Goal: Task Accomplishment & Management: Manage account settings

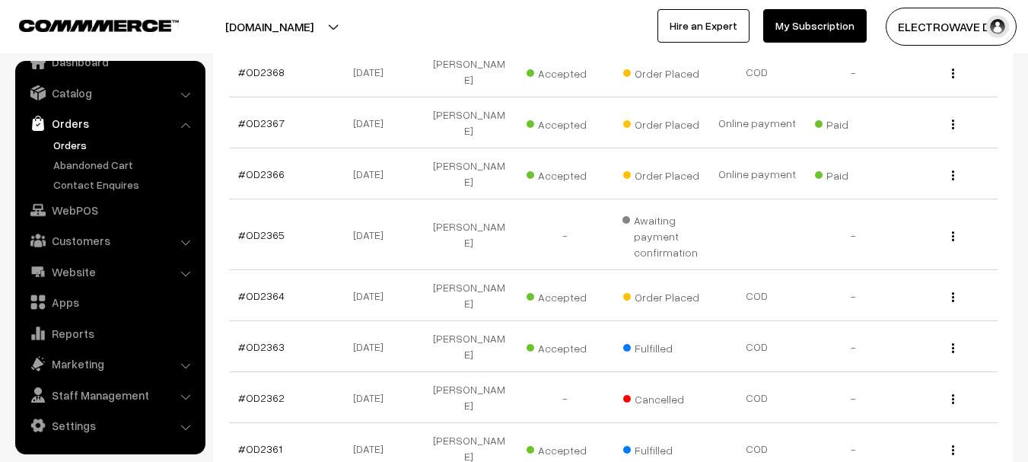
scroll to position [380, 0]
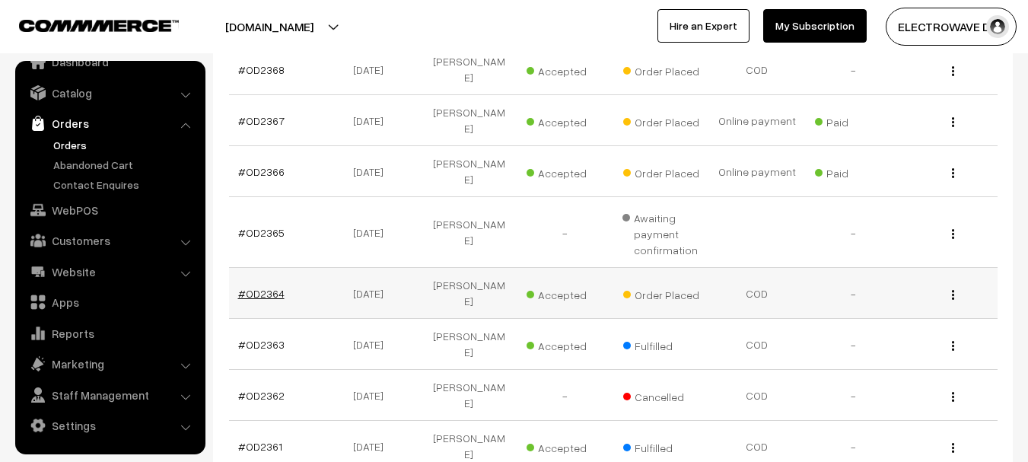
drag, startPoint x: 272, startPoint y: 233, endPoint x: 274, endPoint y: 241, distance: 8.5
click at [272, 268] on td "#OD2364" at bounding box center [277, 293] width 96 height 51
click at [274, 287] on link "#OD2364" at bounding box center [261, 293] width 46 height 13
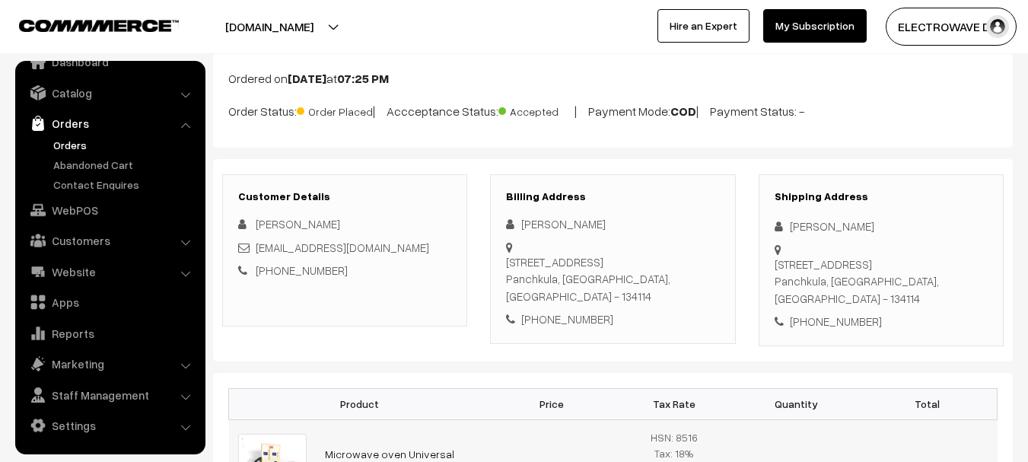
scroll to position [86, 0]
click at [832, 313] on div "[PHONE_NUMBER]" at bounding box center [881, 321] width 213 height 17
click at [832, 313] on div "+91 9814721612" at bounding box center [881, 321] width 213 height 17
copy div "9814721612"
click at [824, 313] on div "+91 9814721612" at bounding box center [881, 321] width 213 height 17
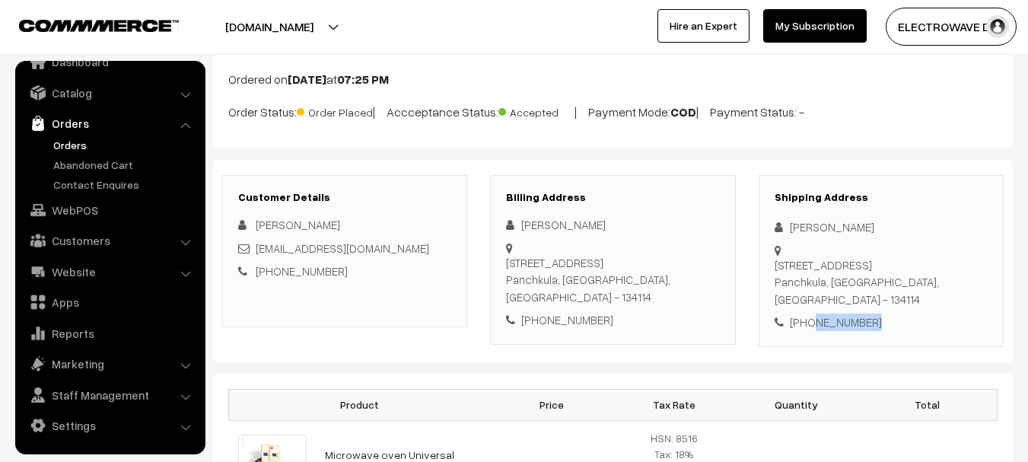
click at [824, 313] on div "+91 9814721612" at bounding box center [881, 321] width 213 height 17
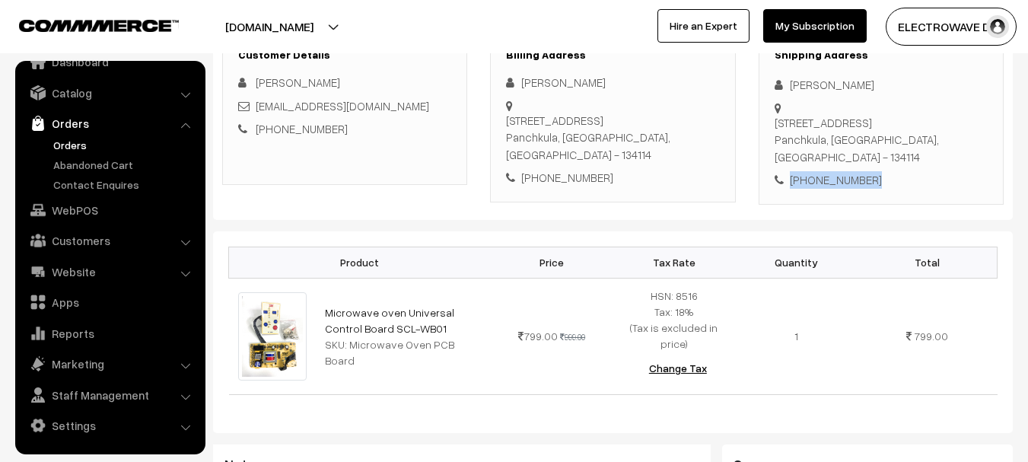
scroll to position [0, 0]
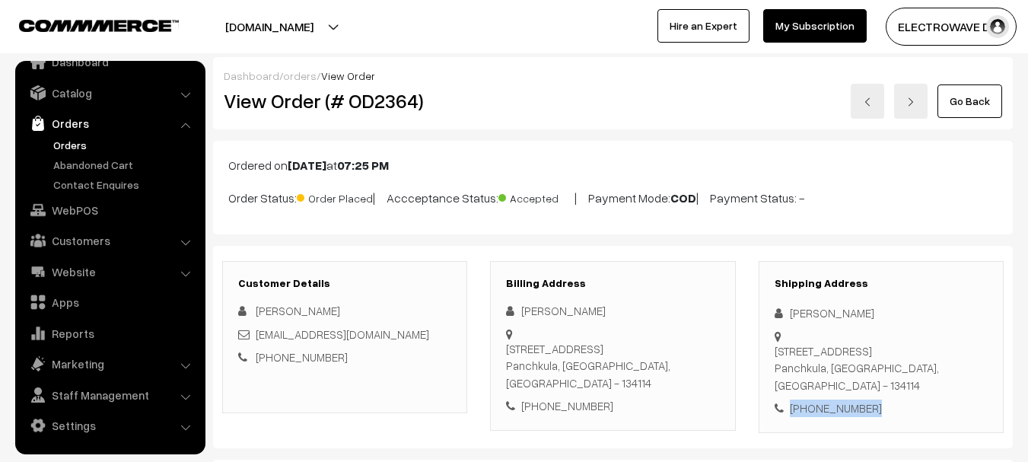
click at [833, 399] on div "+91 9814721612" at bounding box center [881, 407] width 213 height 17
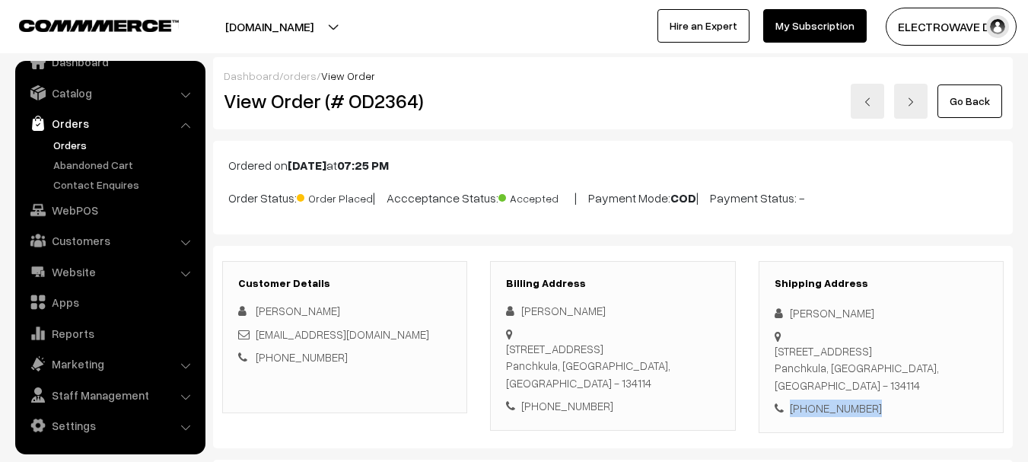
click at [833, 399] on div "+91 9814721612" at bounding box center [881, 407] width 213 height 17
click at [811, 320] on div "Navneet Kumar" at bounding box center [881, 312] width 213 height 17
copy div "Navneet"
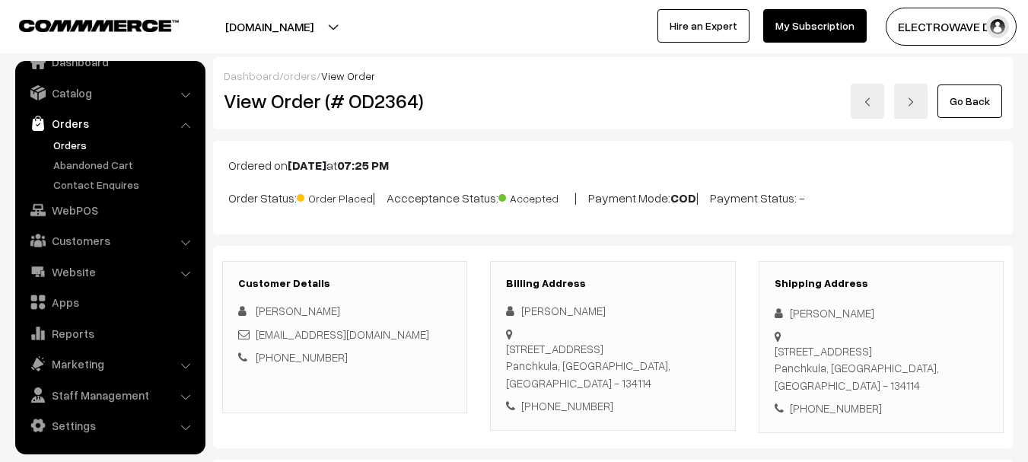
click at [856, 317] on div "Navneet Kumar" at bounding box center [881, 312] width 213 height 17
copy div "Kumar"
copy link "navneet6400@gmail.com"
drag, startPoint x: 310, startPoint y: 336, endPoint x: 256, endPoint y: 339, distance: 53.3
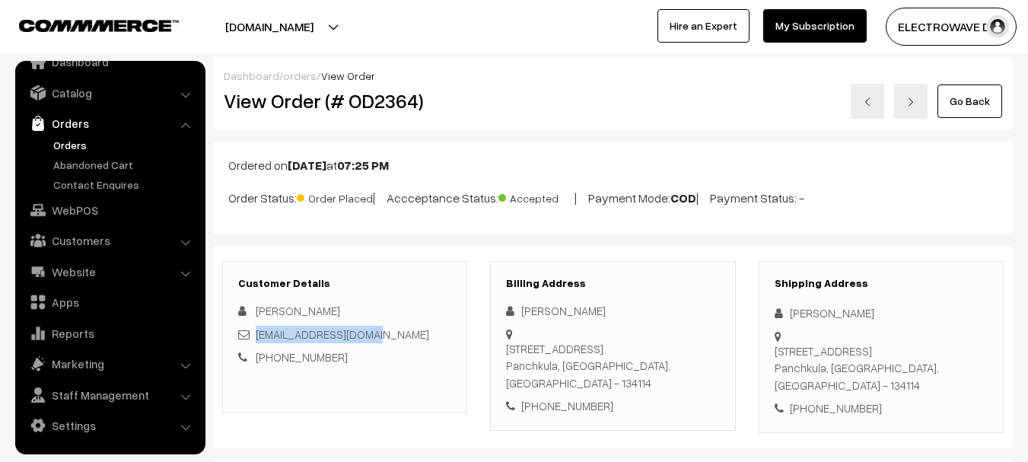
click at [256, 339] on div "navneet6400@gmail.com" at bounding box center [344, 334] width 213 height 17
click at [807, 399] on div "+91 9814721612" at bounding box center [881, 407] width 213 height 17
copy div "9814721612"
click at [807, 399] on div "+91 9814721612" at bounding box center [881, 407] width 213 height 17
copy div "Navneet Kumar Gh37 flat 47 MDC sector 5"
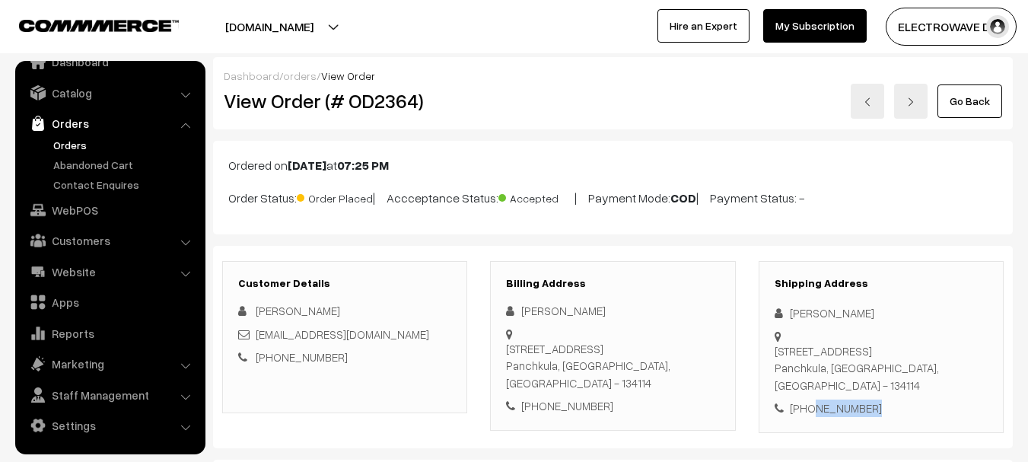
drag, startPoint x: 787, startPoint y: 309, endPoint x: 927, endPoint y: 338, distance: 142.9
click at [930, 341] on div "Shipping Address Navneet Kumar Gh37 flat 47 MDC sector 5 Panchkula, Haryana, In…" at bounding box center [881, 347] width 245 height 172
copy div "Panchkula, Haryana, India - 134114 +91 9814721612"
drag, startPoint x: 789, startPoint y: 347, endPoint x: 866, endPoint y: 379, distance: 83.2
click at [866, 379] on div "Shipping Address Navneet Kumar Gh37 flat 47 MDC sector 5 Panchkula, Haryana, In…" at bounding box center [881, 347] width 245 height 172
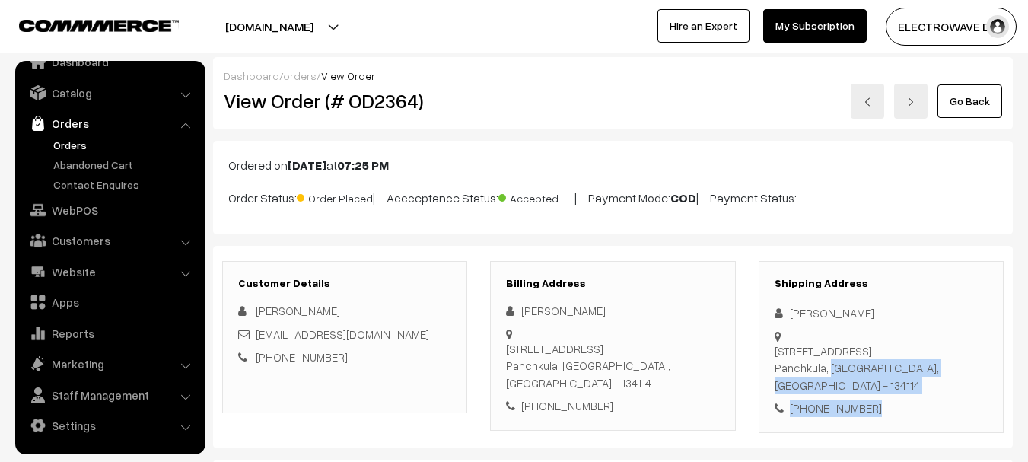
click at [939, 358] on div "Gh37 flat 47 MDC sector 5 Panchkula, Haryana, India - 134114" at bounding box center [881, 368] width 213 height 52
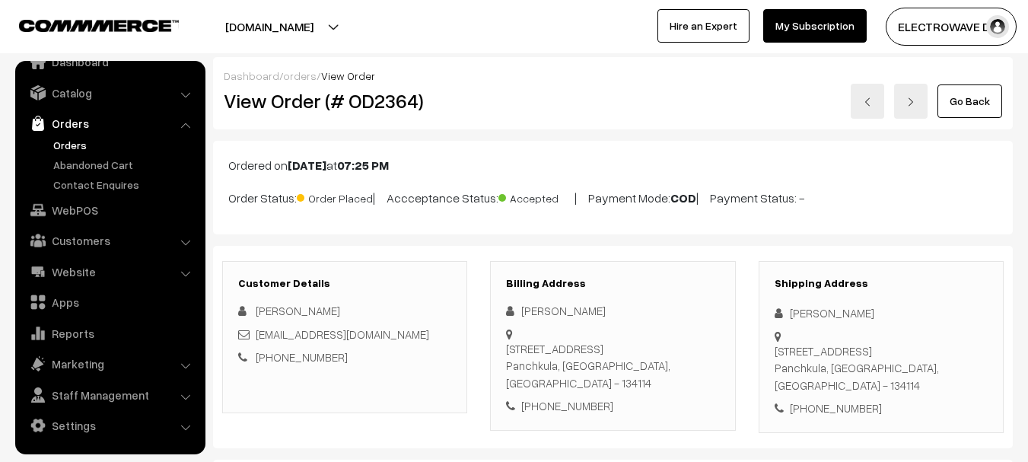
click at [939, 358] on div "Gh37 flat 47 MDC sector 5 Panchkula, Haryana, India - 134114" at bounding box center [881, 368] width 213 height 52
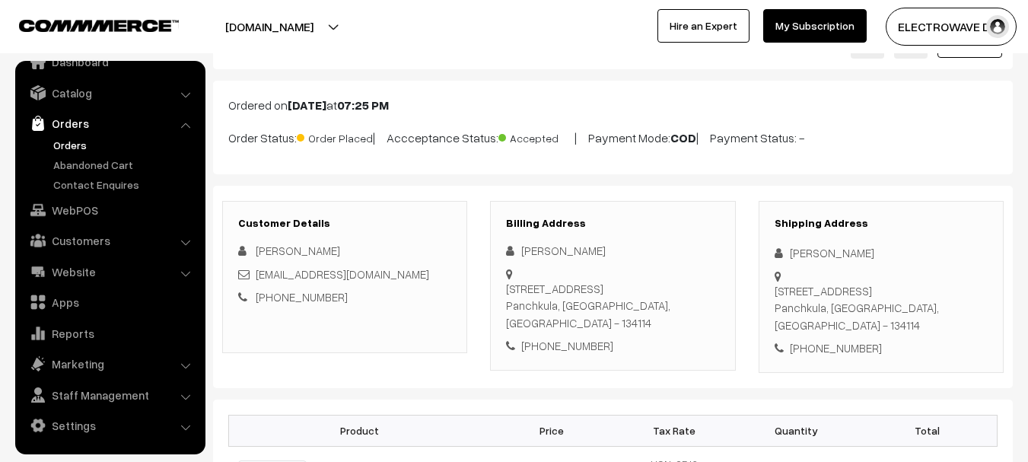
scroll to position [228, 0]
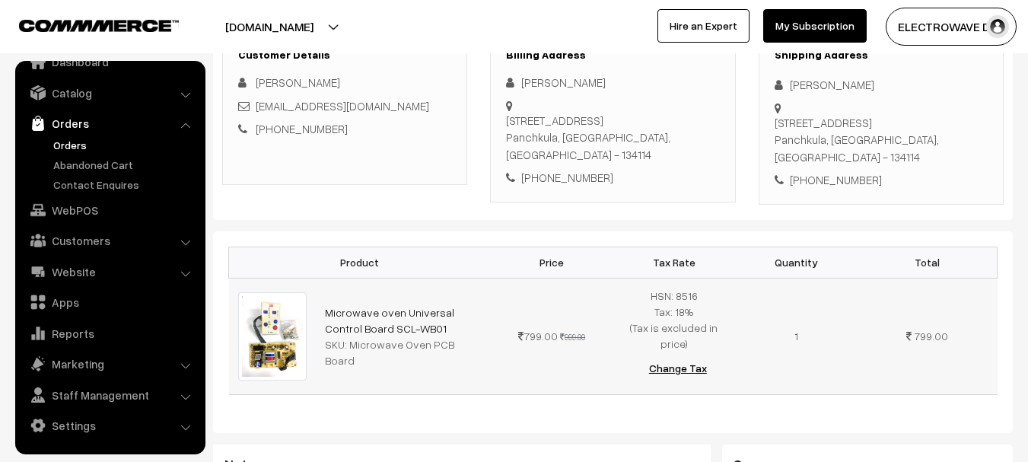
drag, startPoint x: 389, startPoint y: 325, endPoint x: 315, endPoint y: 299, distance: 78.2
click at [315, 299] on tr "Microwave oven Universal Control Board SCL-WB01 SKU: Microwave Oven PCB Board 7…" at bounding box center [613, 336] width 768 height 116
drag, startPoint x: 451, startPoint y: 375, endPoint x: 448, endPoint y: 367, distance: 8.9
click at [451, 374] on div "Product Price Tax Rate Quantity Total Microwave oven Universal Control Board SC…" at bounding box center [613, 332] width 800 height 202
click at [414, 316] on td "Microwave oven Universal Control Board SCL-WB01 SKU: Microwave Oven PCB Board" at bounding box center [403, 336] width 175 height 116
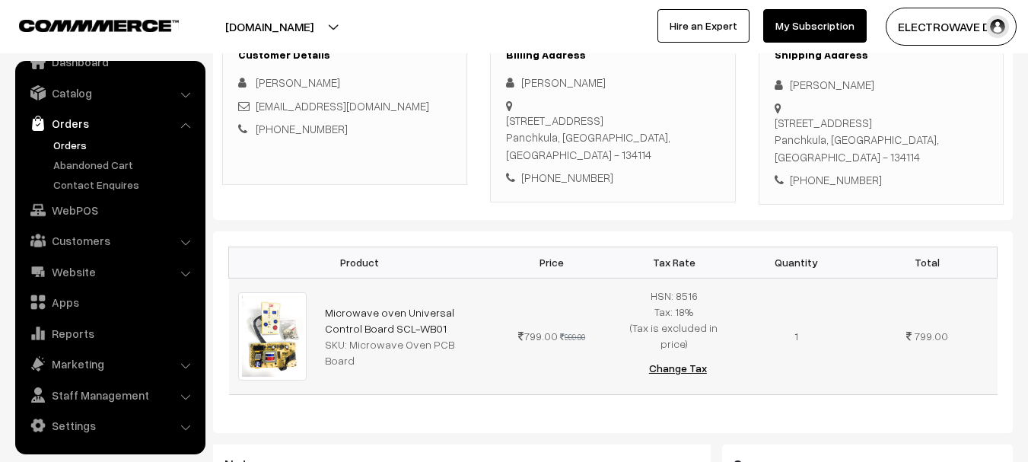
copy tr "Microwave oven Universal Control Board SCL-WB01"
drag, startPoint x: 412, startPoint y: 316, endPoint x: 312, endPoint y: 301, distance: 100.8
click at [312, 301] on tr "Microwave oven Universal Control Board SCL-WB01 SKU: Microwave Oven PCB Board 7…" at bounding box center [613, 336] width 768 height 116
copy tr "Microwave Oven PCB Board"
drag, startPoint x: 351, startPoint y: 332, endPoint x: 497, endPoint y: 337, distance: 146.2
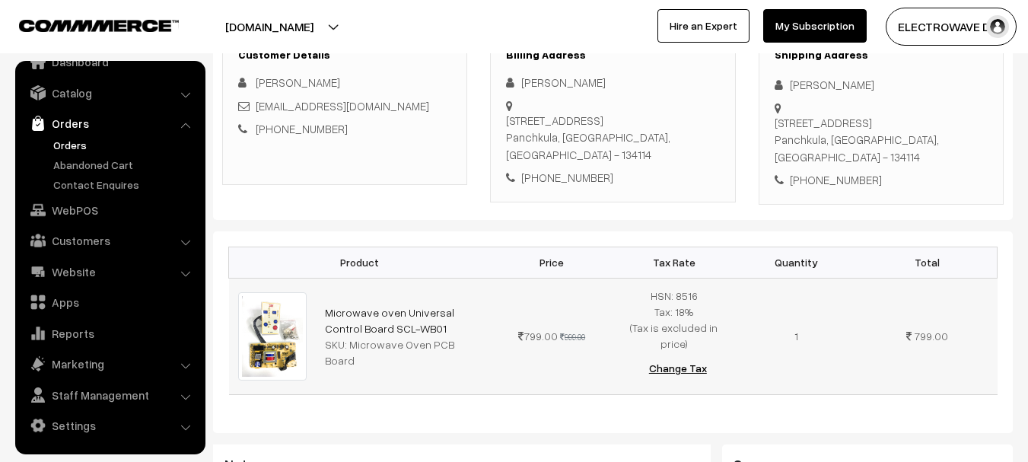
click at [497, 337] on tr "Microwave oven Universal Control Board SCL-WB01 SKU: Microwave Oven PCB Board 7…" at bounding box center [613, 336] width 768 height 116
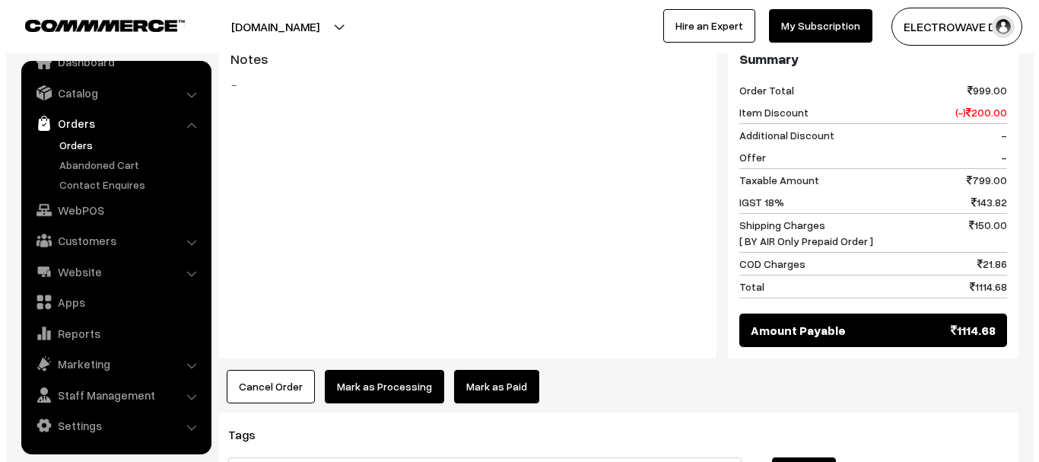
scroll to position [771, 0]
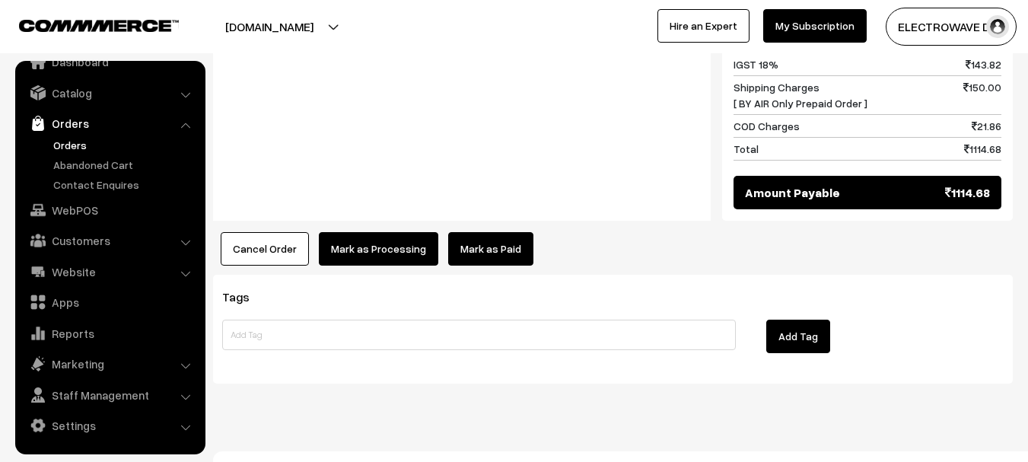
click at [426, 232] on button "Mark as Processing" at bounding box center [378, 248] width 119 height 33
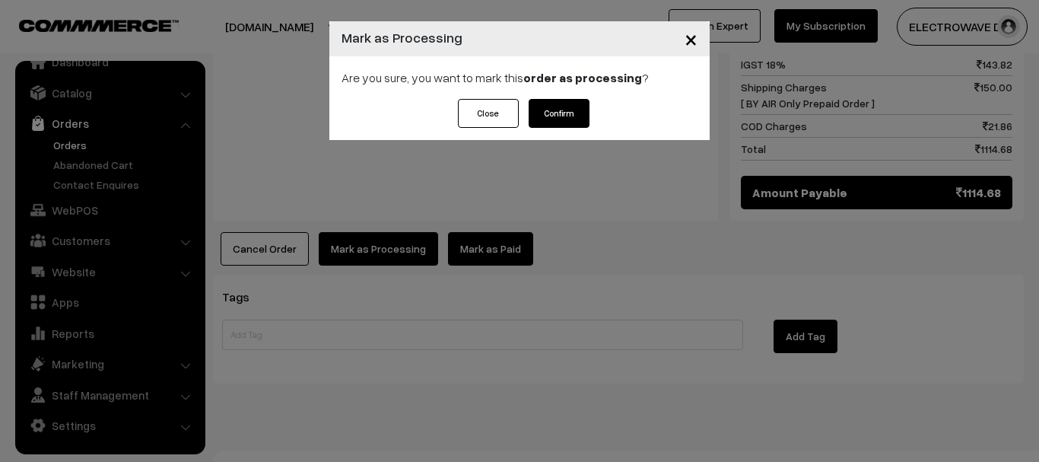
click at [542, 107] on button "Confirm" at bounding box center [559, 113] width 61 height 29
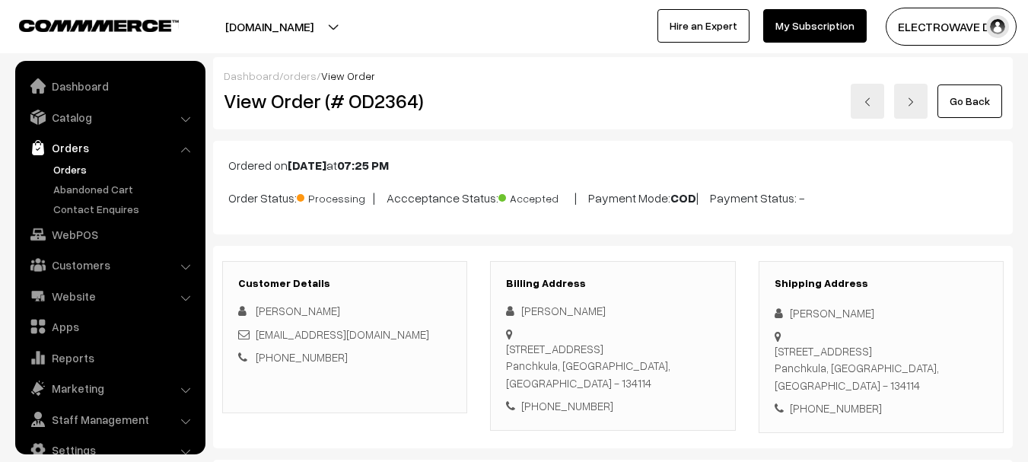
scroll to position [24, 0]
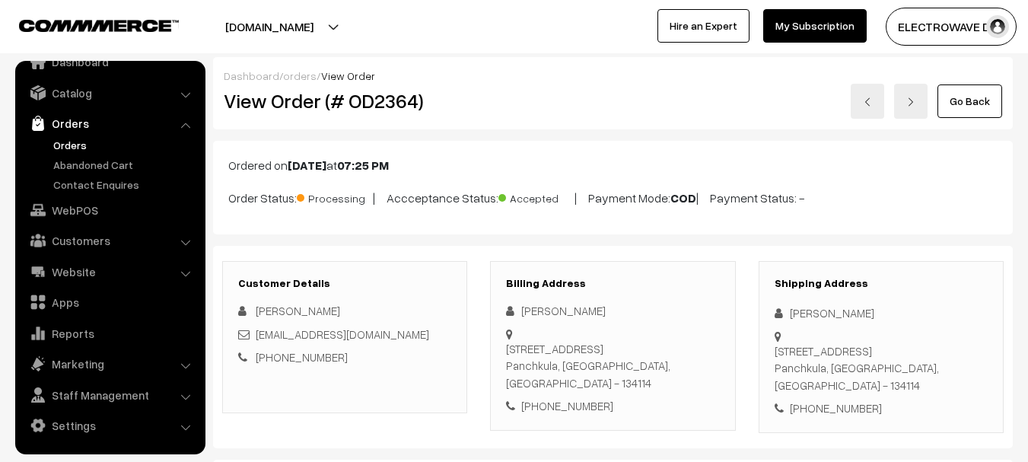
click at [387, 113] on div "View Order (# OD2364)" at bounding box center [345, 101] width 267 height 35
copy h2 "OD2364"
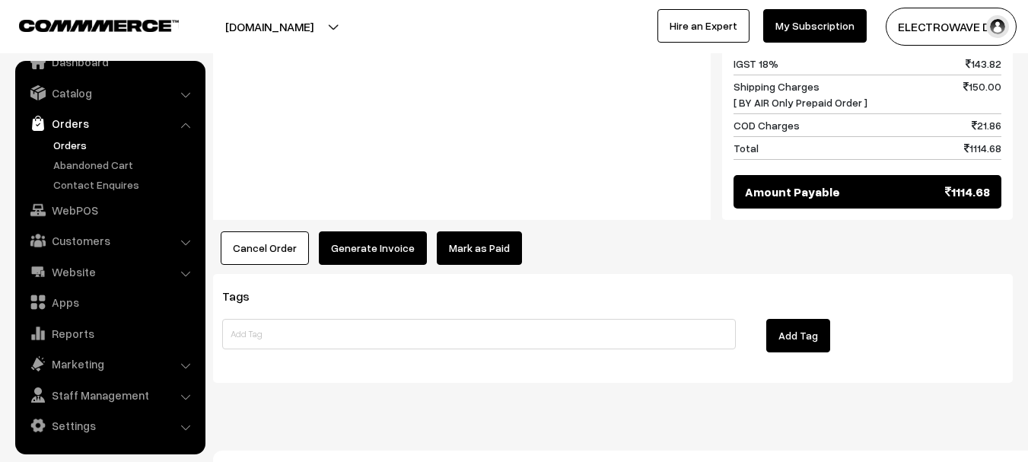
click at [378, 231] on button "Generate Invoice" at bounding box center [373, 247] width 108 height 33
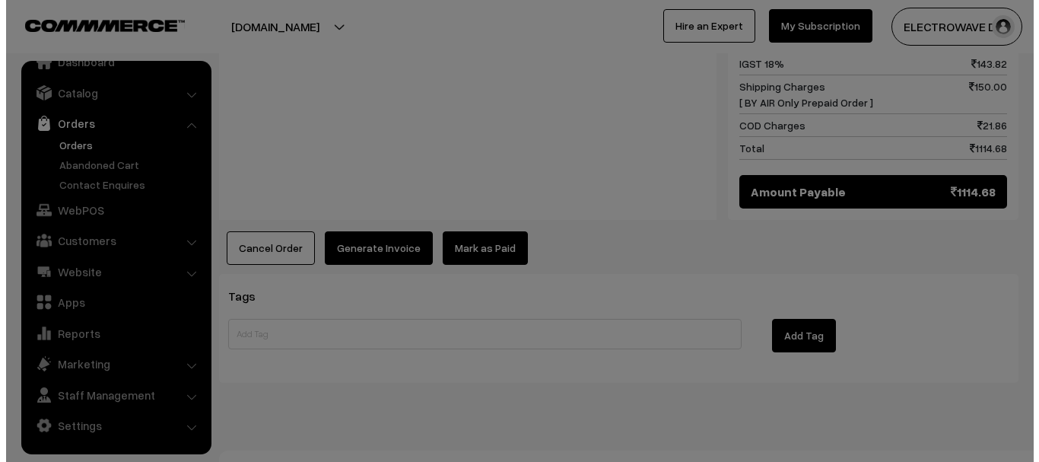
scroll to position [764, 0]
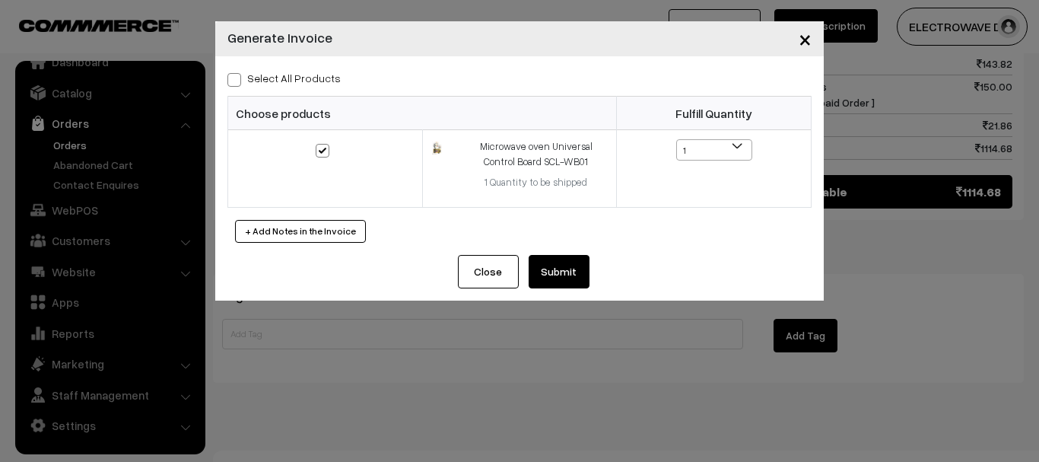
click at [574, 271] on button "Submit" at bounding box center [559, 271] width 61 height 33
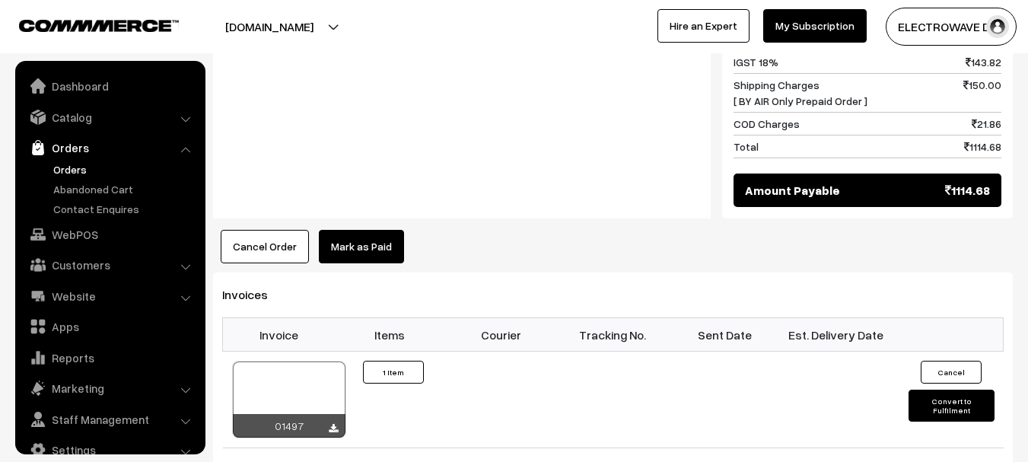
scroll to position [24, 0]
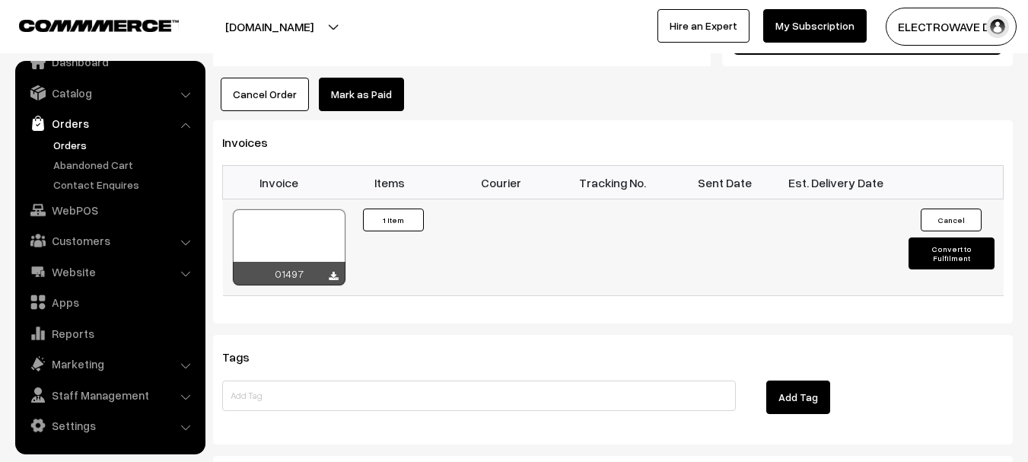
click at [928, 237] on button "Convert to Fulfilment" at bounding box center [951, 253] width 86 height 32
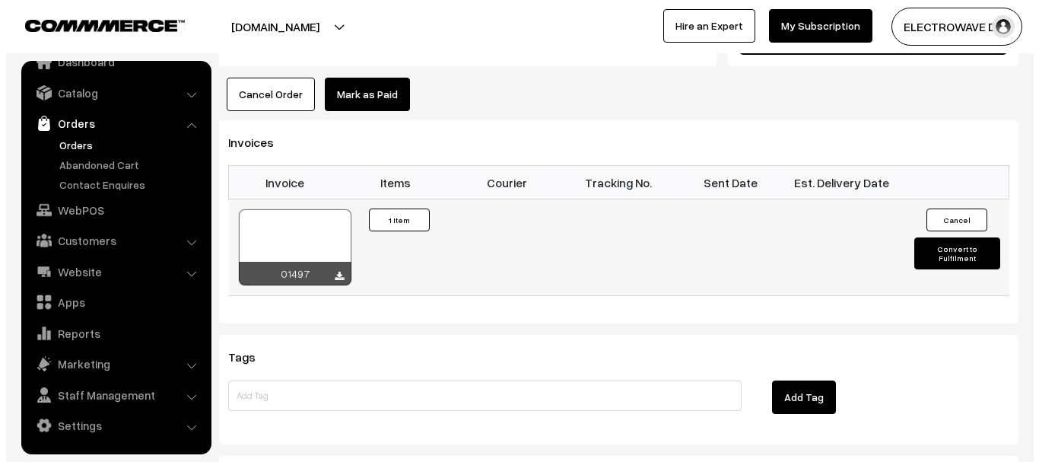
scroll to position [918, 0]
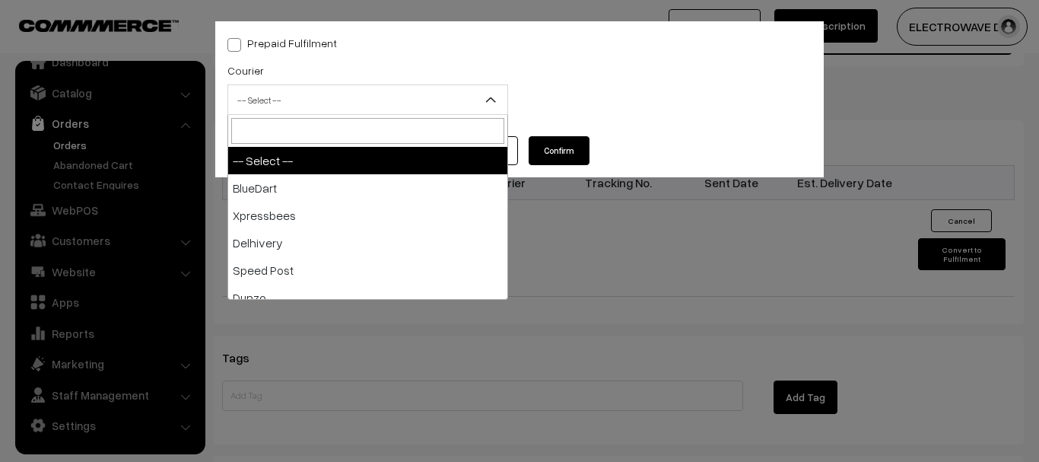
click at [305, 87] on span "-- Select --" at bounding box center [367, 100] width 279 height 27
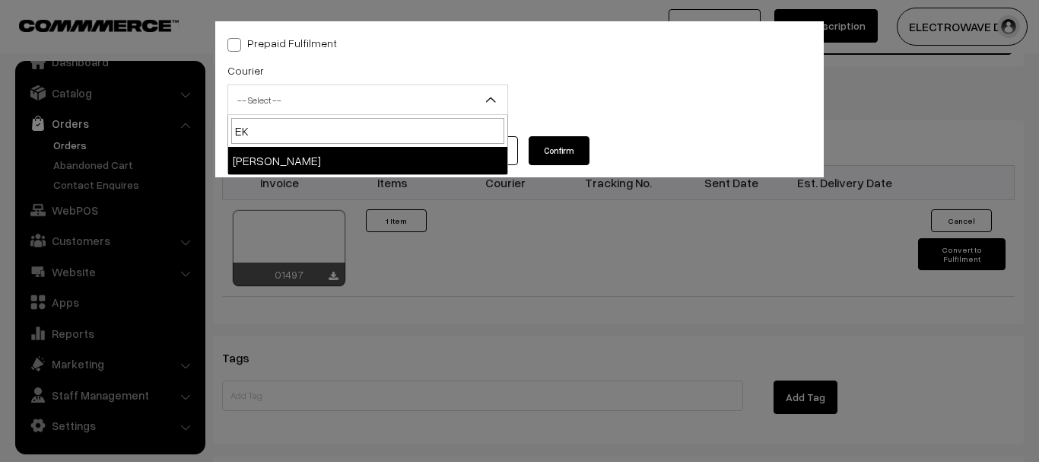
type input "EK"
select select "9"
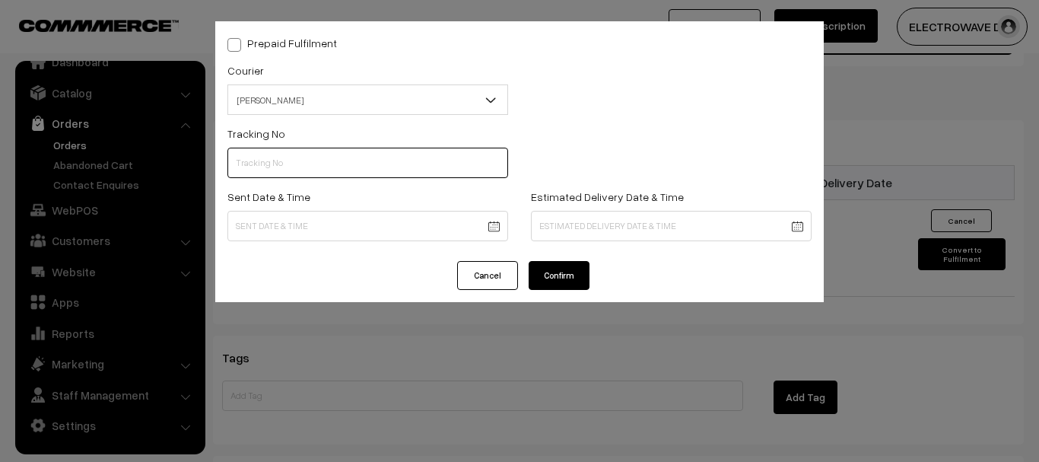
click at [290, 162] on input "text" at bounding box center [367, 163] width 281 height 30
paste input "SWPC1002077950"
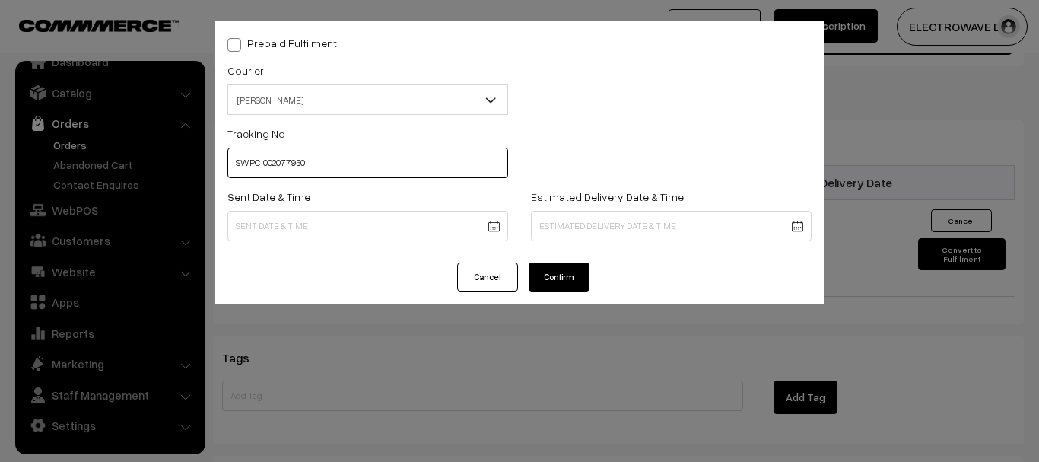
type input "SWPC1002077950"
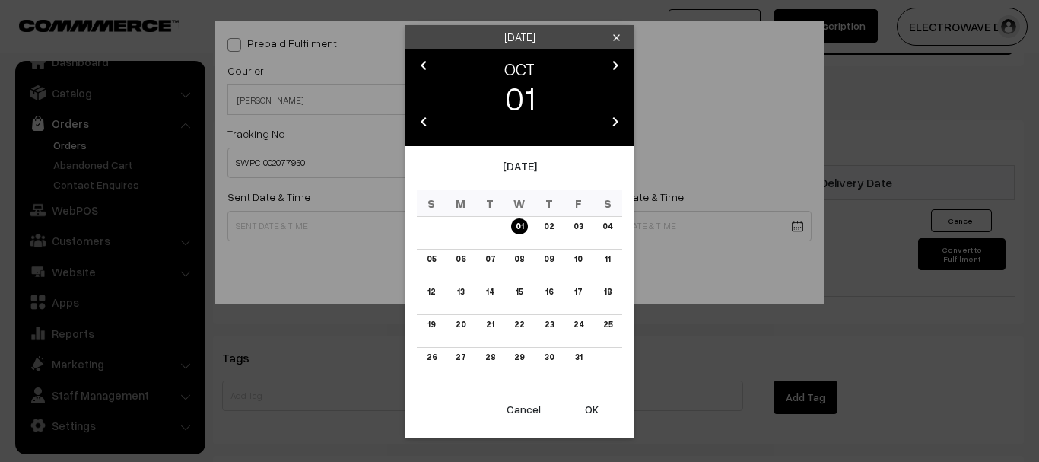
click at [590, 406] on button "OK" at bounding box center [591, 409] width 61 height 33
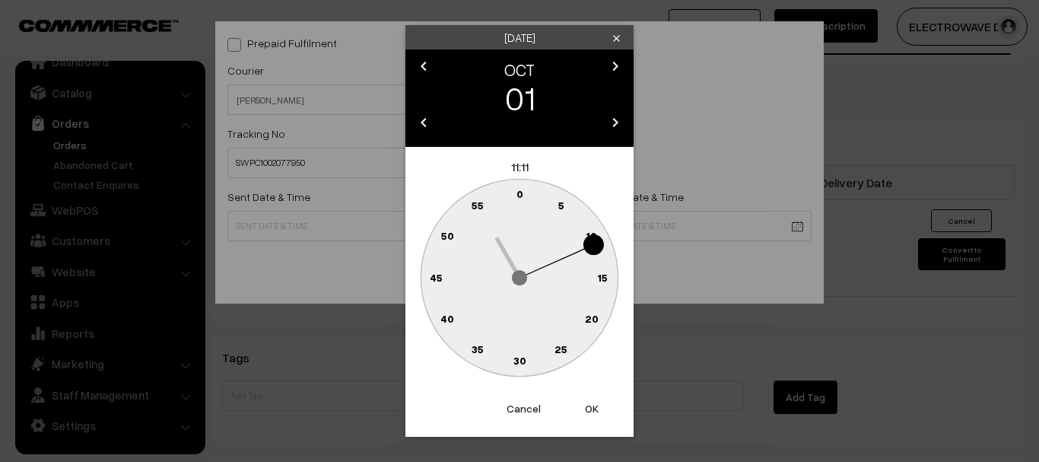
click at [590, 406] on button "OK" at bounding box center [591, 408] width 61 height 33
type input "01-10-2025 11:11"
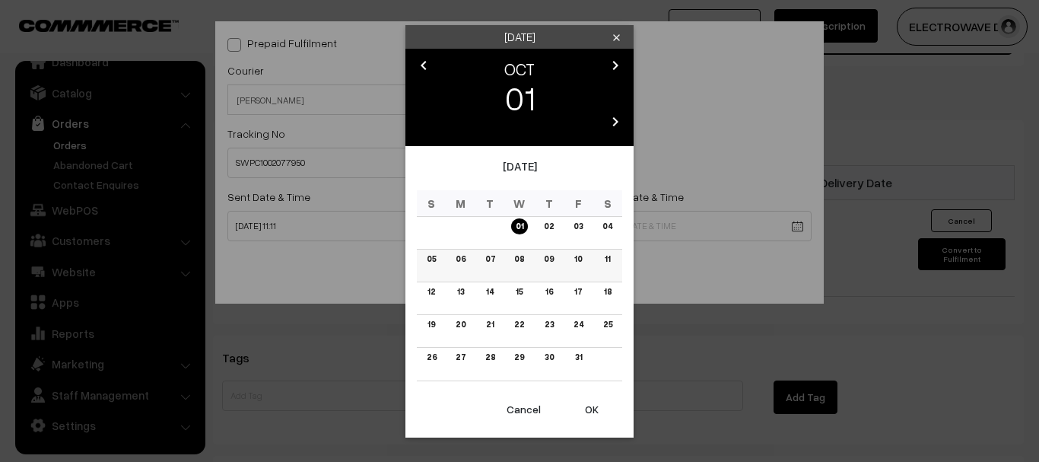
click at [463, 261] on link "06" at bounding box center [460, 259] width 19 height 16
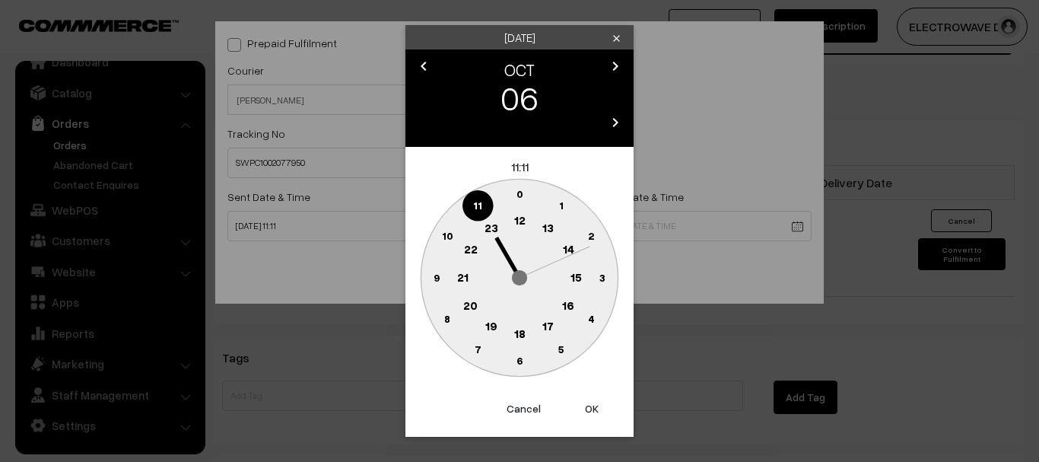
click at [586, 399] on button "OK" at bounding box center [591, 408] width 61 height 33
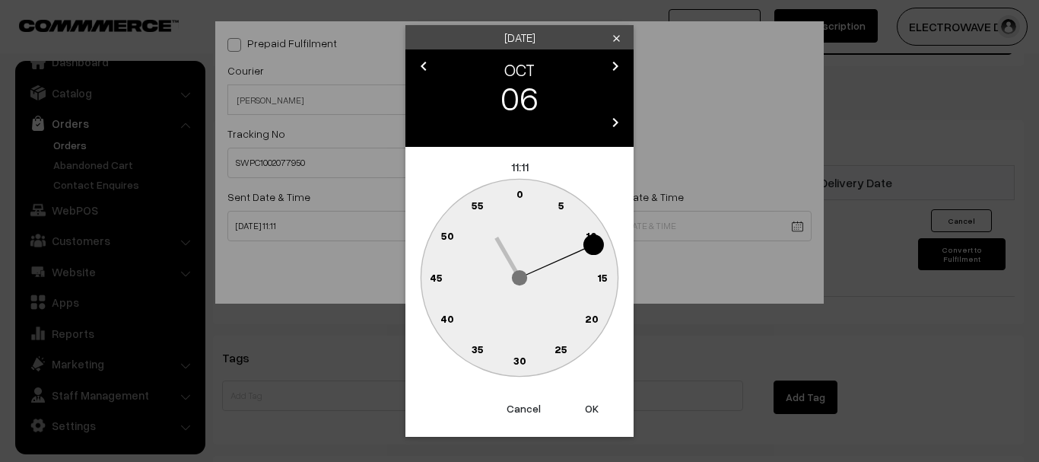
click at [586, 399] on button "OK" at bounding box center [591, 408] width 61 height 33
type input "06-10-2025 11:11"
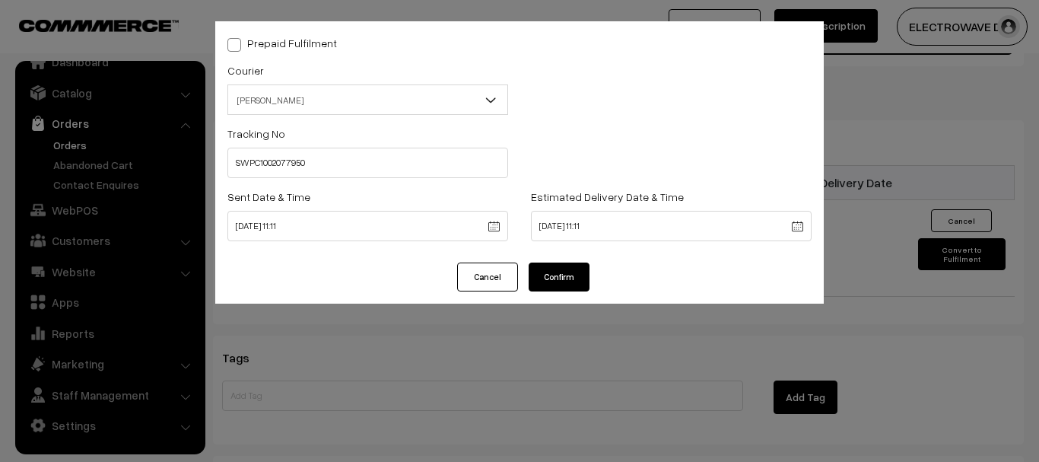
click at [554, 282] on button "Confirm" at bounding box center [559, 276] width 61 height 29
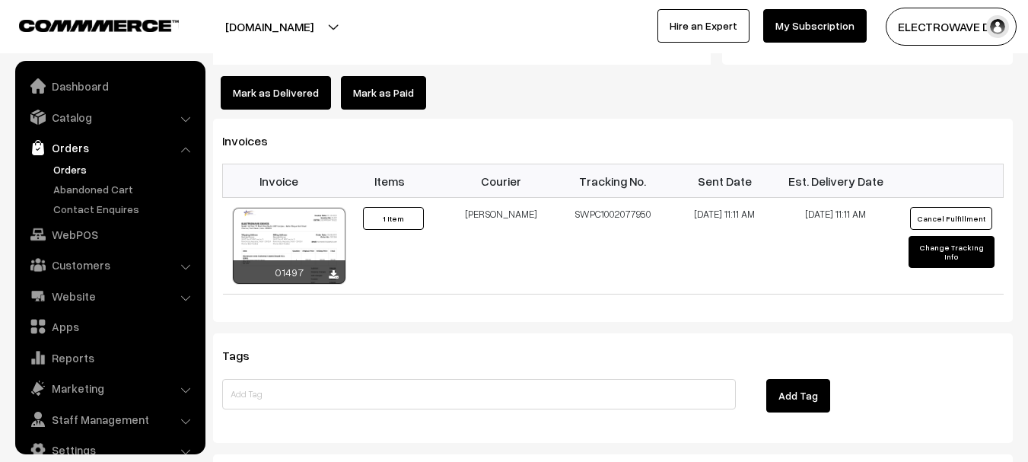
scroll to position [24, 0]
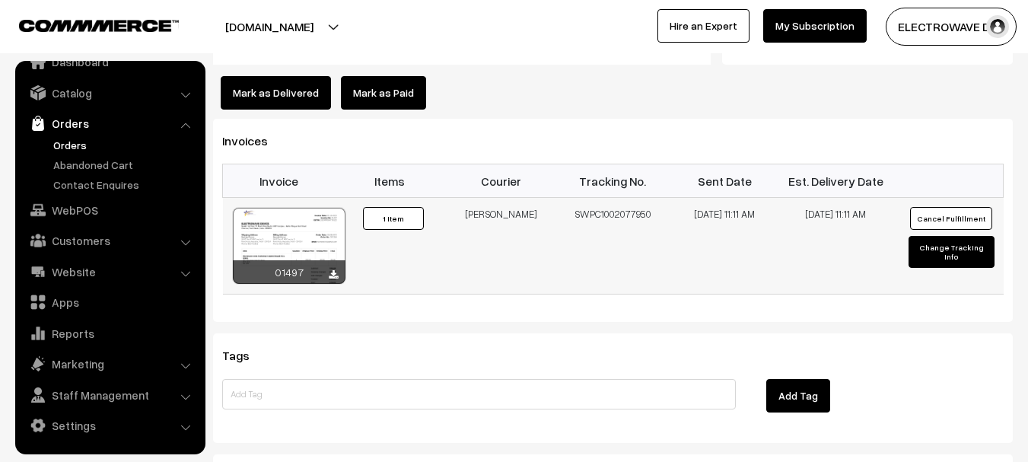
click at [342, 208] on div at bounding box center [289, 246] width 113 height 76
click at [73, 145] on link "Orders" at bounding box center [124, 145] width 151 height 16
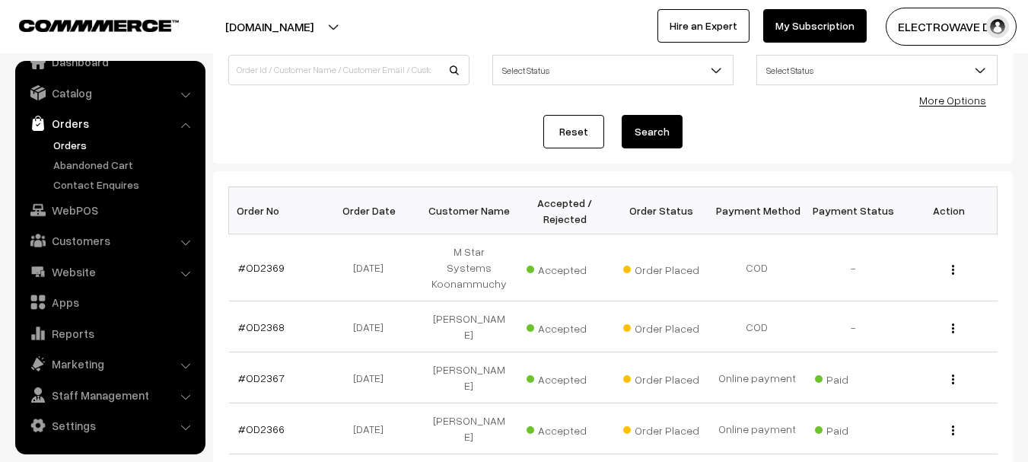
scroll to position [228, 0]
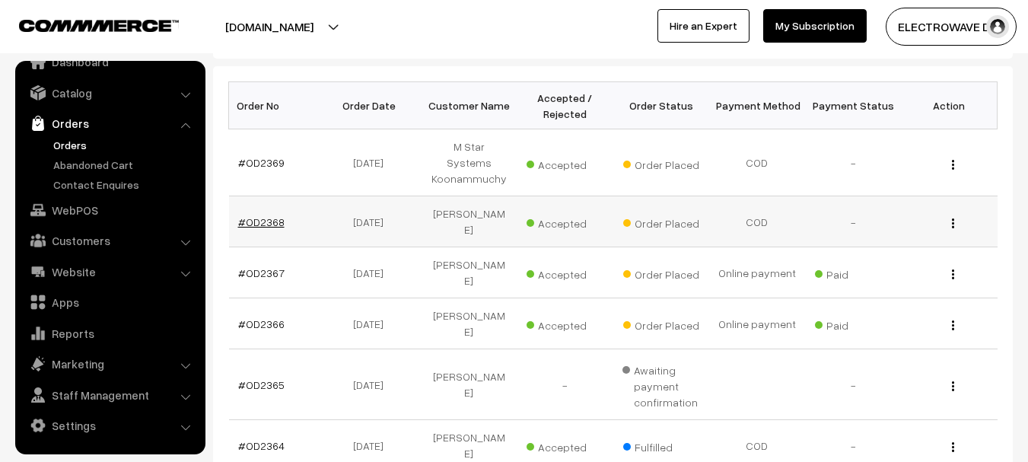
click at [260, 215] on link "#OD2368" at bounding box center [261, 221] width 46 height 13
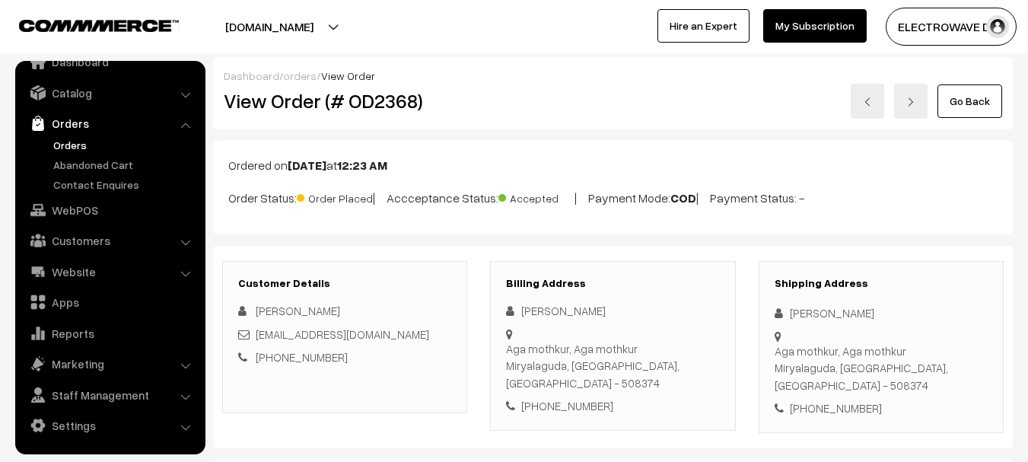
click at [825, 399] on div "[PHONE_NUMBER]" at bounding box center [881, 407] width 213 height 17
click at [825, 399] on div "+91 9346035238" at bounding box center [881, 407] width 213 height 17
copy div "+91 9346035238"
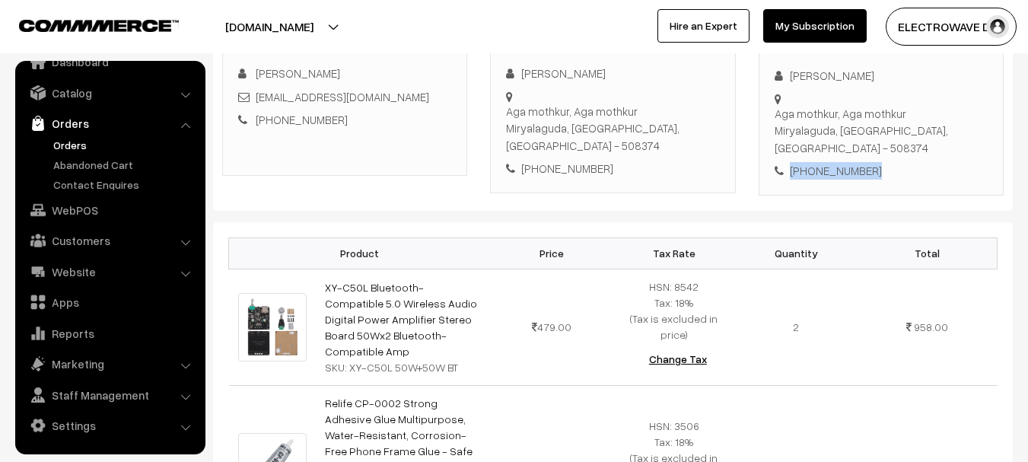
scroll to position [380, 0]
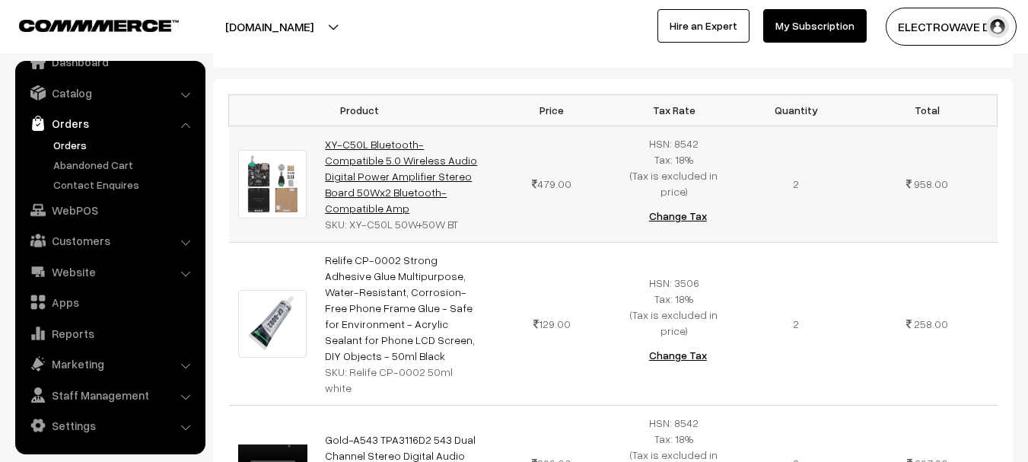
copy link "XY-C50L Bluetooth-Compatible 5.0 Wireless Audio Digital Power Amplifier Stereo …"
drag, startPoint x: 419, startPoint y: 170, endPoint x: 327, endPoint y: 136, distance: 98.0
click at [327, 136] on td "XY-C50L Bluetooth-Compatible 5.0 Wireless Audio Digital Power Amplifier Stereo …" at bounding box center [403, 184] width 175 height 116
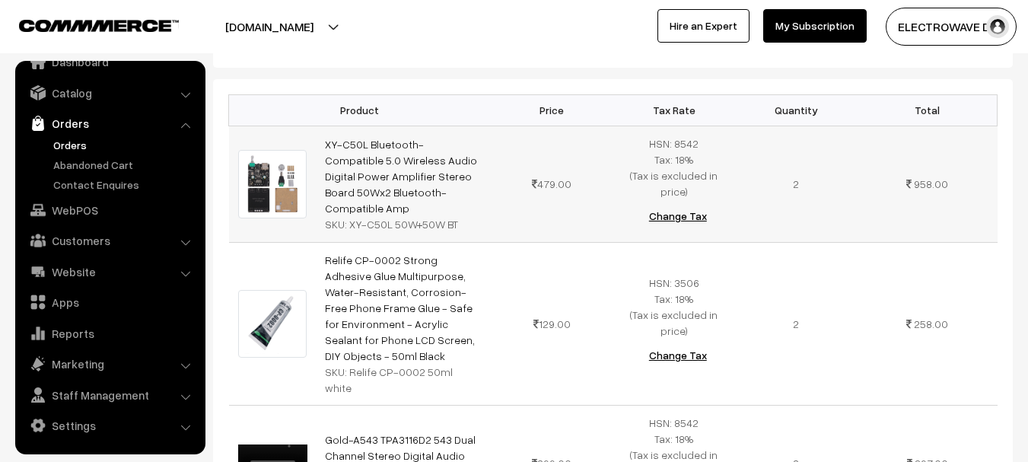
copy div "Y-C50L 50W+50W BT"
drag, startPoint x: 352, startPoint y: 199, endPoint x: 461, endPoint y: 203, distance: 108.9
click at [461, 216] on div "SKU: XY-C50L 50W+50W BT" at bounding box center [403, 224] width 157 height 16
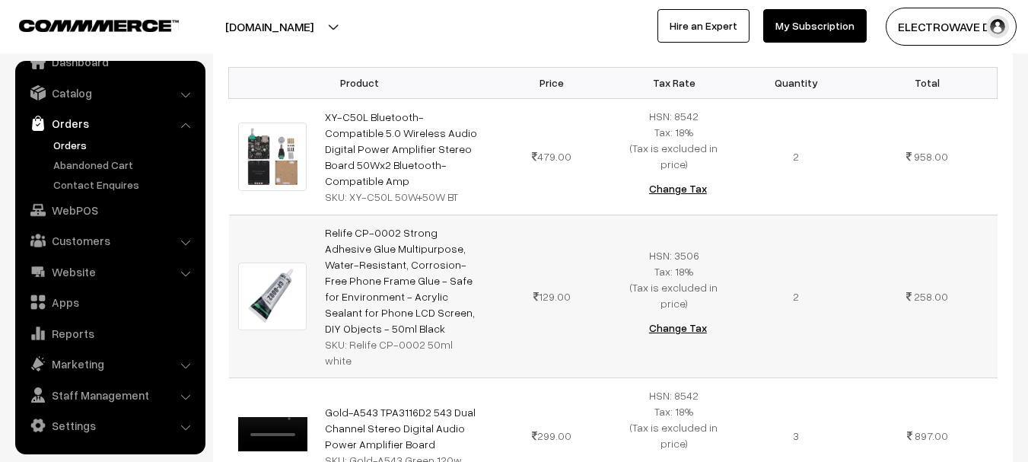
scroll to position [456, 0]
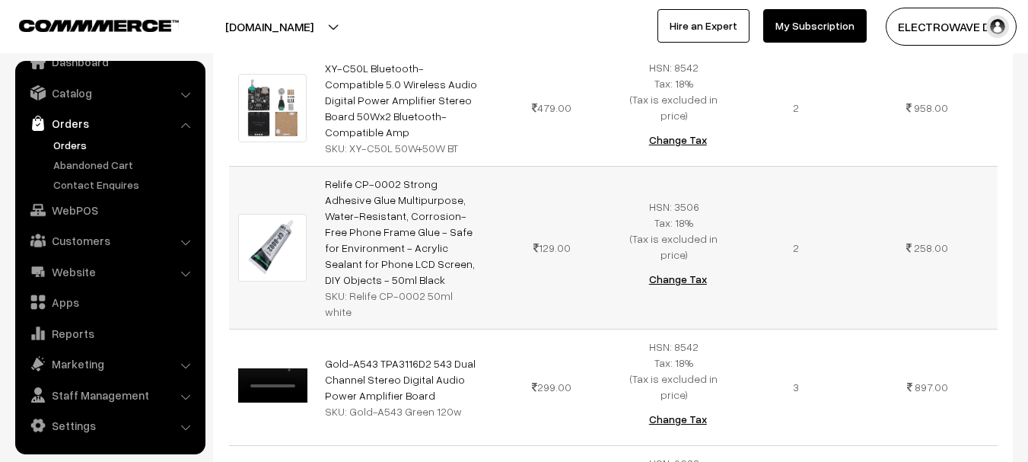
copy link "Relife CP-0002 Strong Adhesive Glue Multipurpose, Water-Resistant, Corrosion-Fr…"
drag, startPoint x: 480, startPoint y: 240, endPoint x: 318, endPoint y: 164, distance: 179.4
click at [318, 166] on td "Relife CP-0002 Strong Adhesive Glue Multipurpose, Water-Resistant, Corrosion-Fr…" at bounding box center [403, 247] width 175 height 163
copy div "Relife CP-0002 50ml white"
drag, startPoint x: 348, startPoint y: 262, endPoint x: 467, endPoint y: 266, distance: 119.5
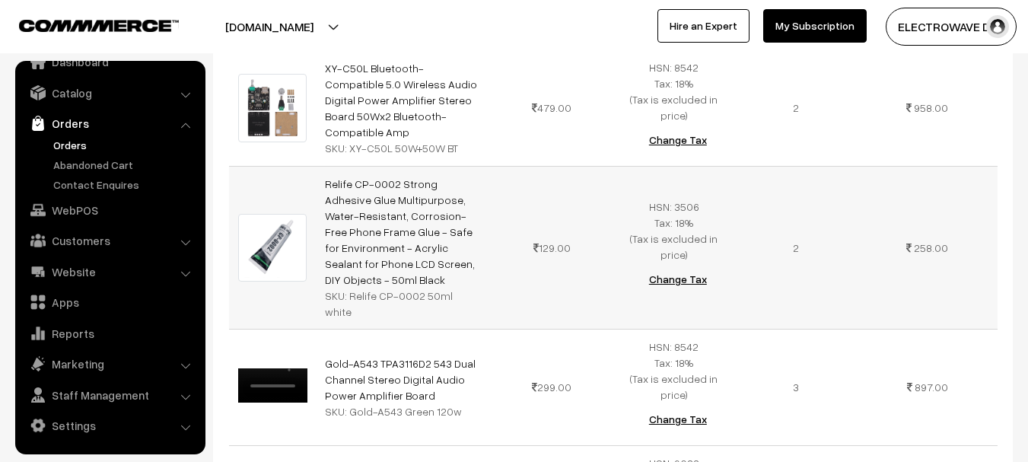
click at [467, 288] on div "SKU: Relife CP-0002 50ml white" at bounding box center [403, 304] width 157 height 32
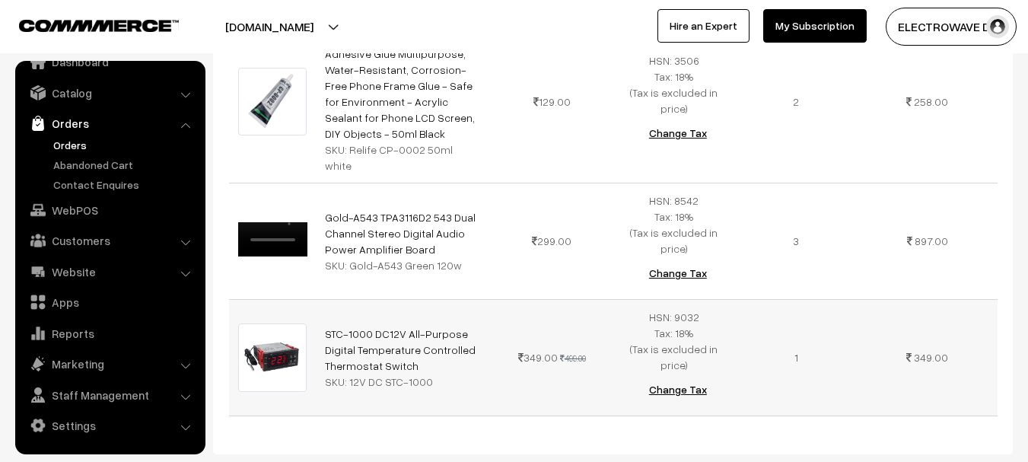
scroll to position [609, 0]
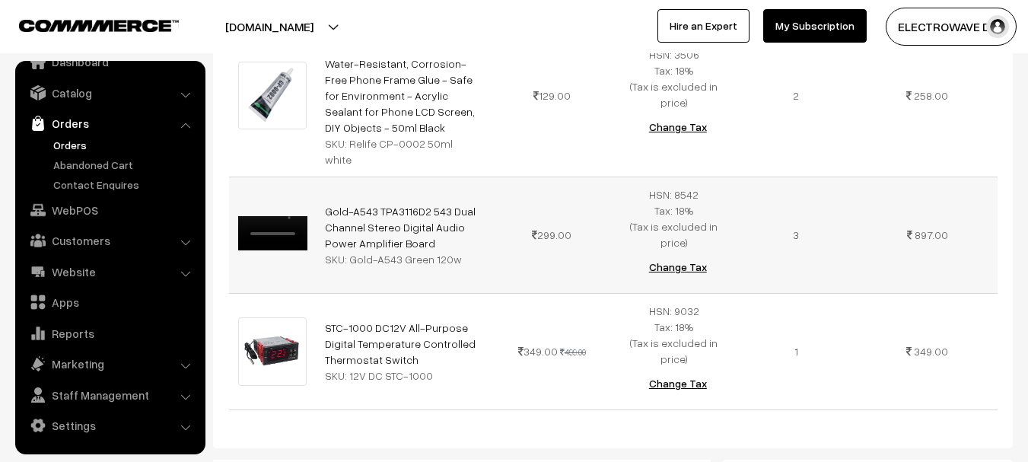
copy link "Gold-A543 TPA3116D2 543 Dual Channel Stereo Digital Audio Power Amplifier Board"
drag, startPoint x: 399, startPoint y: 199, endPoint x: 312, endPoint y: 157, distance: 96.3
click at [312, 177] on tr "Your browser does not support the video tag. Gold-A543 TPA3116D2 543 Dual Chann…" at bounding box center [613, 235] width 768 height 116
copy div "Gold-A543 Green 120w"
drag, startPoint x: 347, startPoint y: 215, endPoint x: 472, endPoint y: 216, distance: 124.8
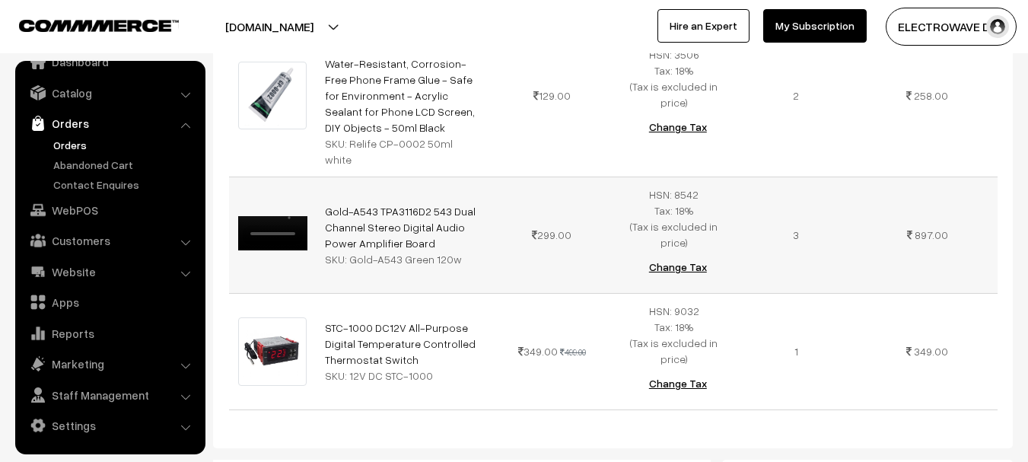
click at [472, 251] on div "SKU: Gold-A543 Green 120w" at bounding box center [403, 259] width 157 height 16
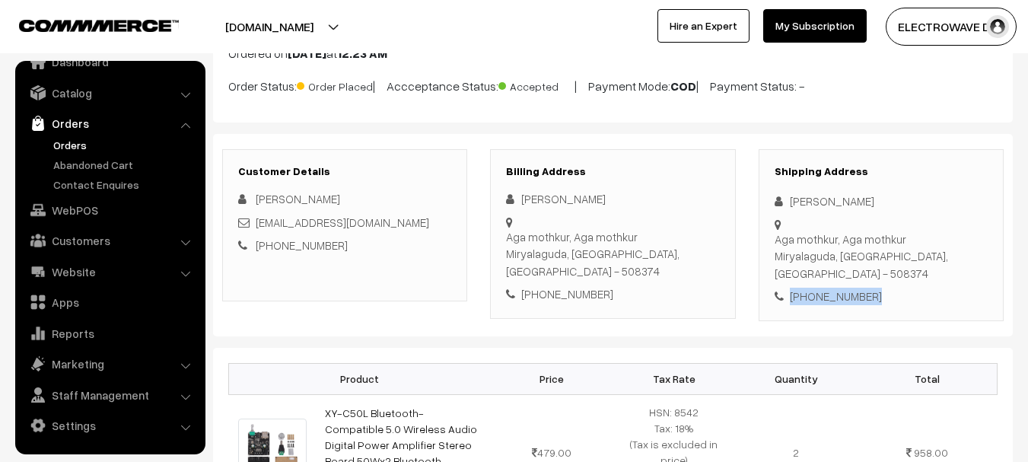
scroll to position [0, 0]
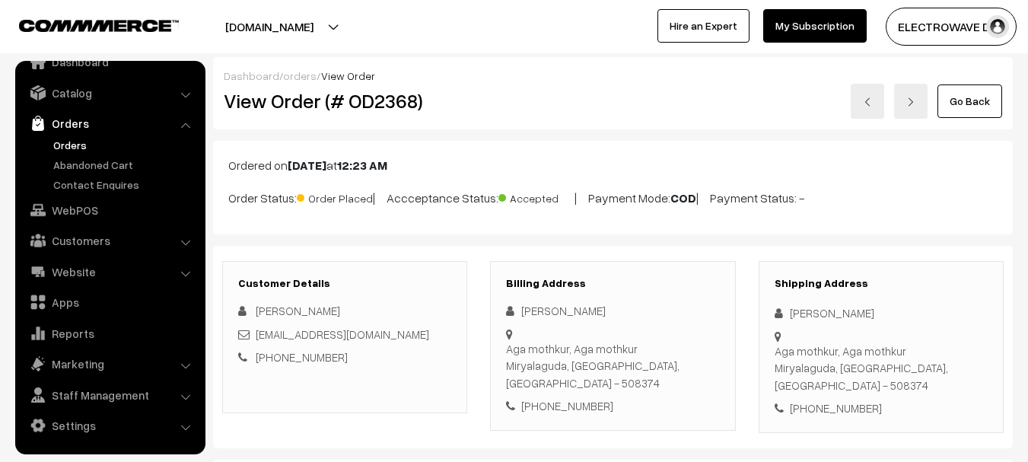
click at [406, 104] on h2 "View Order (# OD2368)" at bounding box center [346, 101] width 244 height 24
copy h2 "OD2368"
click at [407, 104] on h2 "View Order (# OD2368)" at bounding box center [346, 101] width 244 height 24
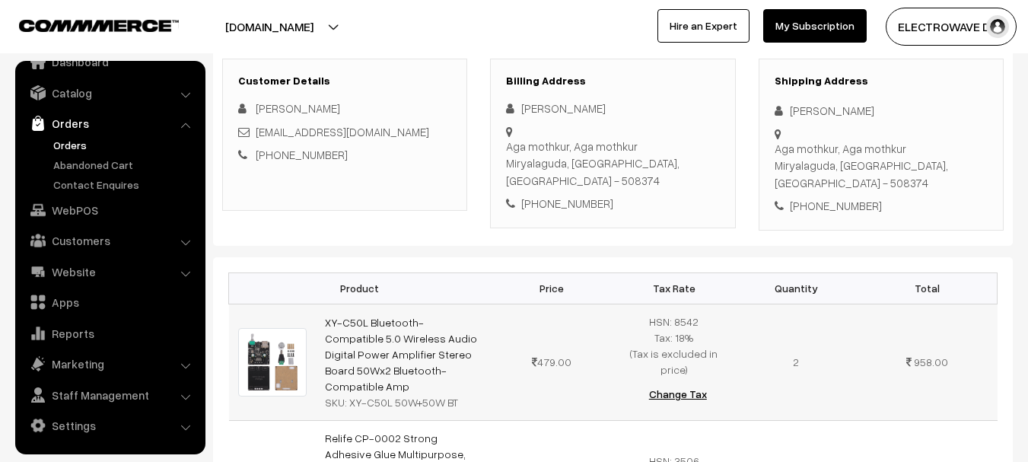
scroll to position [76, 0]
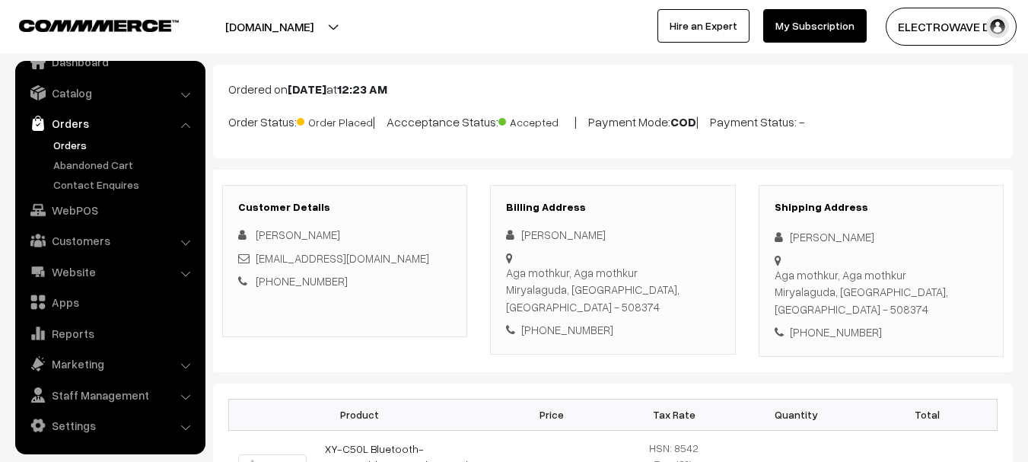
click at [804, 233] on div "Ashraf Mohammad" at bounding box center [881, 236] width 213 height 17
copy div "Ashraf"
click at [804, 233] on div "Ashraf Mohammad" at bounding box center [881, 236] width 213 height 17
click at [846, 242] on div "Ashraf Mohammad" at bounding box center [881, 236] width 213 height 17
click at [846, 241] on div "Ashraf Mohammad" at bounding box center [881, 236] width 213 height 17
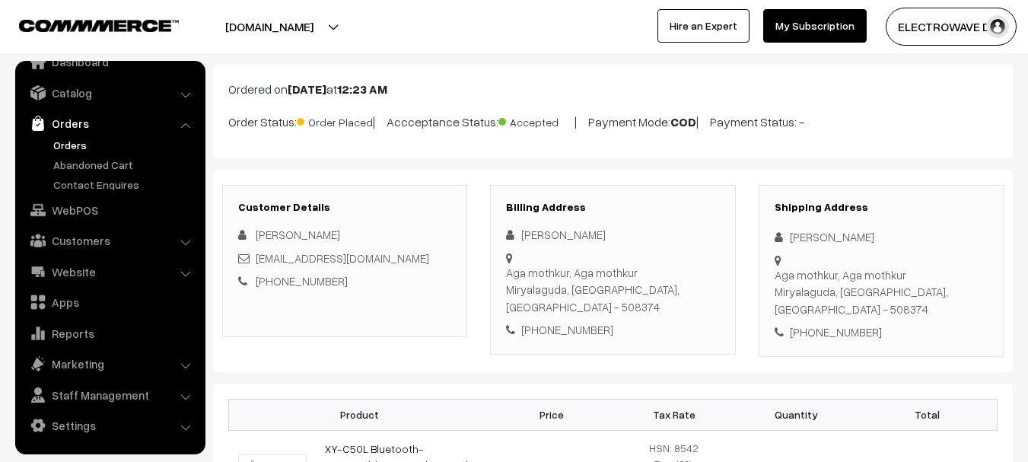
copy div "Mohammad"
click at [846, 234] on div "Ashraf Mohammad" at bounding box center [881, 236] width 213 height 17
drag, startPoint x: 915, startPoint y: 253, endPoint x: 787, endPoint y: 264, distance: 128.3
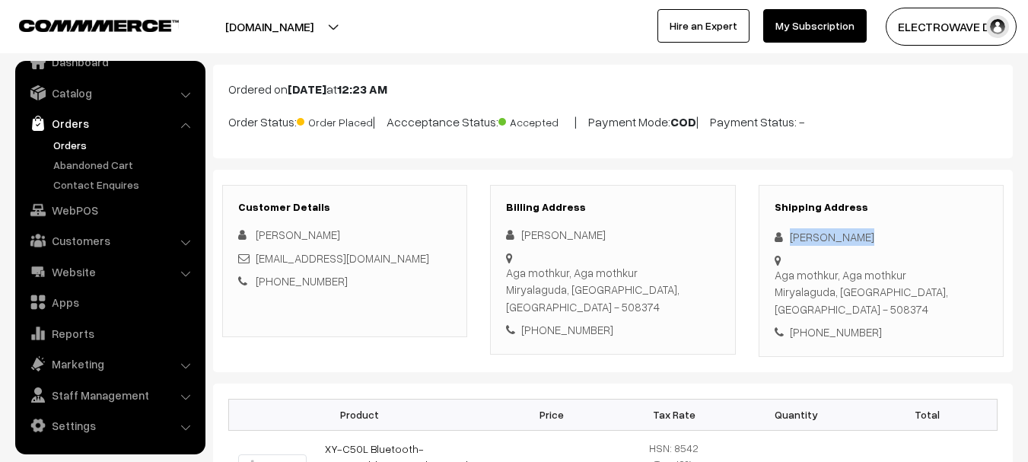
click at [787, 252] on div "Aga mothkur, Aga mothkur Miryalaguda, Telangana, India - 508374" at bounding box center [881, 252] width 213 height 0
drag, startPoint x: 788, startPoint y: 275, endPoint x: 917, endPoint y: 276, distance: 128.6
click at [915, 278] on div "Shipping Address Ashraf Mohammad Aga mothkur, Aga mothkur Miryalaguda, Telangan…" at bounding box center [881, 271] width 245 height 172
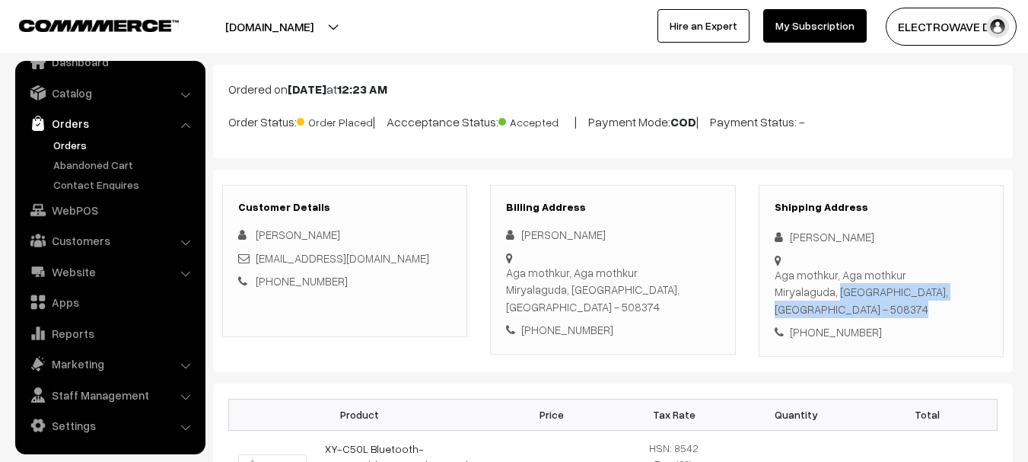
drag, startPoint x: 792, startPoint y: 277, endPoint x: 976, endPoint y: 270, distance: 184.2
click at [976, 270] on div "Shipping Address Ashraf Mohammad Aga mothkur, Aga mothkur Miryalaguda, Telangan…" at bounding box center [881, 271] width 245 height 172
click at [819, 323] on div "+91 9346035238" at bounding box center [881, 331] width 213 height 17
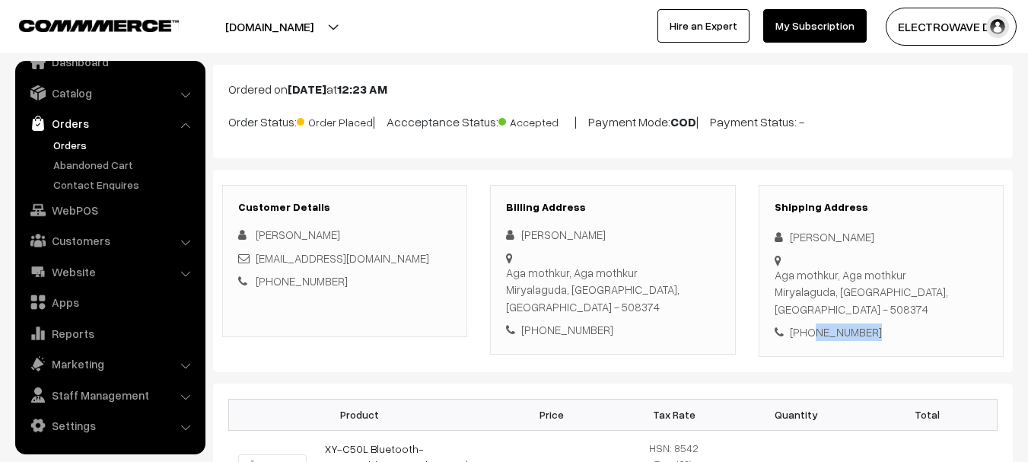
click at [819, 323] on div "+91 9346035238" at bounding box center [881, 331] width 213 height 17
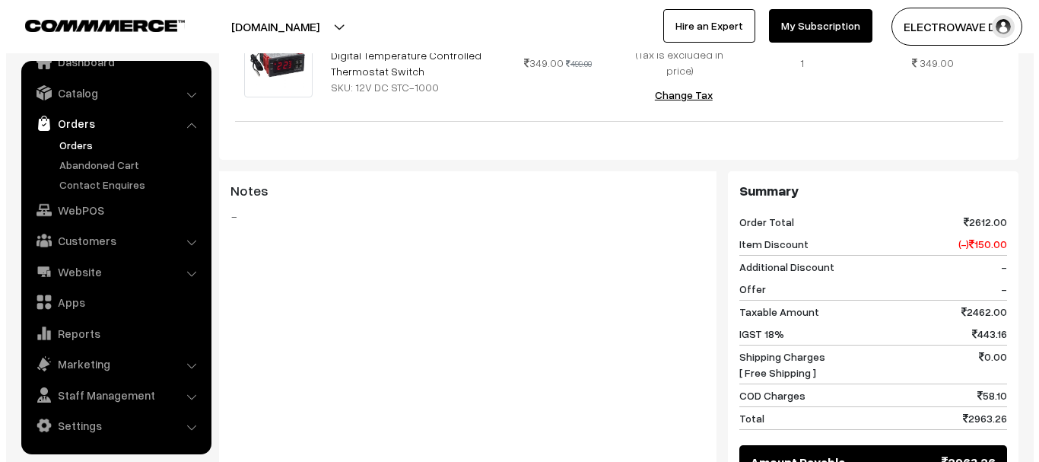
scroll to position [1065, 0]
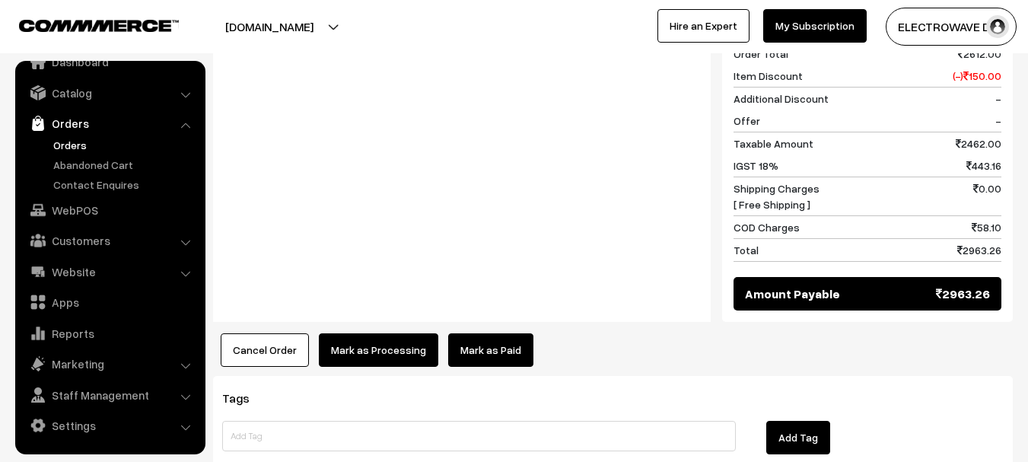
click at [388, 333] on button "Mark as Processing" at bounding box center [378, 349] width 119 height 33
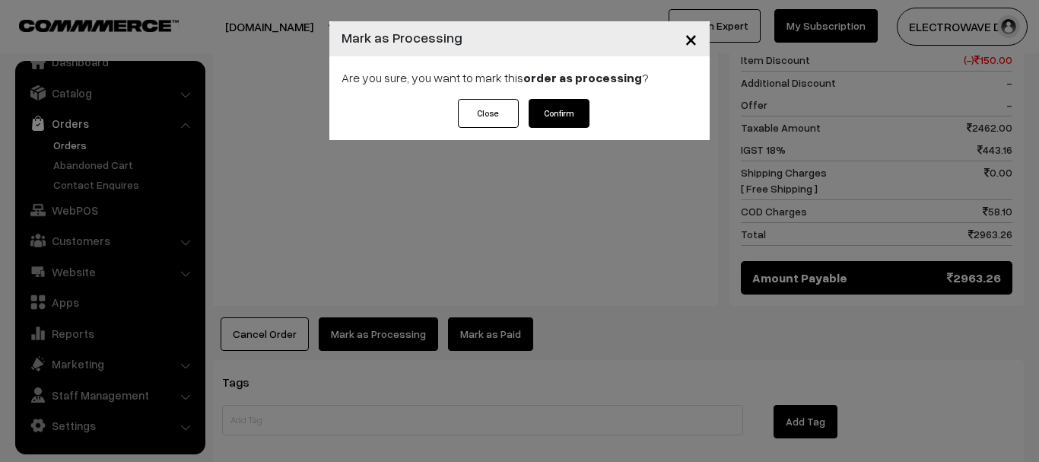
click at [560, 107] on button "Confirm" at bounding box center [559, 113] width 61 height 29
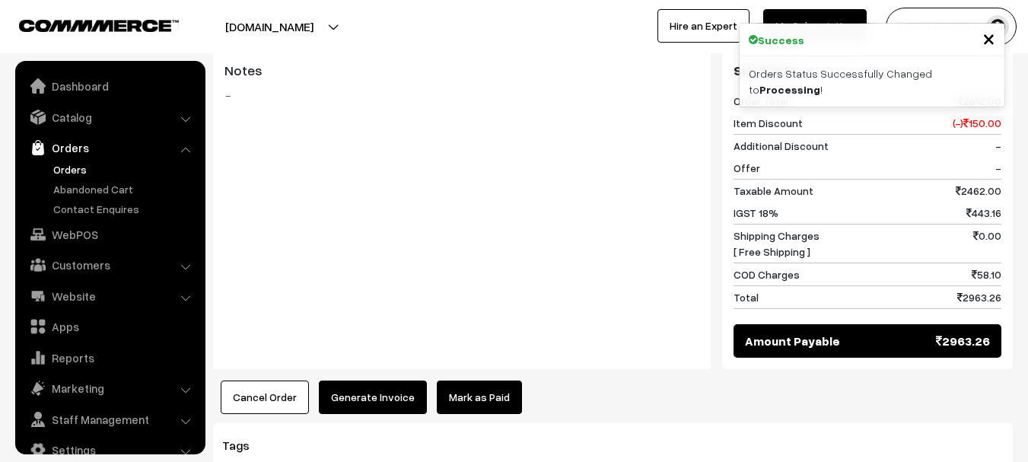
scroll to position [24, 0]
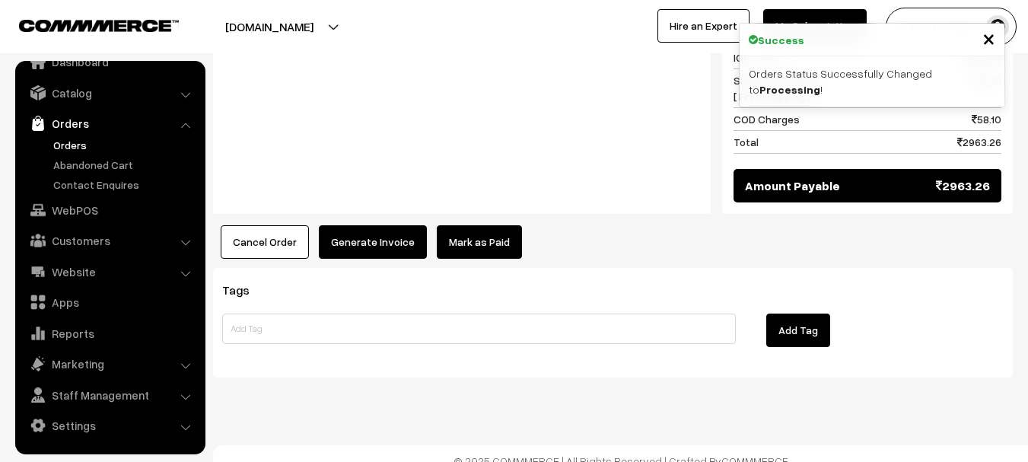
click at [374, 227] on button "Generate Invoice" at bounding box center [373, 241] width 108 height 33
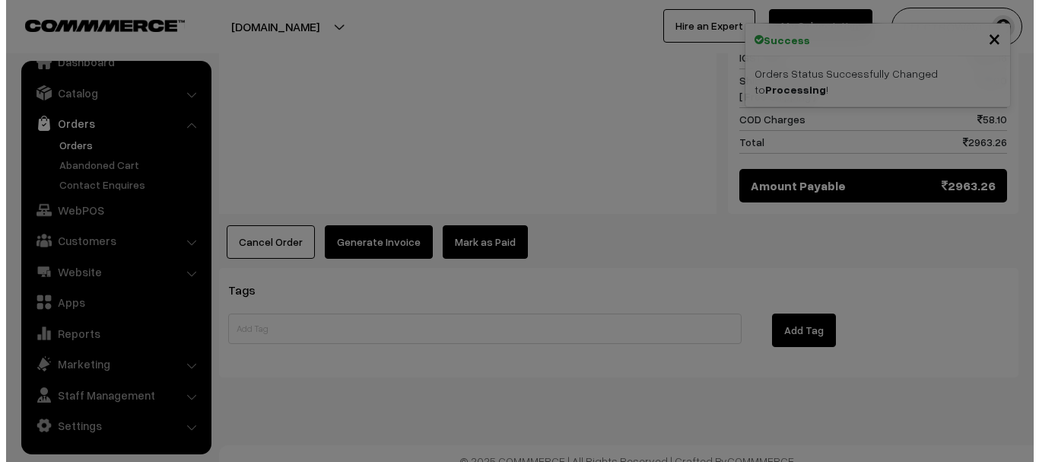
scroll to position [1111, 0]
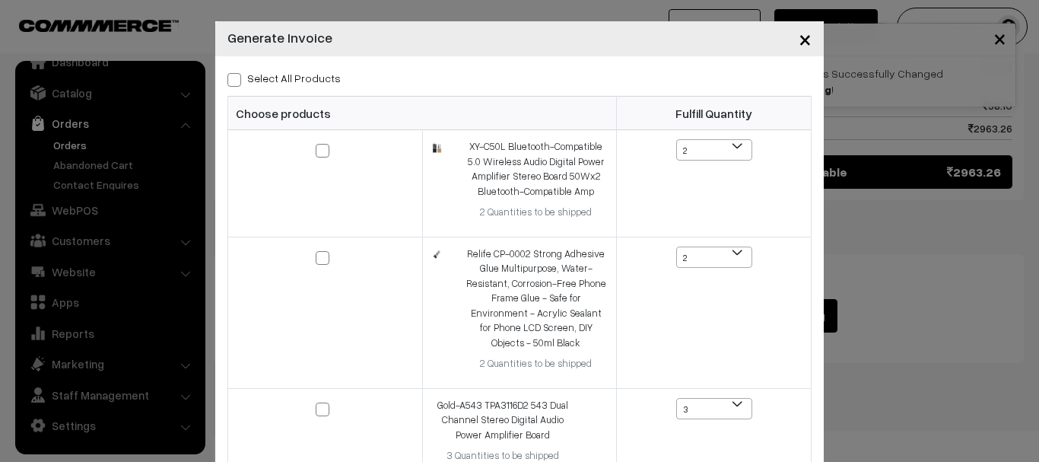
click at [233, 81] on span at bounding box center [234, 80] width 14 height 14
click at [233, 81] on input "Select All Products" at bounding box center [232, 77] width 10 height 10
checkbox input "true"
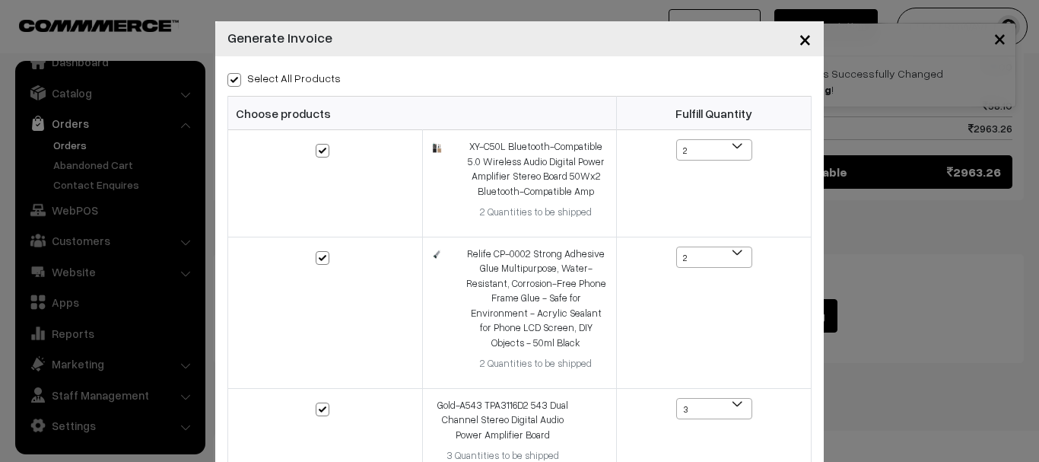
checkbox input "true"
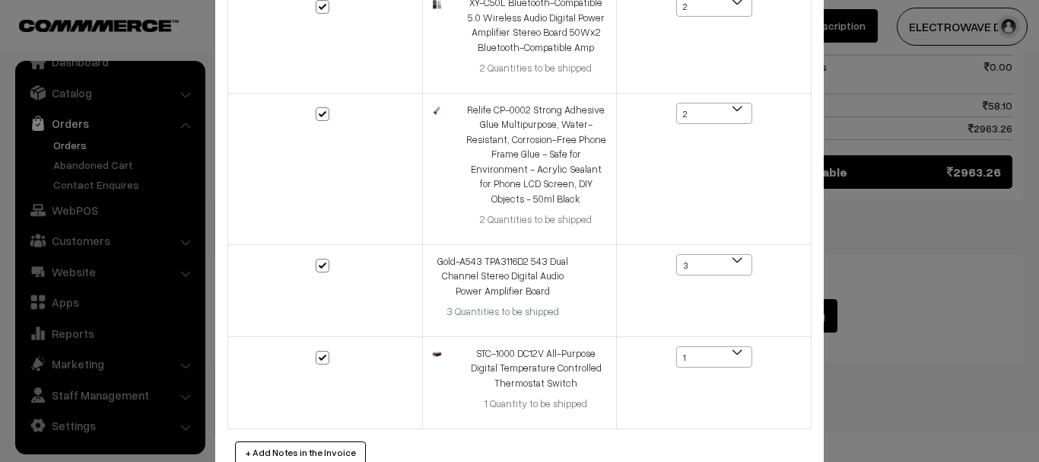
scroll to position [225, 0]
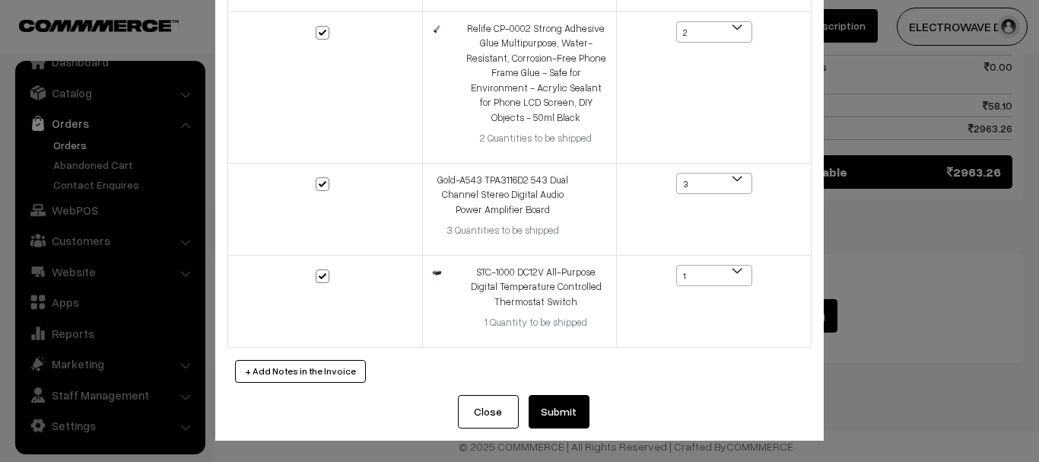
click at [560, 396] on button "Submit" at bounding box center [559, 411] width 61 height 33
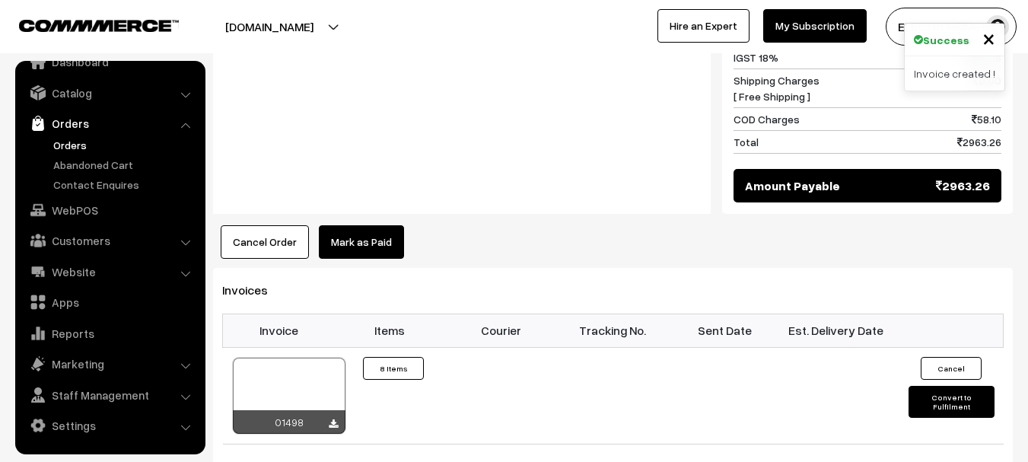
scroll to position [1111, 0]
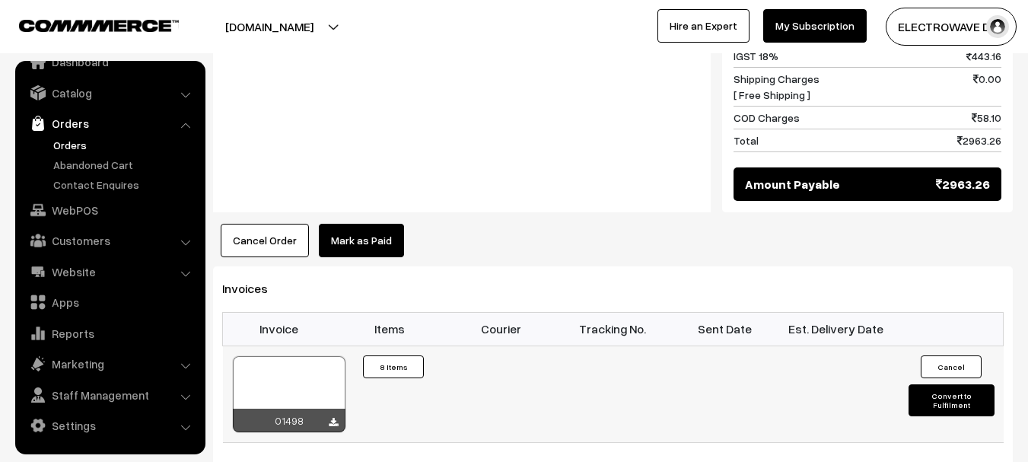
click at [272, 379] on div at bounding box center [289, 394] width 113 height 76
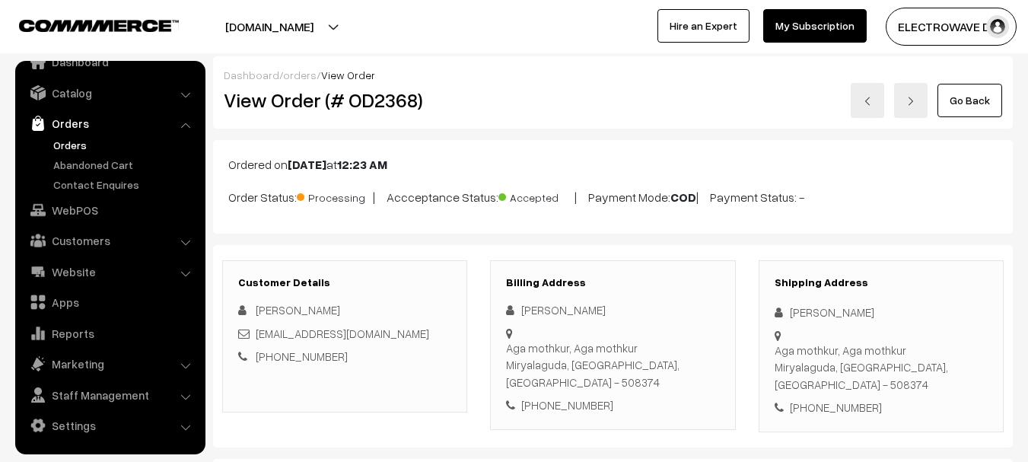
scroll to position [0, 0]
click at [842, 399] on div "[PHONE_NUMBER]" at bounding box center [881, 407] width 213 height 17
copy div "9346035238"
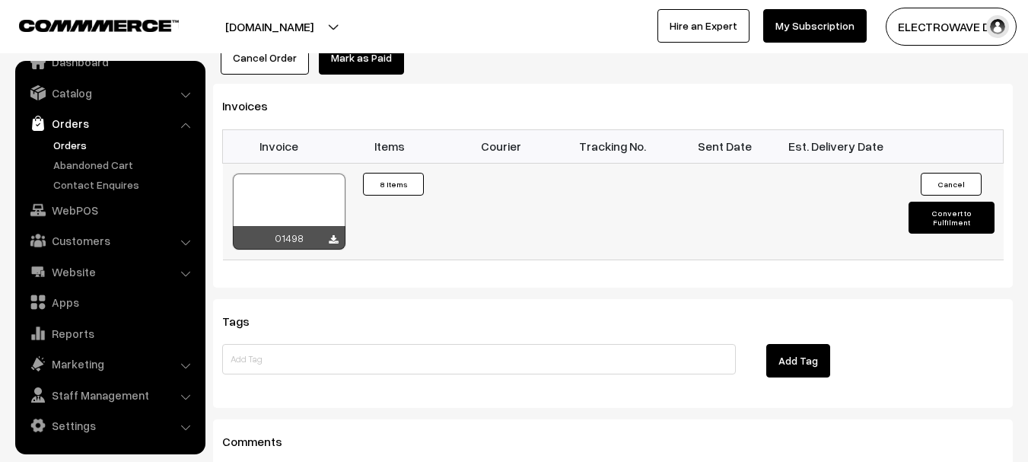
click at [946, 209] on button "Convert to Fulfilment" at bounding box center [951, 218] width 86 height 32
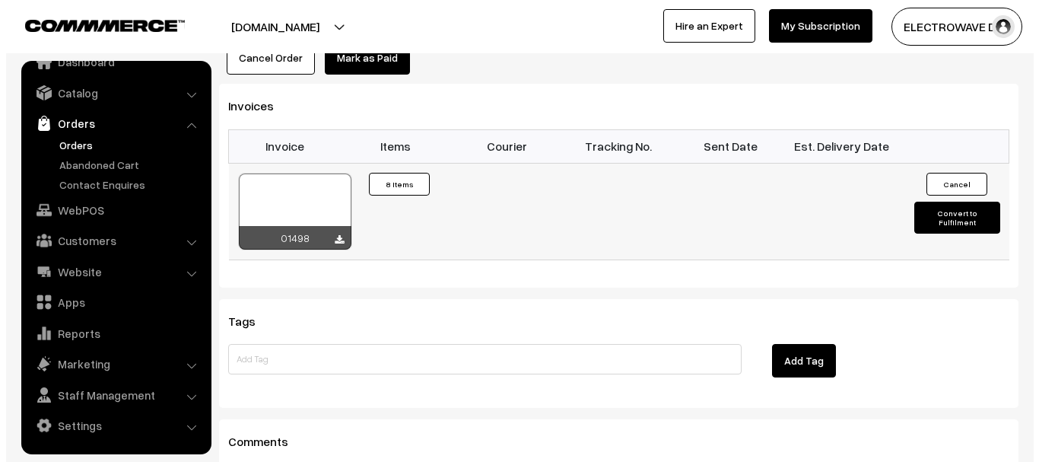
scroll to position [1295, 0]
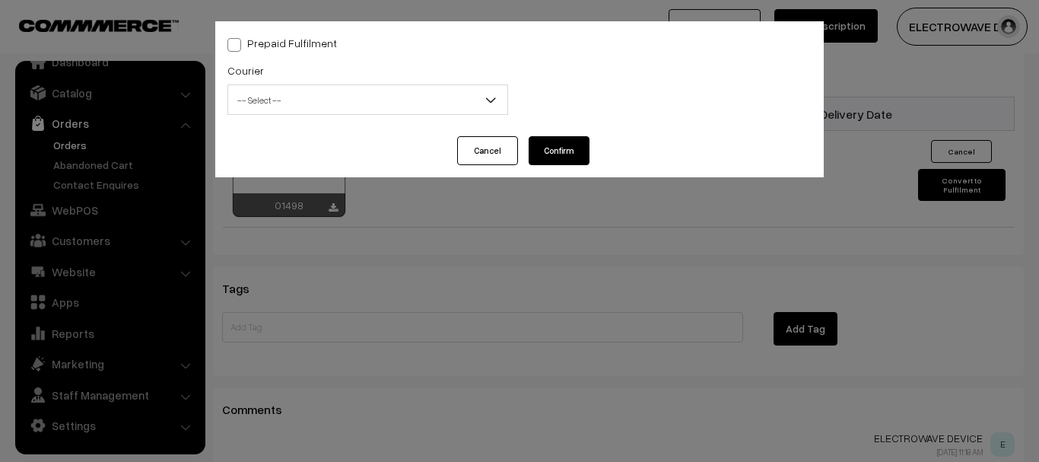
click at [359, 95] on span "-- Select --" at bounding box center [367, 100] width 279 height 27
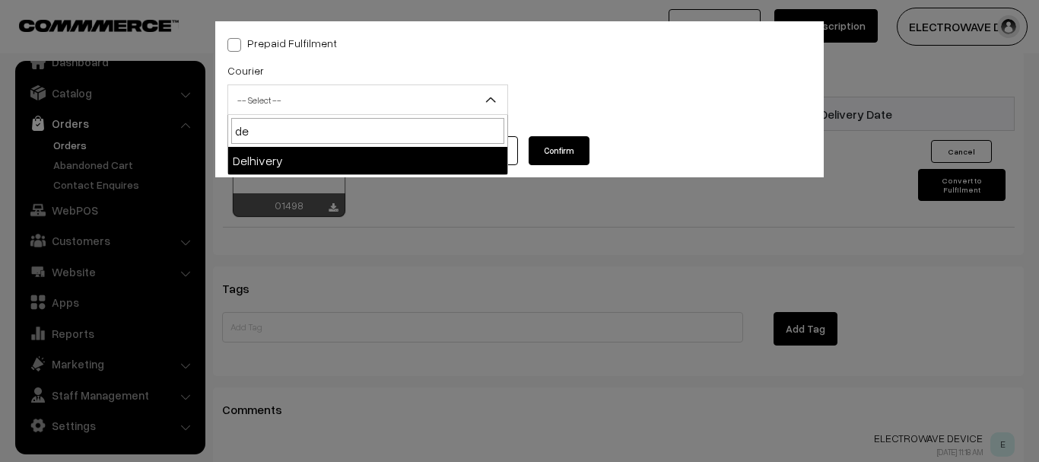
type input "de"
select select "4"
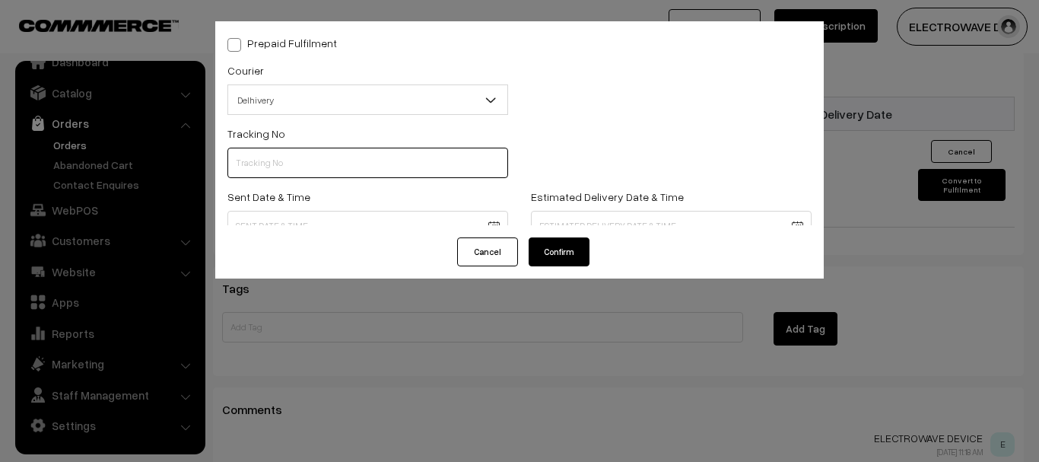
click at [292, 154] on input "text" at bounding box center [367, 163] width 281 height 30
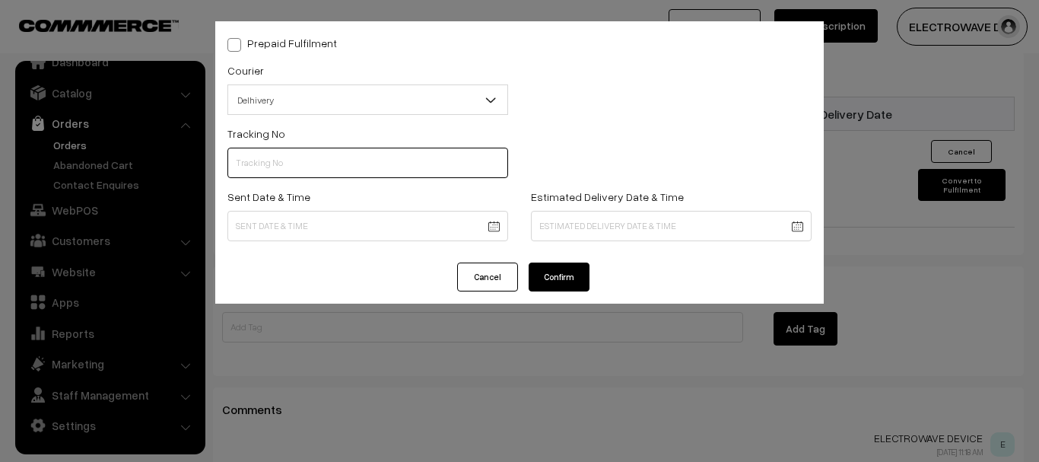
paste input "22679034061030"
drag, startPoint x: 177, startPoint y: 156, endPoint x: 91, endPoint y: 151, distance: 86.9
click at [91, 151] on div "Prepaid Fulfilment Courier -- Select -- BlueDart Xpressbees Delhivery Speed Pos…" at bounding box center [519, 231] width 1039 height 462
paste input "text"
type input "22679034061030"
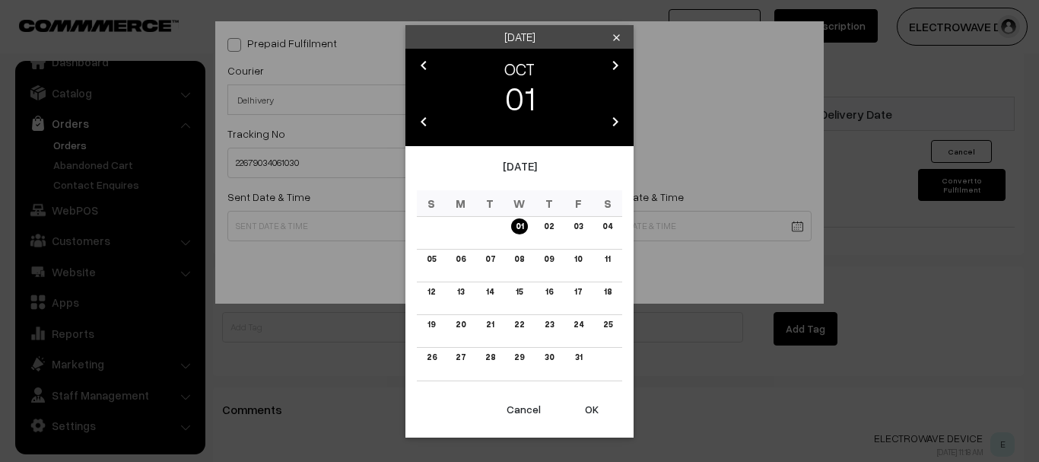
click at [596, 410] on button "OK" at bounding box center [591, 409] width 61 height 33
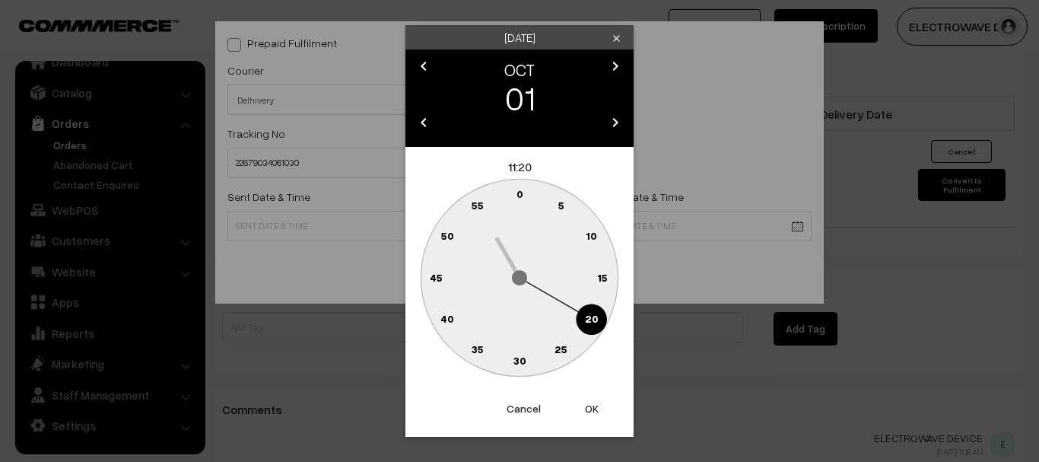
drag, startPoint x: 596, startPoint y: 410, endPoint x: 587, endPoint y: 396, distance: 17.1
click at [596, 410] on button "OK" at bounding box center [591, 408] width 61 height 33
type input "[DATE] 11:20"
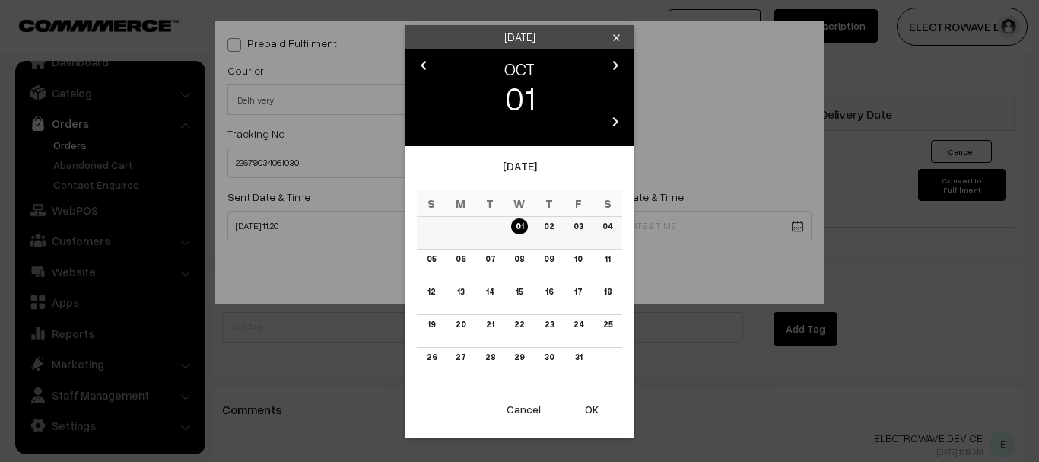
drag, startPoint x: 577, startPoint y: 228, endPoint x: 576, endPoint y: 218, distance: 9.9
click at [606, 68] on div "chevron_right" at bounding box center [615, 67] width 21 height 23
click at [612, 62] on icon "chevron_right" at bounding box center [615, 65] width 18 height 18
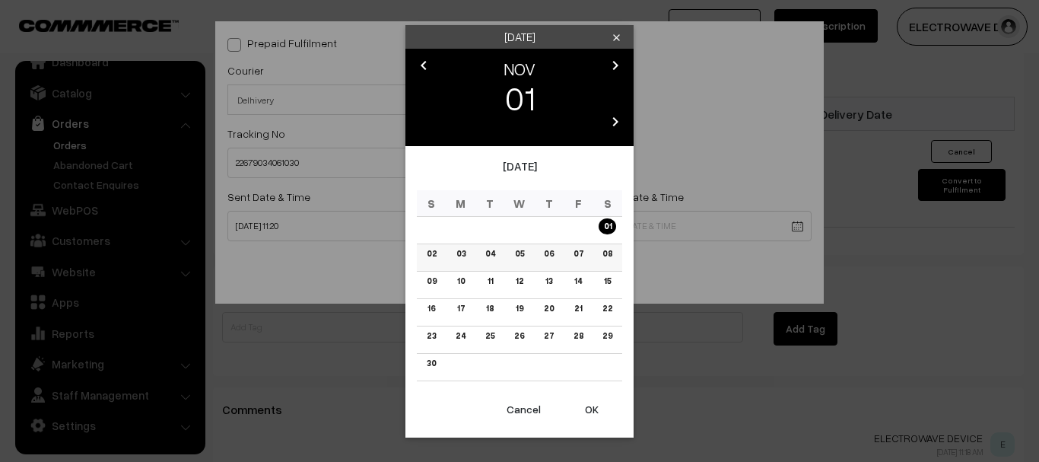
click at [523, 250] on link "05" at bounding box center [520, 254] width 18 height 16
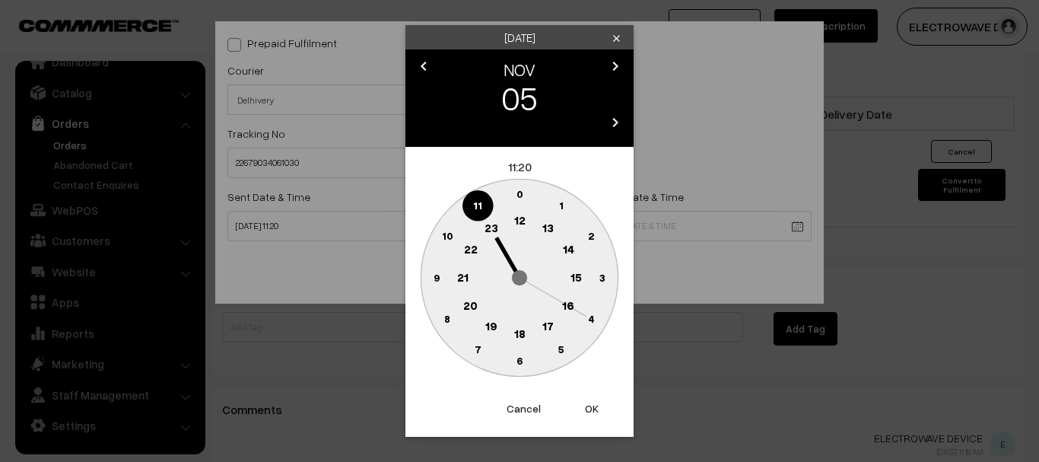
click at [582, 412] on button "OK" at bounding box center [591, 408] width 61 height 33
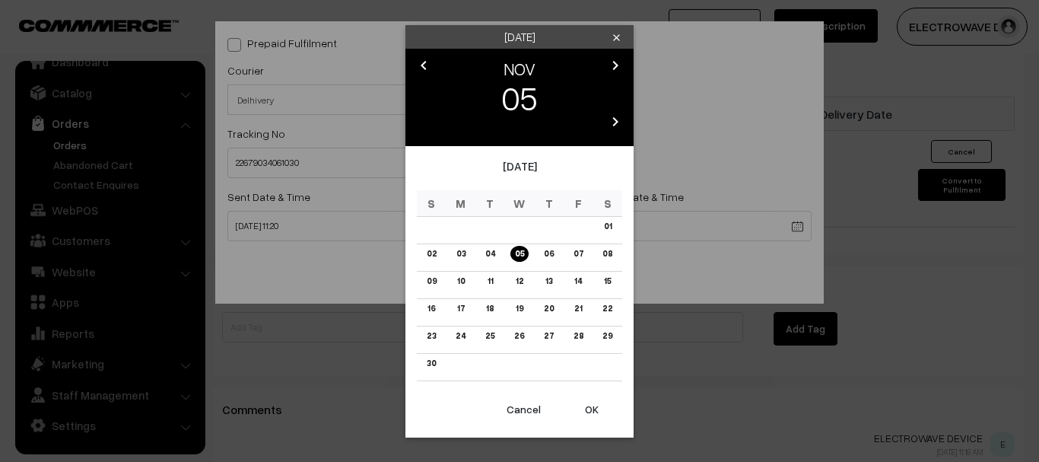
click at [552, 254] on link "06" at bounding box center [548, 254] width 19 height 16
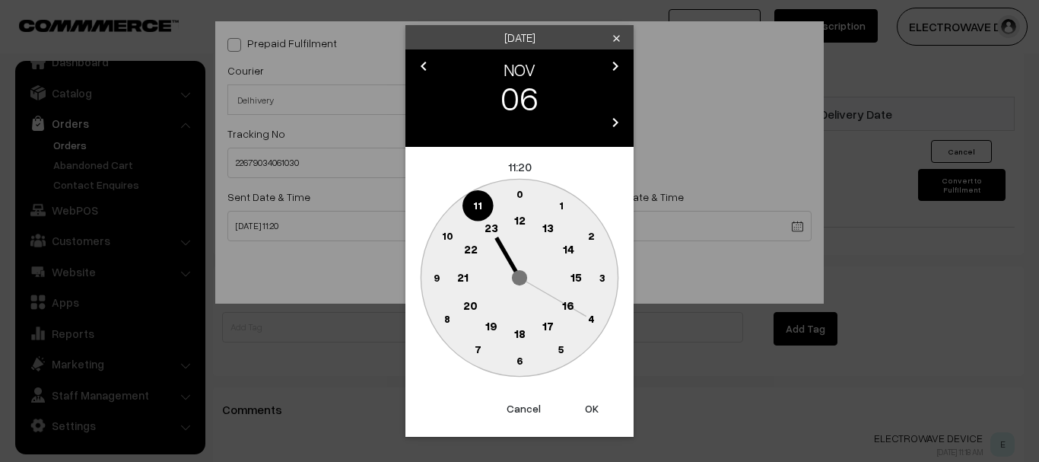
click at [584, 414] on button "OK" at bounding box center [591, 408] width 61 height 33
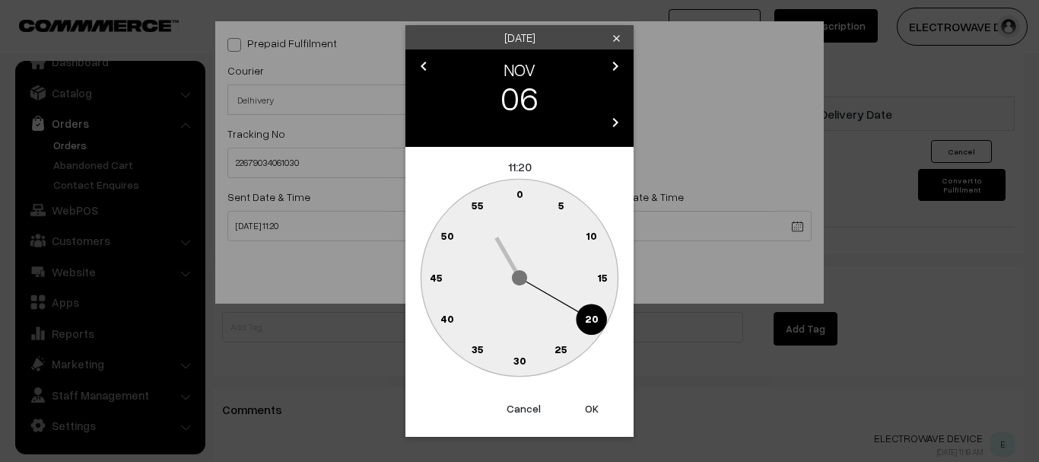
click at [586, 412] on button "OK" at bounding box center [591, 408] width 61 height 33
type input "[DATE] 11:20"
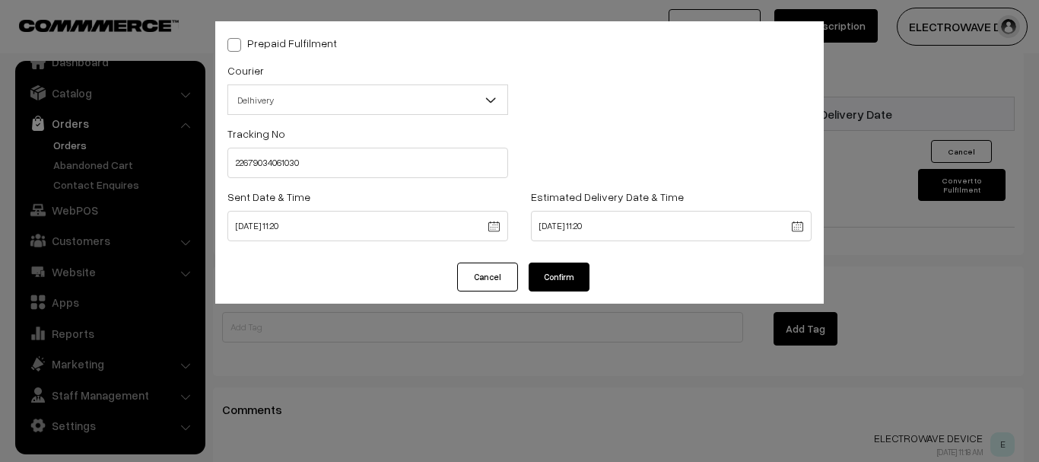
click at [561, 261] on div "Prepaid Fulfilment Courier -- Select -- BlueDart Xpressbees Delhivery Speed Pos…" at bounding box center [519, 141] width 609 height 241
click at [552, 285] on button "Confirm" at bounding box center [559, 276] width 61 height 29
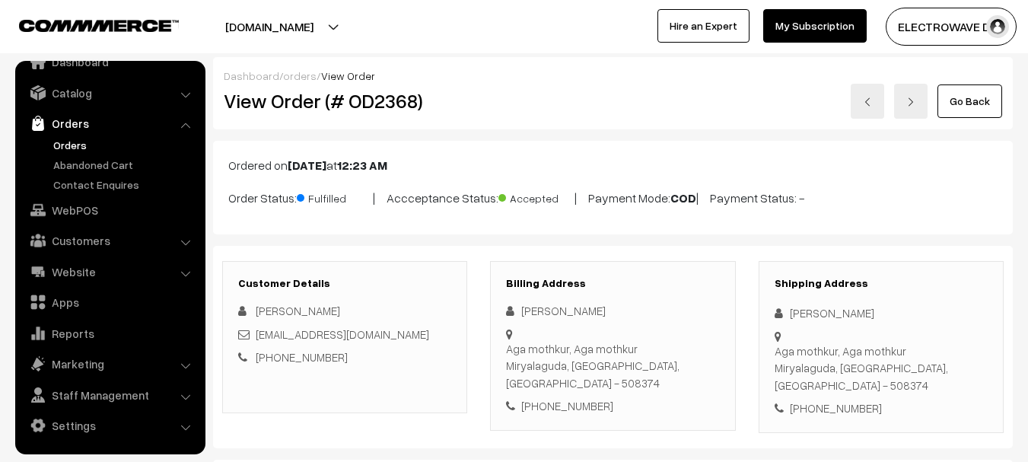
click at [79, 138] on link "Orders" at bounding box center [124, 145] width 151 height 16
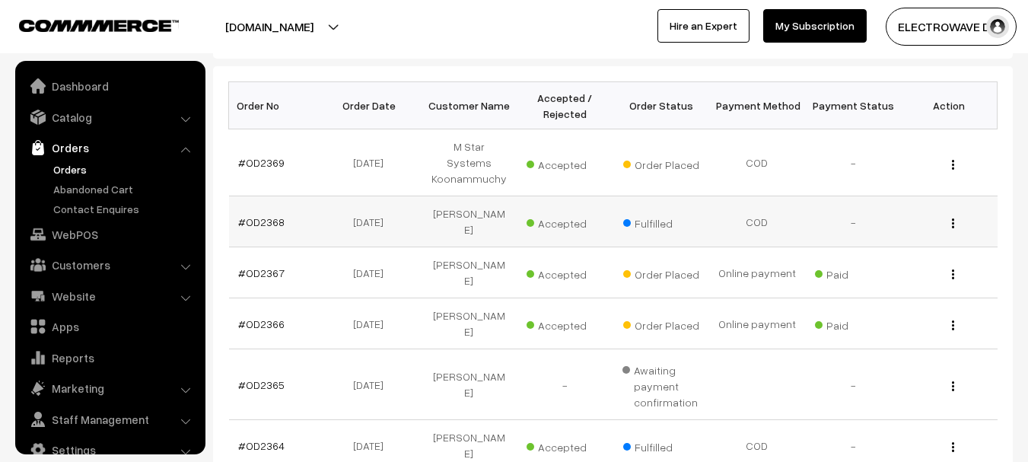
scroll to position [24, 0]
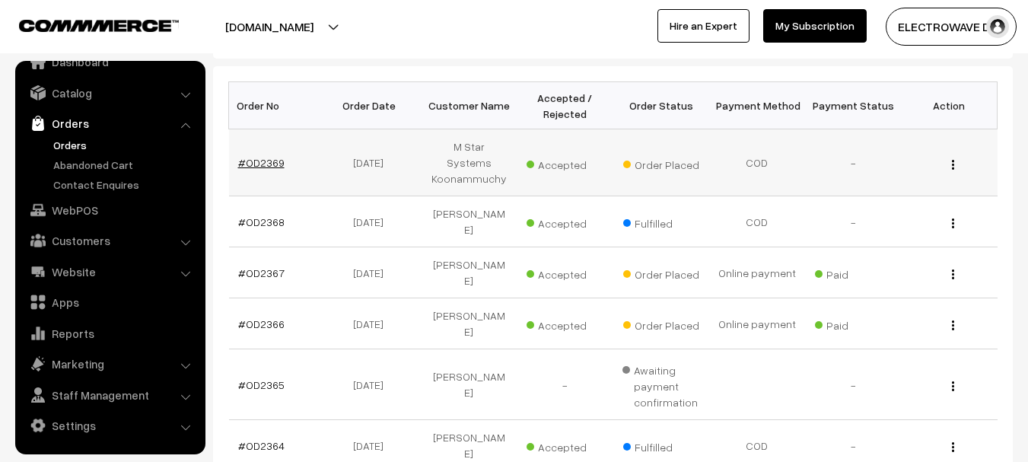
click at [259, 156] on link "#OD2369" at bounding box center [261, 162] width 46 height 13
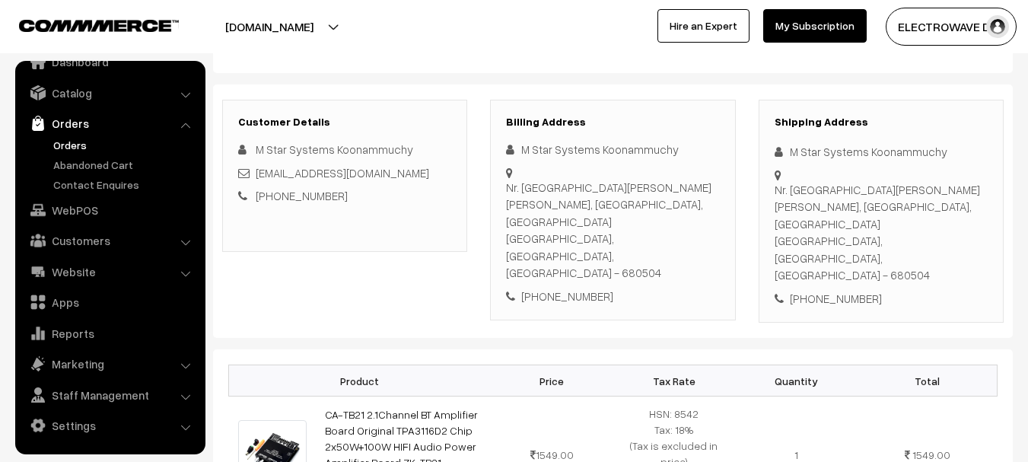
scroll to position [152, 0]
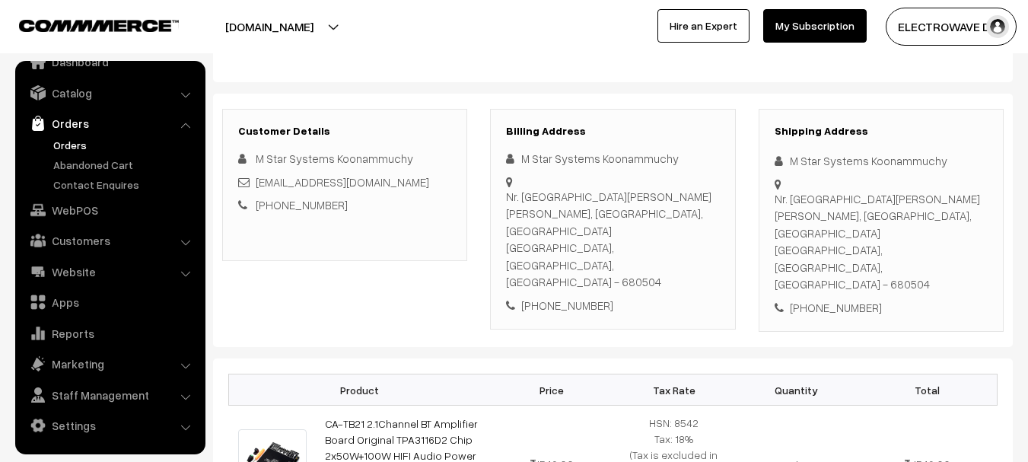
click at [841, 299] on div "+91 9947454477" at bounding box center [881, 307] width 213 height 17
copy div "+91 9947454477"
click at [785, 164] on icon at bounding box center [782, 160] width 15 height 11
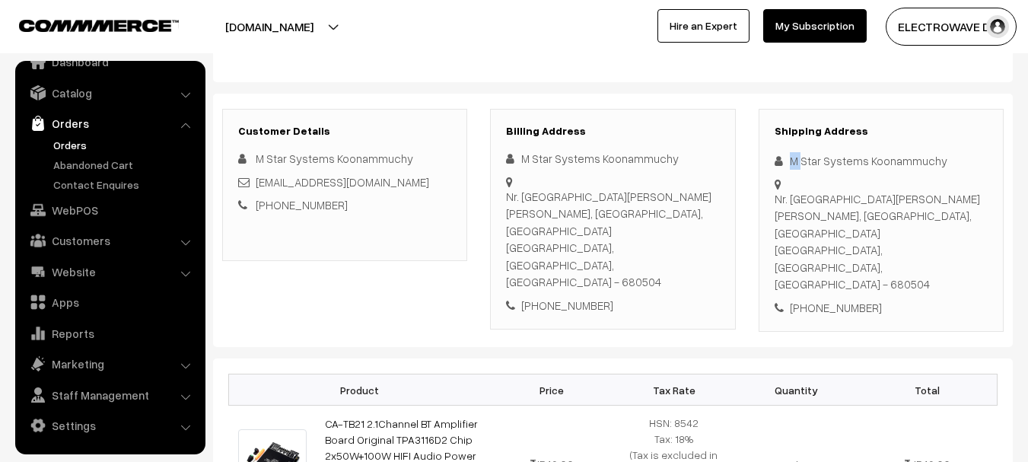
click at [785, 164] on icon at bounding box center [782, 160] width 15 height 11
copy div "M"
click at [804, 157] on div "M Star Systems Koonammuchy" at bounding box center [881, 160] width 213 height 17
click at [805, 157] on div "M Star Systems Koonammuchy" at bounding box center [881, 160] width 213 height 17
copy div "Star"
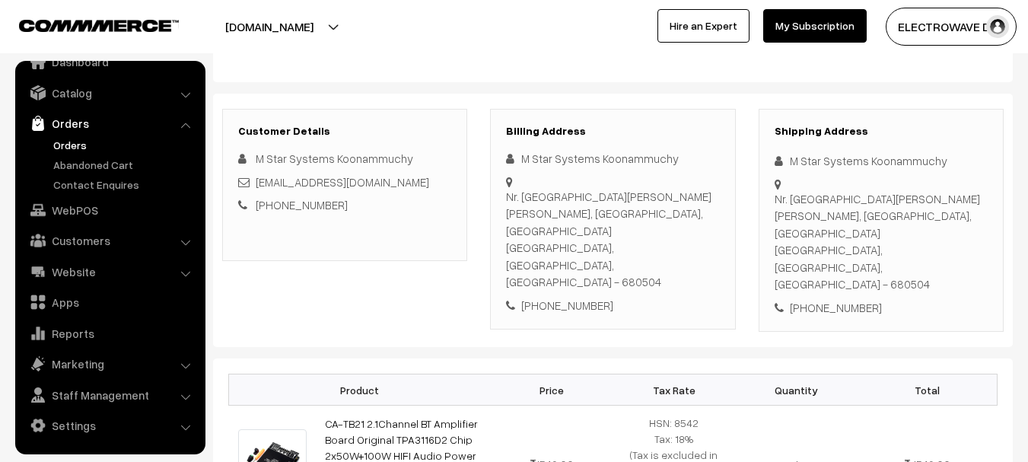
click at [856, 164] on div "M Star Systems Koonammuchy" at bounding box center [881, 160] width 213 height 17
copy div "Systems"
click at [897, 164] on div "M Star Systems Koonammuchy" at bounding box center [881, 160] width 213 height 17
click at [899, 164] on div "M Star Systems Koonammuchy" at bounding box center [881, 160] width 213 height 17
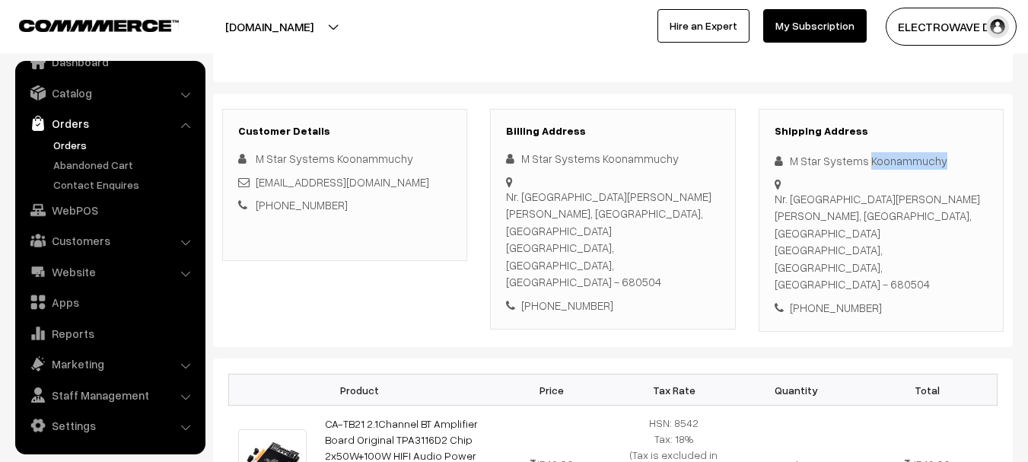
copy div "Koonammuchy"
copy link "[EMAIL_ADDRESS][DOMAIN_NAME]"
drag, startPoint x: 279, startPoint y: 172, endPoint x: 376, endPoint y: 153, distance: 98.5
click at [261, 168] on div "M Star Systems Koonammuchy mscsck@gmail.com +91 9947454477" at bounding box center [344, 182] width 213 height 64
click at [380, 177] on div "[EMAIL_ADDRESS][DOMAIN_NAME]" at bounding box center [344, 181] width 213 height 17
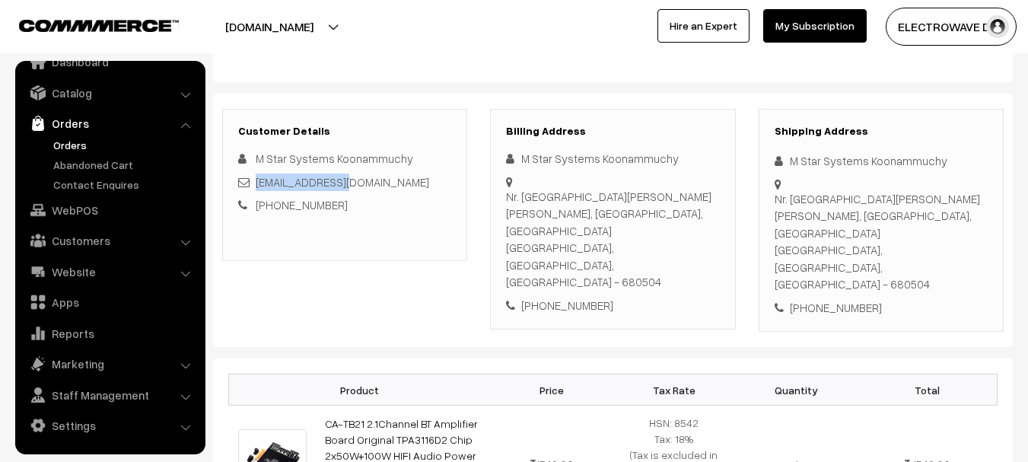
copy link "[EMAIL_ADDRESS][DOMAIN_NAME]"
drag, startPoint x: 375, startPoint y: 180, endPoint x: 303, endPoint y: 164, distance: 74.0
click at [258, 171] on div "M Star Systems Koonammuchy mscsck@gmail.com +91 9947454477" at bounding box center [344, 182] width 213 height 64
click at [819, 299] on div "[PHONE_NUMBER]" at bounding box center [881, 307] width 213 height 17
click at [820, 299] on div "[PHONE_NUMBER]" at bounding box center [881, 307] width 213 height 17
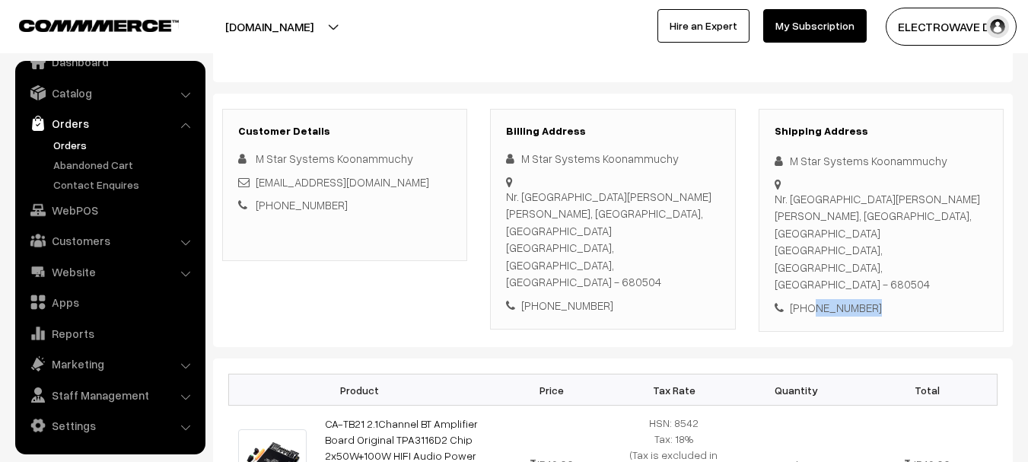
copy div "9947454477"
copy div "M Star Systems Koonammuchy Nr. St. Joseph Parish Hall, Guruvayoor Road, Koonamm…"
drag, startPoint x: 793, startPoint y: 161, endPoint x: 854, endPoint y: 216, distance: 81.9
click at [854, 216] on div "Shipping Address M Star Systems Koonammuchy Nr. St. Joseph Parish Hall, Guruvay…" at bounding box center [881, 221] width 245 height 224
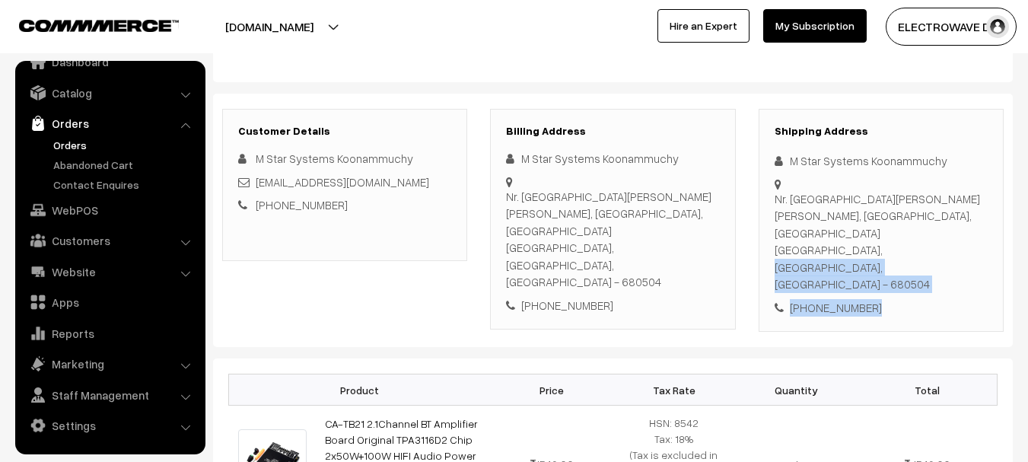
copy div "Thrissur, Kerala, India - 680504 +91 9947454477"
drag, startPoint x: 775, startPoint y: 231, endPoint x: 907, endPoint y: 253, distance: 133.3
click at [907, 253] on div "Shipping Address M Star Systems Koonammuchy Nr. St. Joseph Parish Hall, Guruvay…" at bounding box center [881, 221] width 245 height 224
click at [903, 233] on div "Nr. St. Joseph Parish Hall, Guruvayoor Road, Koonammuchy Thrissur, Kerala, Indi…" at bounding box center [881, 241] width 213 height 103
click at [904, 232] on div "Nr. St. Joseph Parish Hall, Guruvayoor Road, Koonammuchy Thrissur, Kerala, Indi…" at bounding box center [881, 241] width 213 height 103
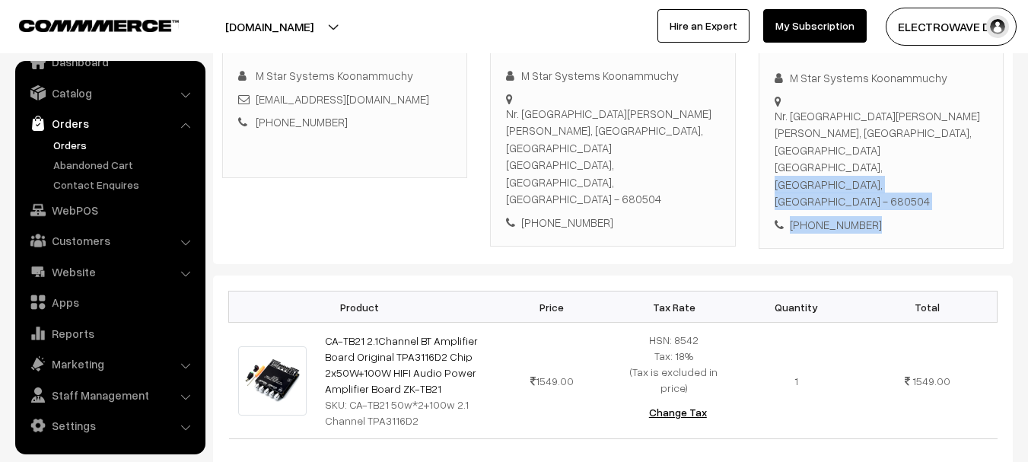
scroll to position [380, 0]
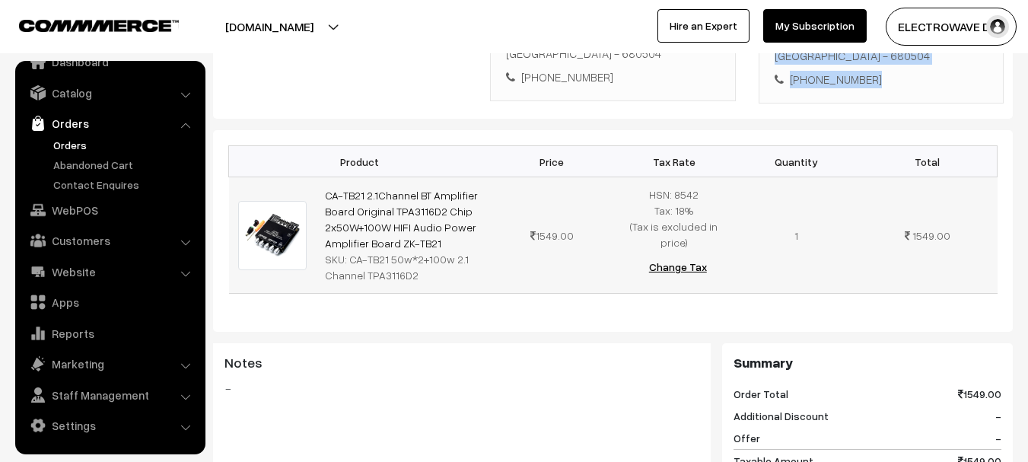
drag, startPoint x: 441, startPoint y: 187, endPoint x: 324, endPoint y: 145, distance: 124.0
click at [324, 177] on td "CA-TB21 2.1Channel BT Amplifier Board Original TPA3116D2 Chip 2x50W+100W HIFI A…" at bounding box center [403, 235] width 175 height 116
drag, startPoint x: 348, startPoint y: 209, endPoint x: 421, endPoint y: 232, distance: 77.2
click at [421, 232] on td "CA-TB21 2.1Channel BT Amplifier Board Original TPA3116D2 Chip 2x50W+100W HIFI A…" at bounding box center [403, 235] width 175 height 116
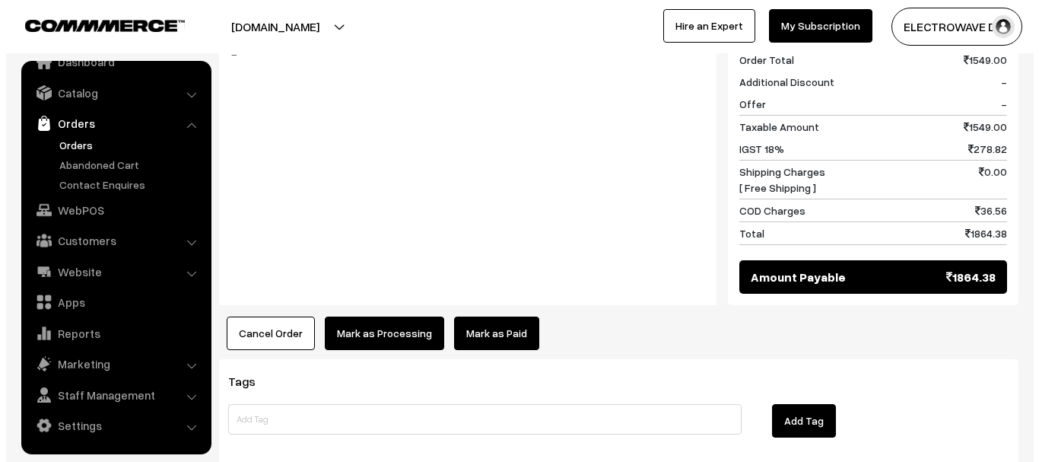
scroll to position [768, 0]
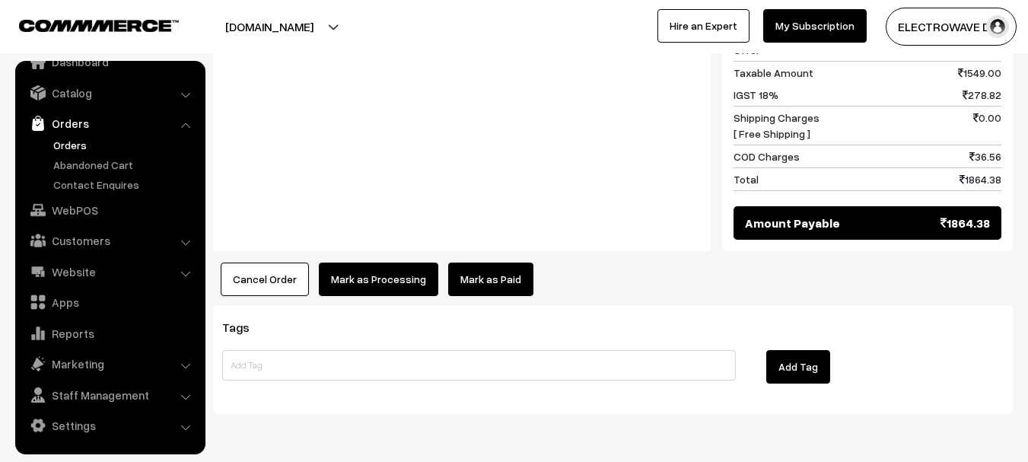
click at [339, 262] on button "Mark as Processing" at bounding box center [378, 278] width 119 height 33
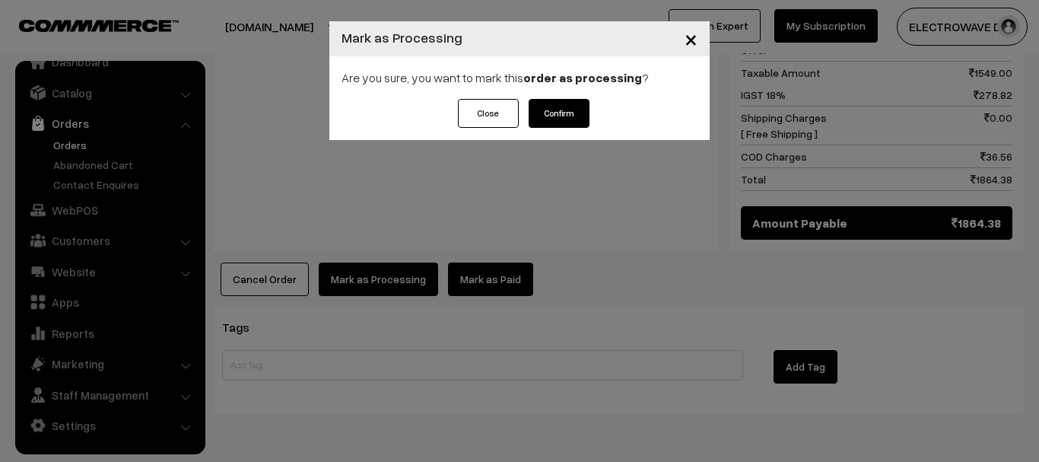
click at [563, 114] on button "Confirm" at bounding box center [559, 113] width 61 height 29
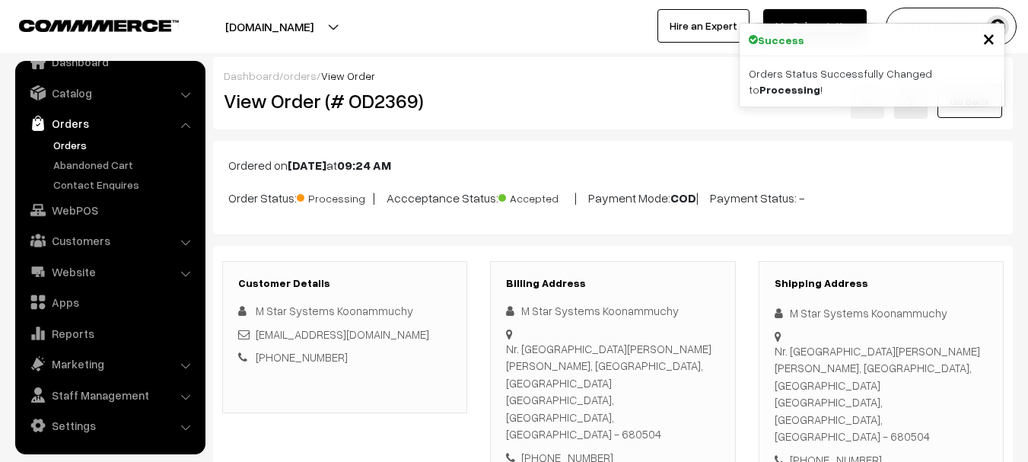
click at [395, 103] on h2 "View Order (# OD2369)" at bounding box center [346, 101] width 244 height 24
copy h2 "OD2369"
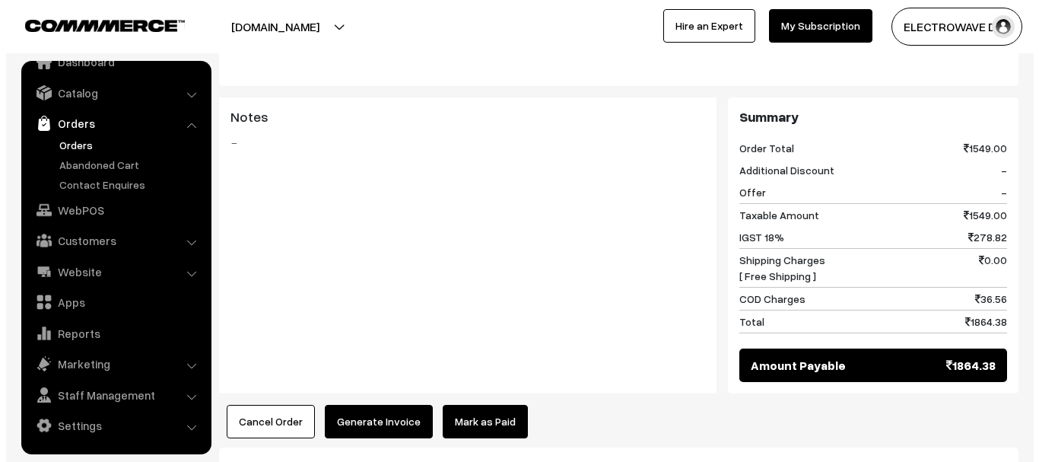
scroll to position [685, 0]
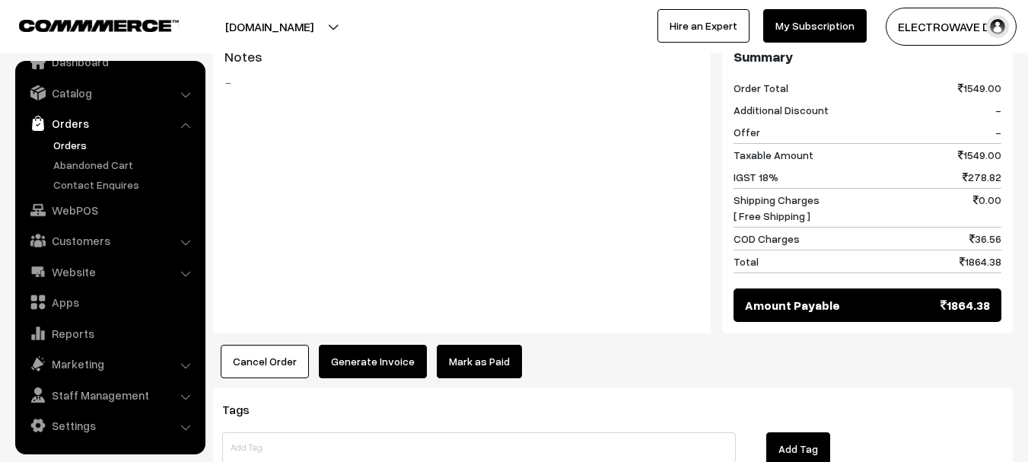
click at [368, 345] on button "Generate Invoice" at bounding box center [373, 361] width 108 height 33
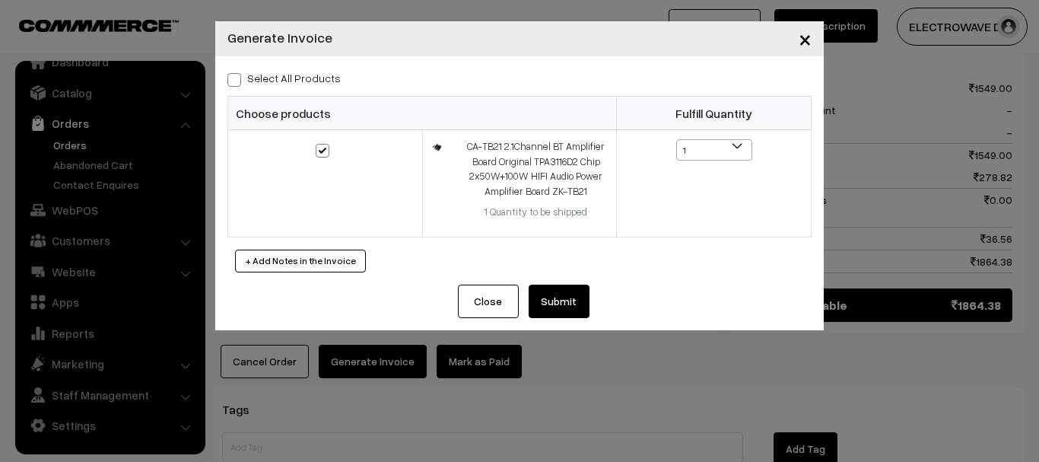
click at [554, 296] on button "Submit" at bounding box center [559, 301] width 61 height 33
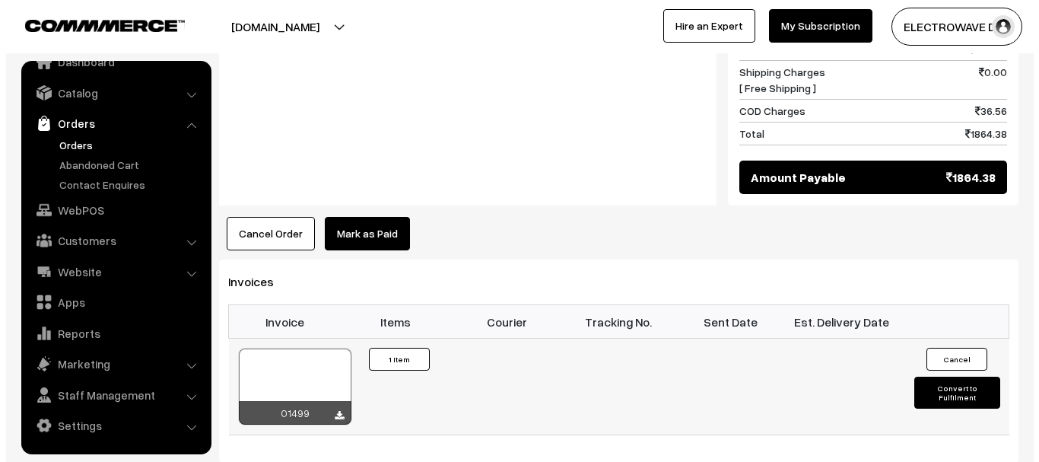
scroll to position [837, 0]
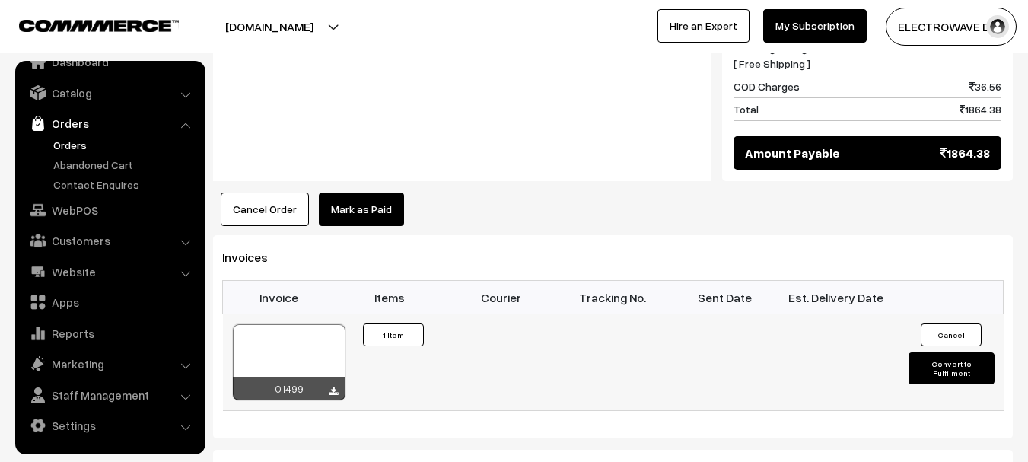
click at [326, 314] on td "01499" at bounding box center [279, 362] width 112 height 97
click at [285, 324] on div at bounding box center [289, 362] width 113 height 76
click at [951, 352] on button "Convert to Fulfilment" at bounding box center [951, 368] width 86 height 32
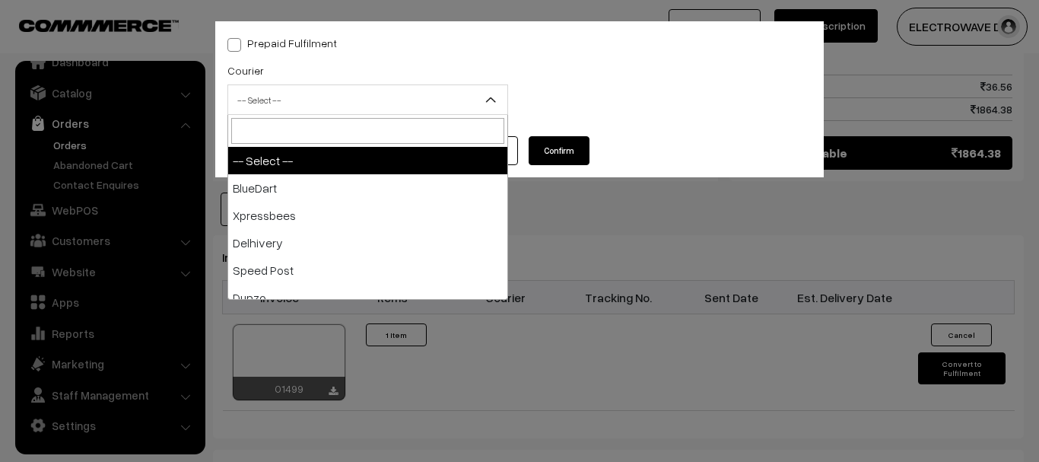
click at [352, 103] on span "-- Select --" at bounding box center [367, 100] width 279 height 27
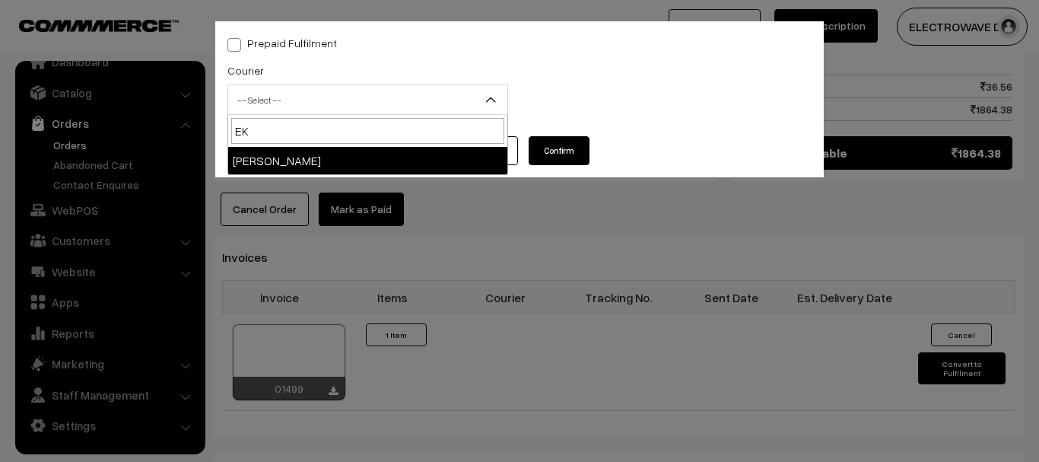
type input "EK"
select select "9"
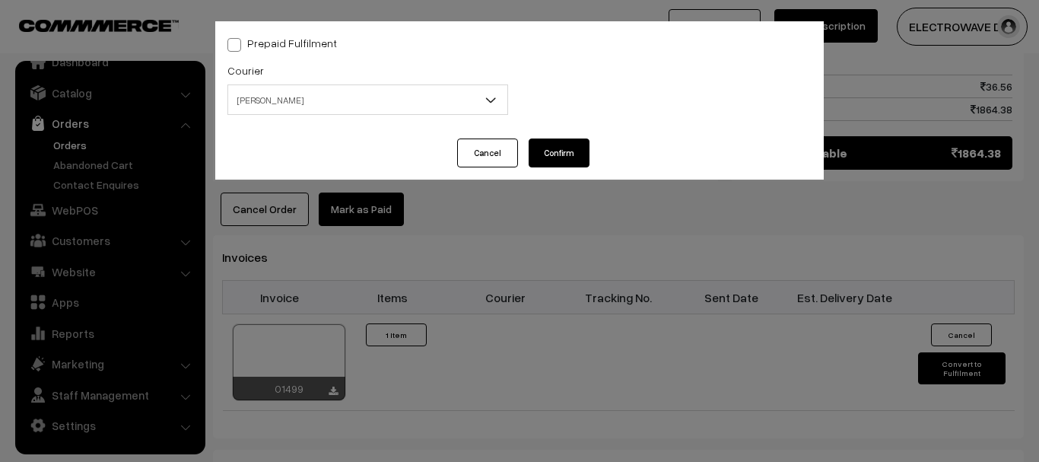
click at [335, 164] on input "text" at bounding box center [367, 163] width 281 height 30
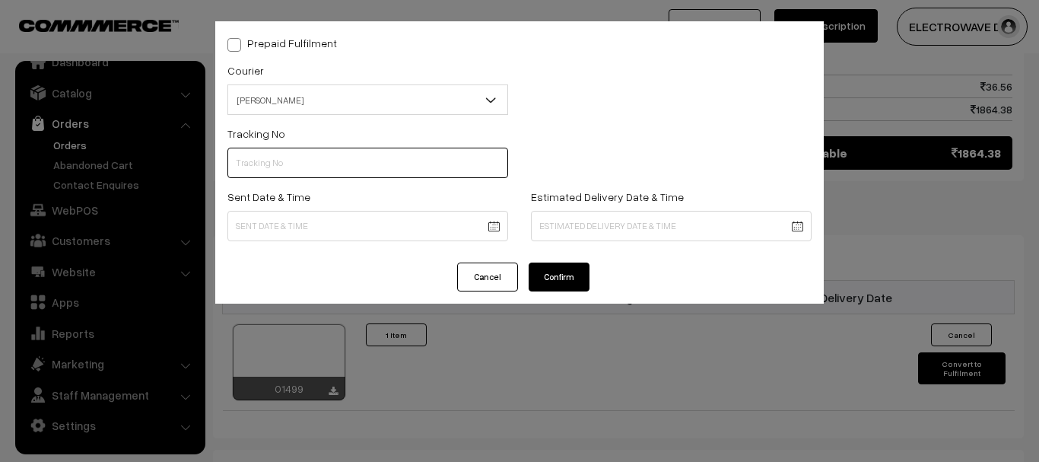
paste input "SPYC1002129674"
type input "SPYC1002129674"
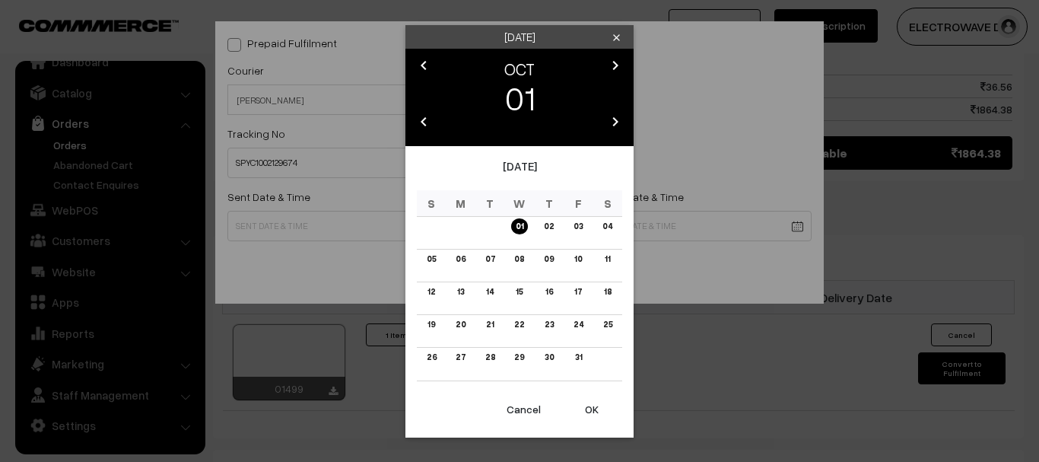
click at [580, 410] on button "OK" at bounding box center [591, 409] width 61 height 33
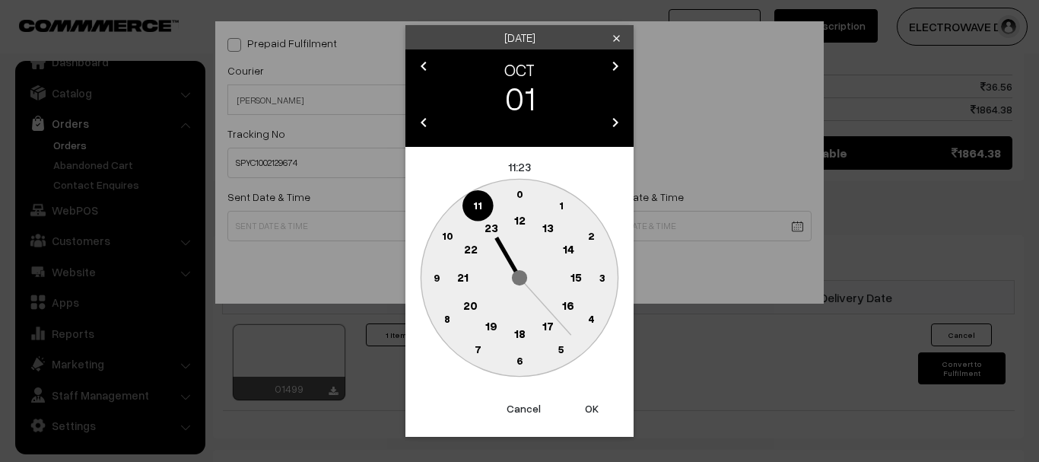
click at [580, 410] on button "OK" at bounding box center [591, 408] width 61 height 33
type input "01-10-2025 11:23"
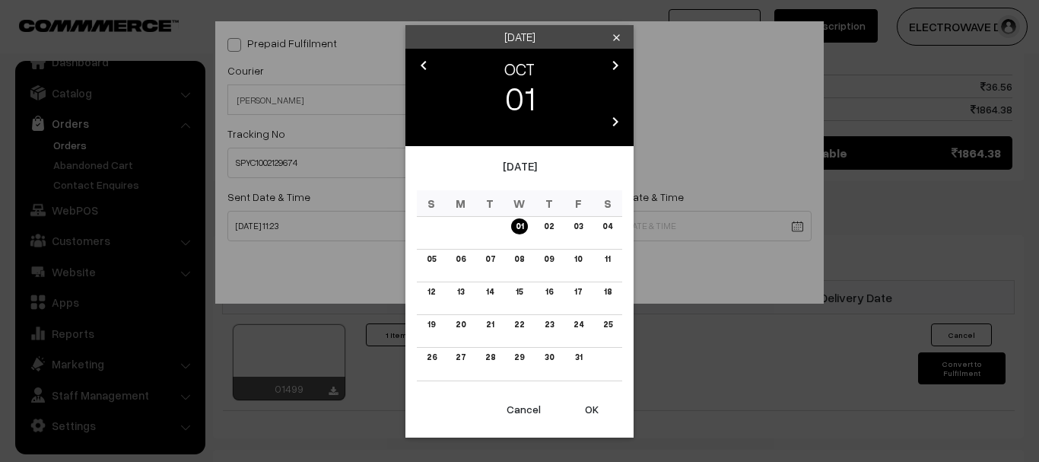
click at [623, 59] on icon "chevron_right" at bounding box center [615, 65] width 18 height 18
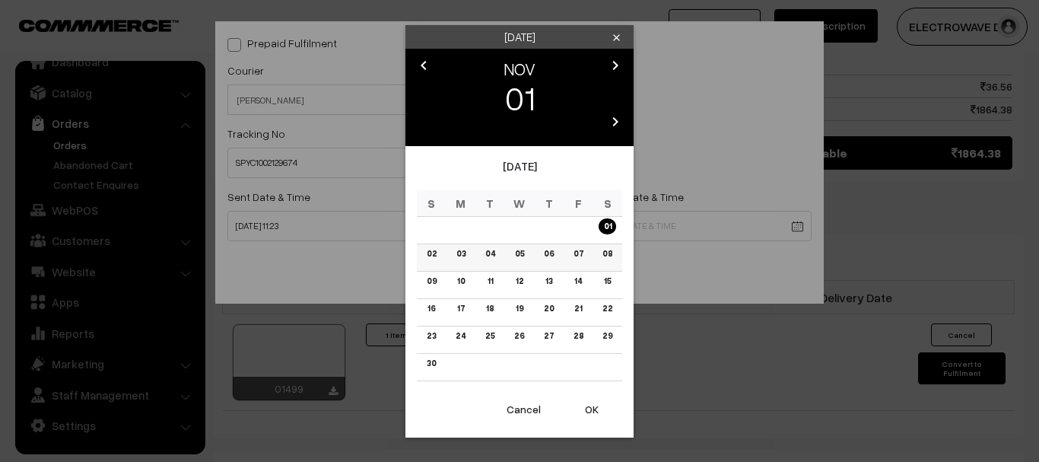
click at [552, 252] on link "06" at bounding box center [548, 254] width 19 height 16
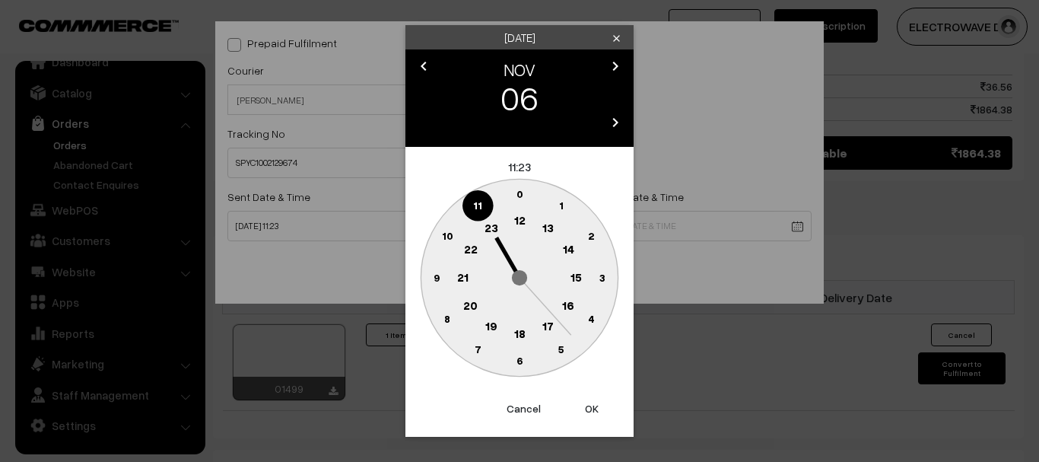
click at [587, 406] on button "OK" at bounding box center [591, 408] width 61 height 33
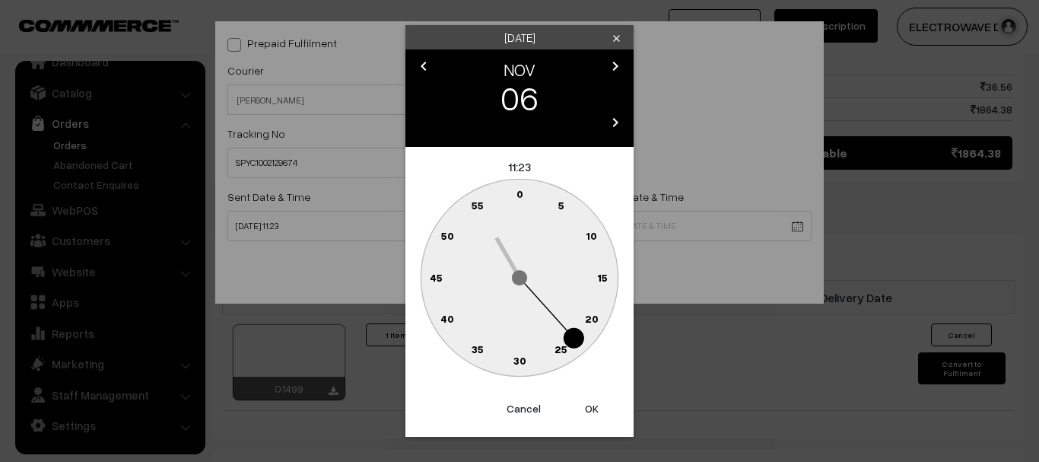
drag, startPoint x: 587, startPoint y: 406, endPoint x: 557, endPoint y: 312, distance: 98.4
click at [584, 407] on button "OK" at bounding box center [591, 408] width 61 height 33
type input "06-11-2025 11:23"
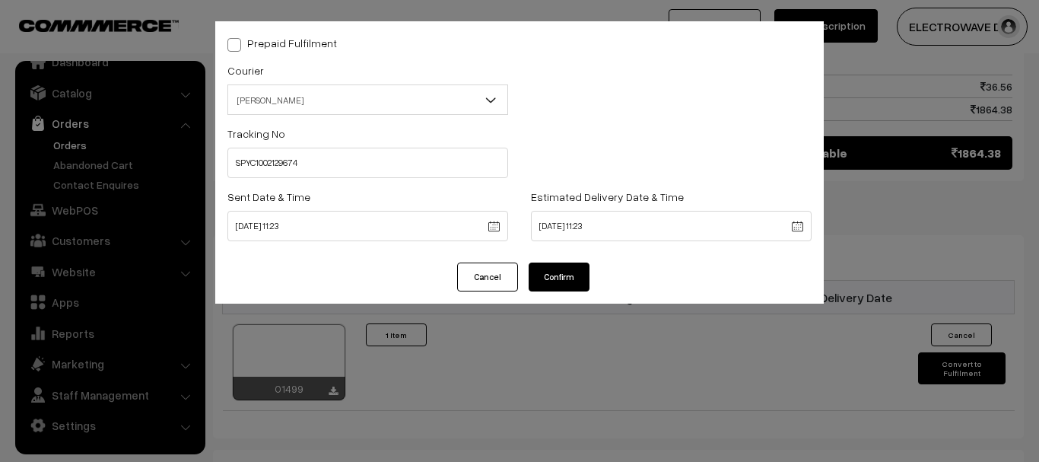
click at [557, 275] on button "Confirm" at bounding box center [559, 276] width 61 height 29
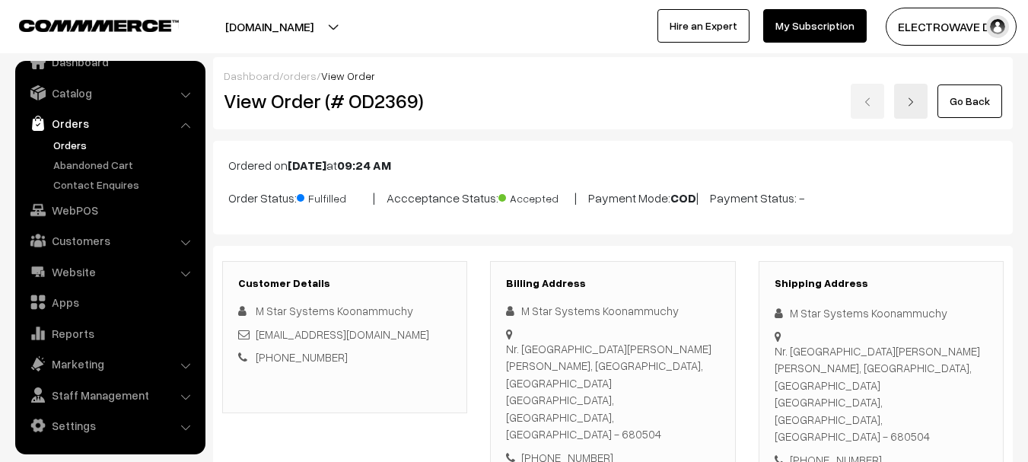
click at [377, 103] on h2 "View Order (# OD2369)" at bounding box center [346, 101] width 244 height 24
copy h2 "OD2369"
click at [377, 103] on h2 "View Order (# OD2369)" at bounding box center [346, 101] width 244 height 24
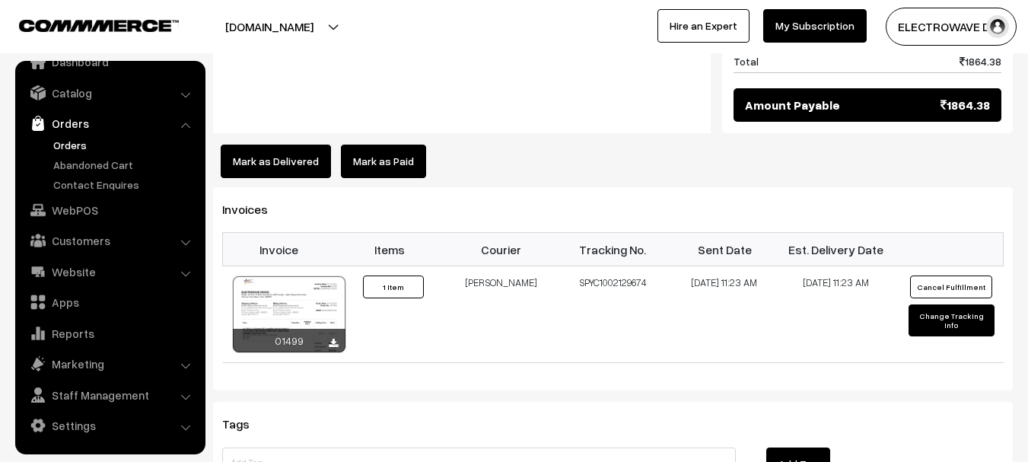
click at [62, 148] on link "Orders" at bounding box center [124, 145] width 151 height 16
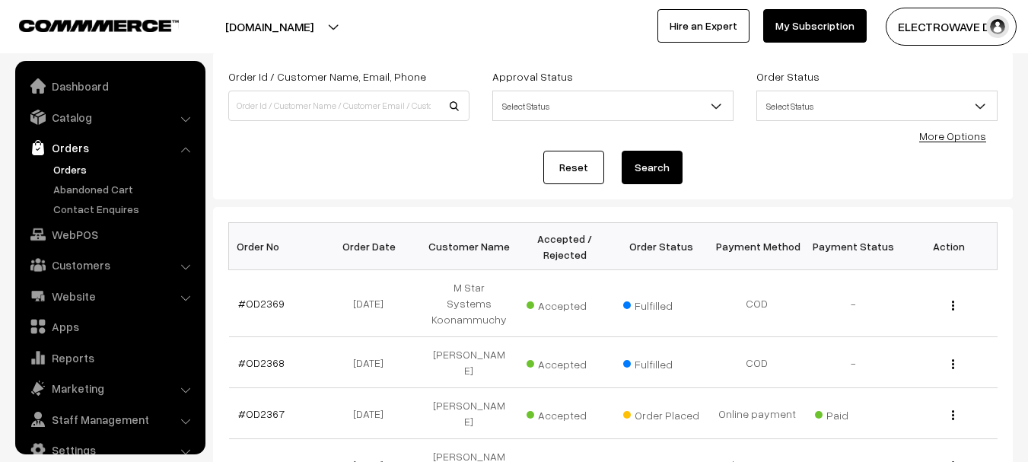
scroll to position [228, 0]
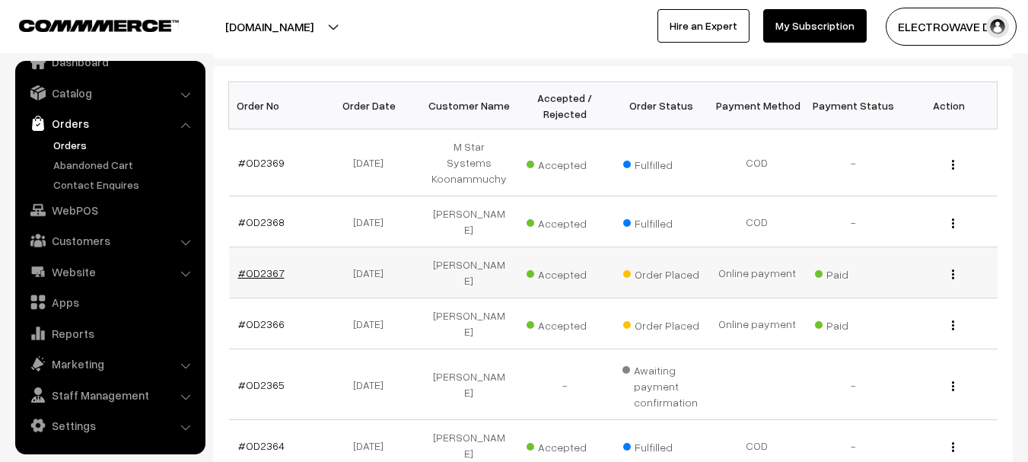
click at [270, 266] on link "#OD2367" at bounding box center [261, 272] width 46 height 13
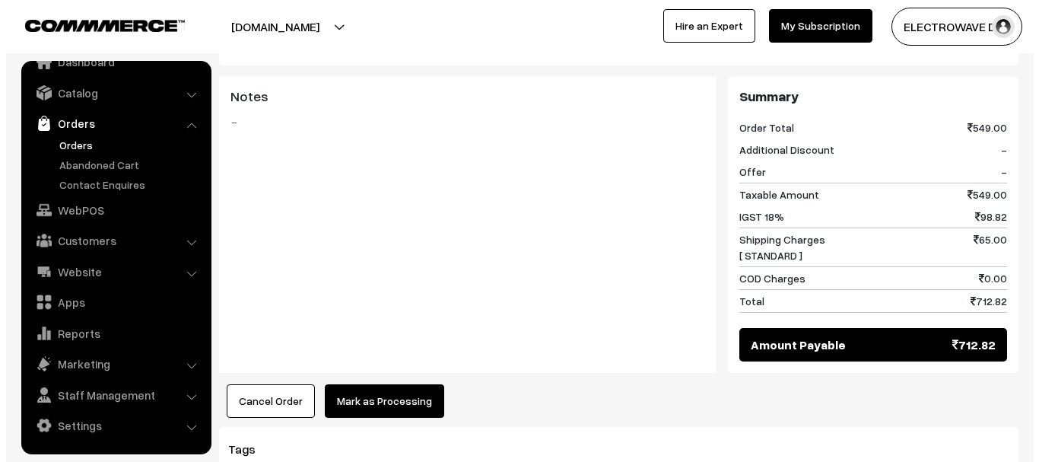
scroll to position [685, 0]
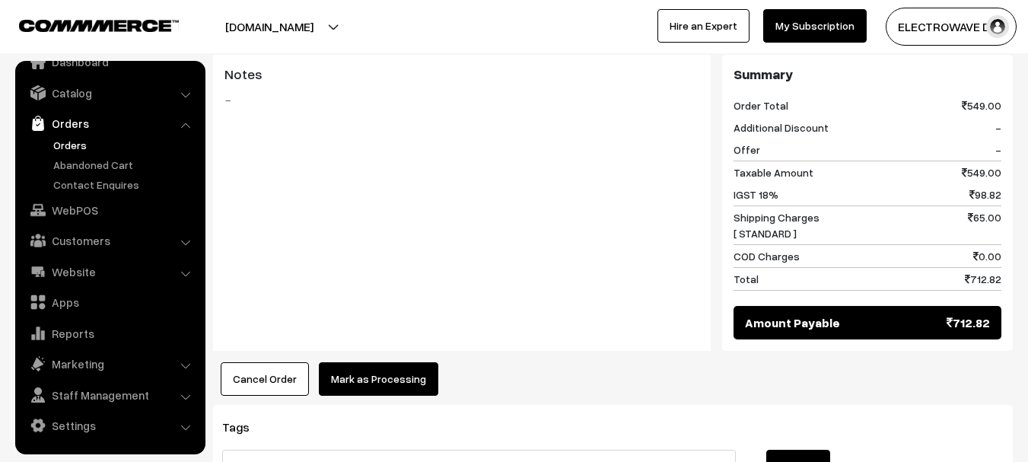
click at [379, 362] on button "Mark as Processing" at bounding box center [378, 378] width 119 height 33
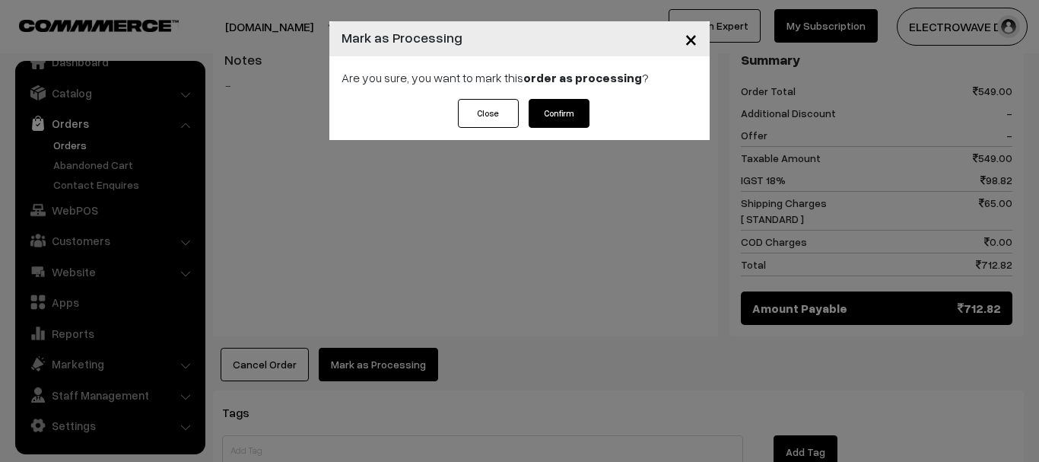
click at [548, 100] on button "Confirm" at bounding box center [559, 113] width 61 height 29
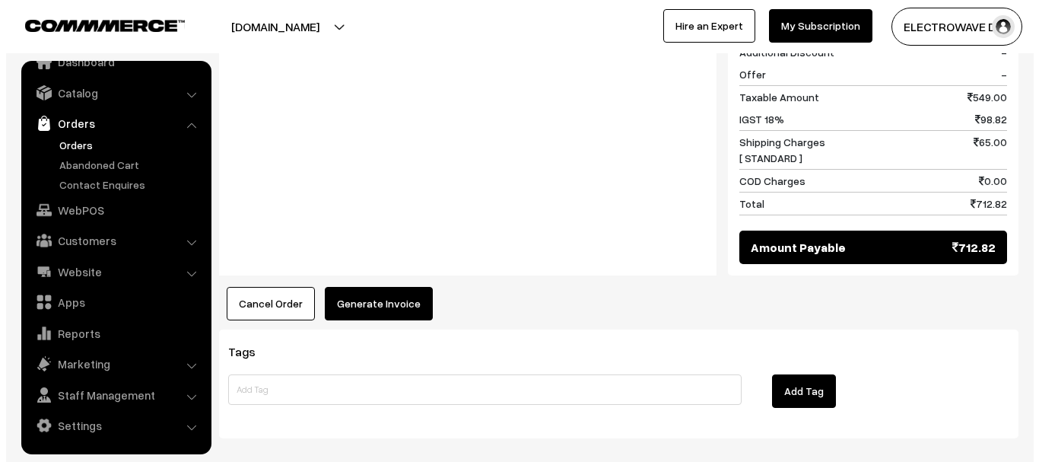
scroll to position [761, 0]
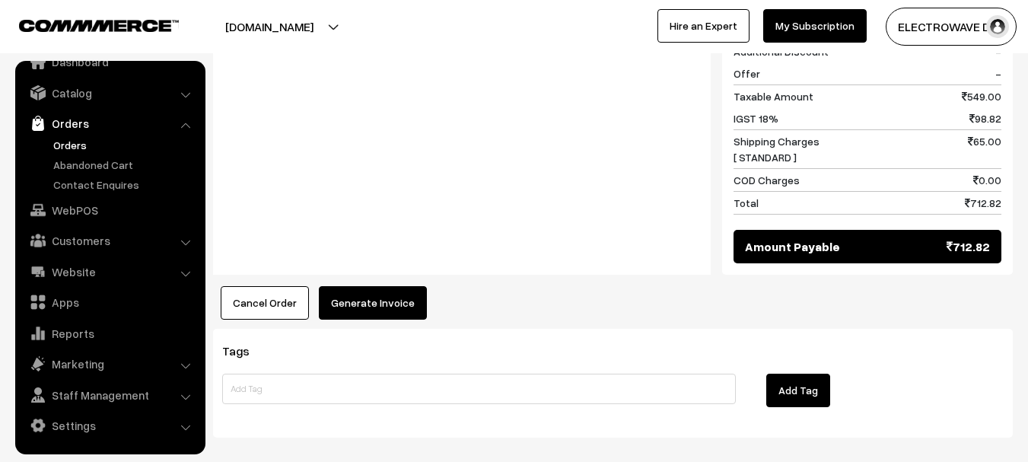
click at [394, 286] on button "Generate Invoice" at bounding box center [373, 302] width 108 height 33
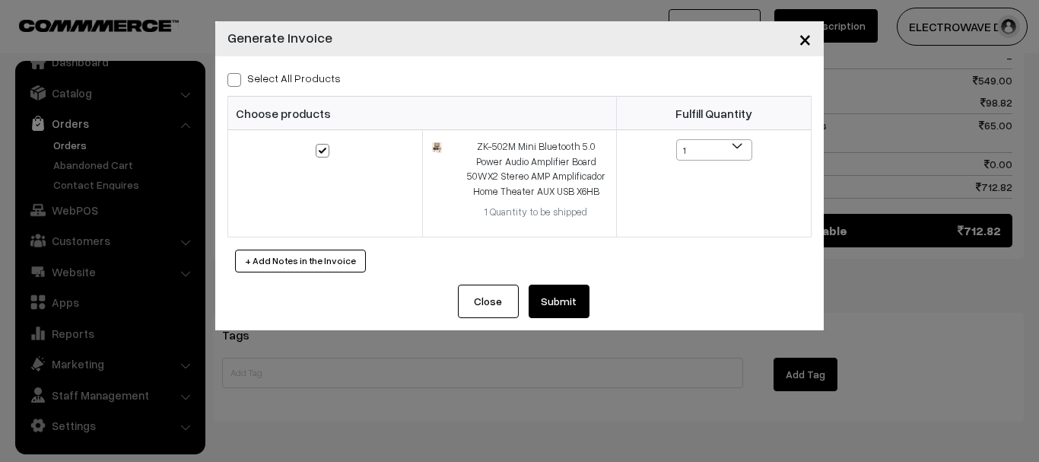
click at [550, 297] on button "Submit" at bounding box center [559, 301] width 61 height 33
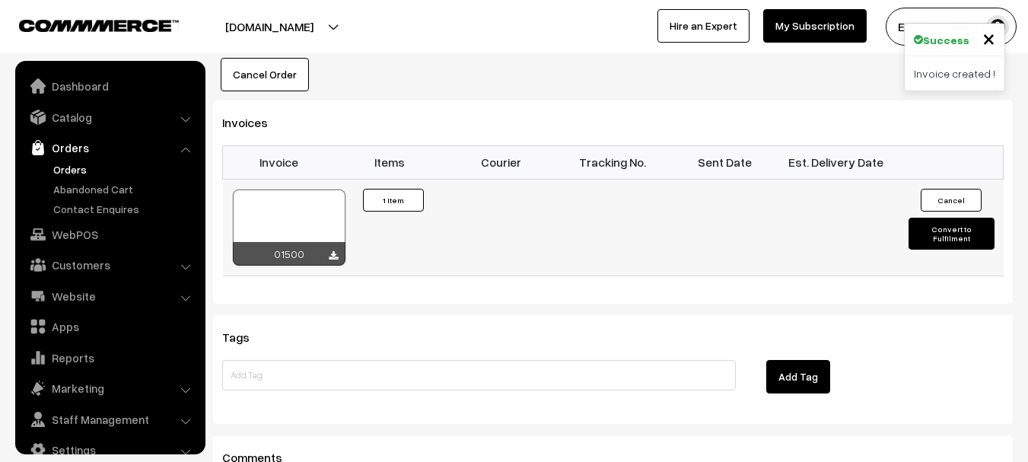
scroll to position [24, 0]
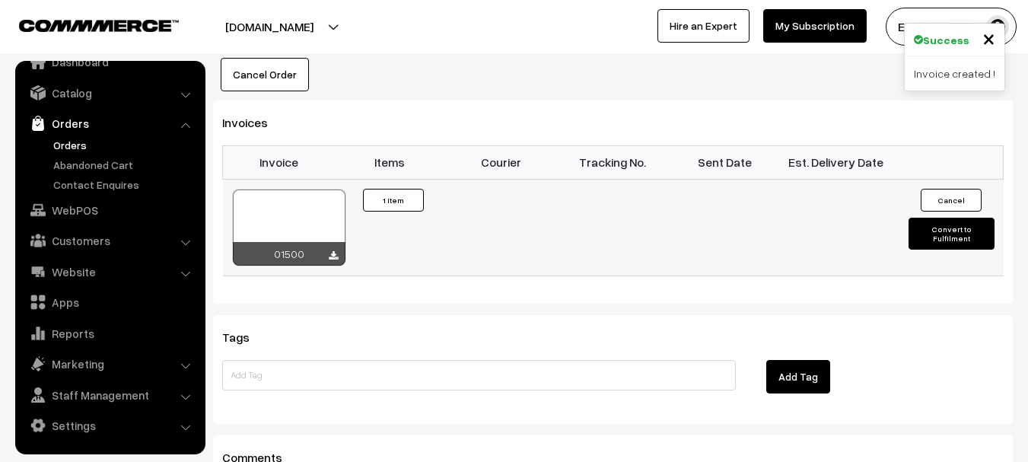
click at [310, 189] on div at bounding box center [289, 227] width 113 height 76
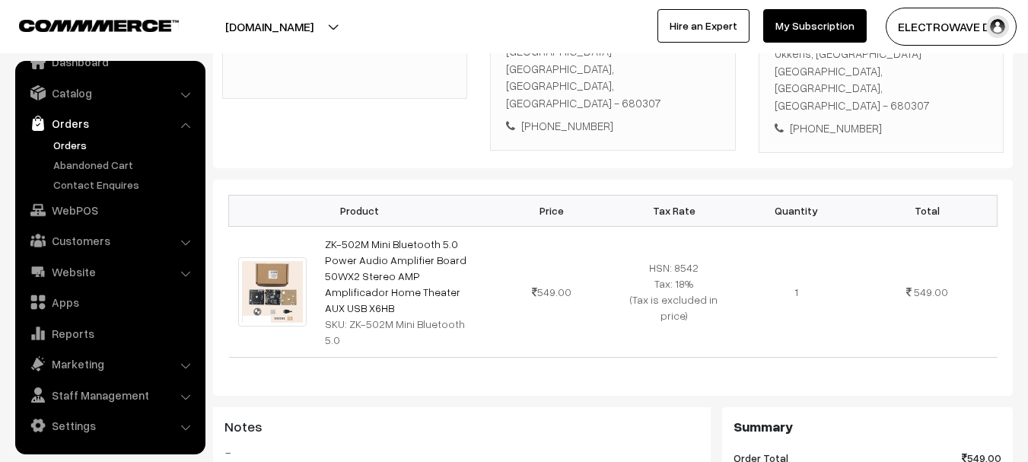
scroll to position [228, 0]
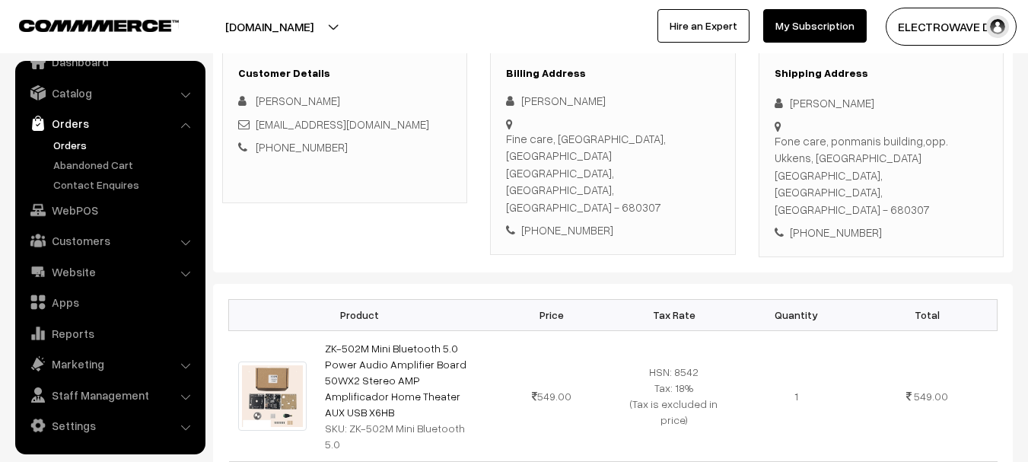
click at [887, 173] on div "Fone care, ponmanis building,opp. Ukkens, [GEOGRAPHIC_DATA], [GEOGRAPHIC_DATA],…" at bounding box center [881, 175] width 213 height 86
copy div "680307"
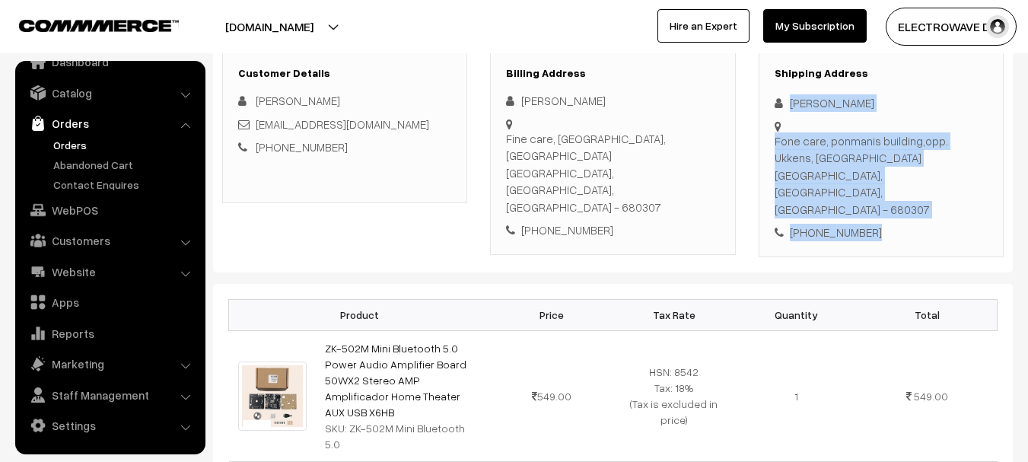
copy div "[PERSON_NAME] care, ponmanis building,opp. Ukkens, [GEOGRAPHIC_DATA], [GEOGRAPH…"
drag, startPoint x: 791, startPoint y: 98, endPoint x: 914, endPoint y: 212, distance: 166.9
click at [914, 212] on div "Shipping Address [PERSON_NAME] Fone care, ponmanis building,opp. Ukkens, [GEOGR…" at bounding box center [881, 154] width 245 height 206
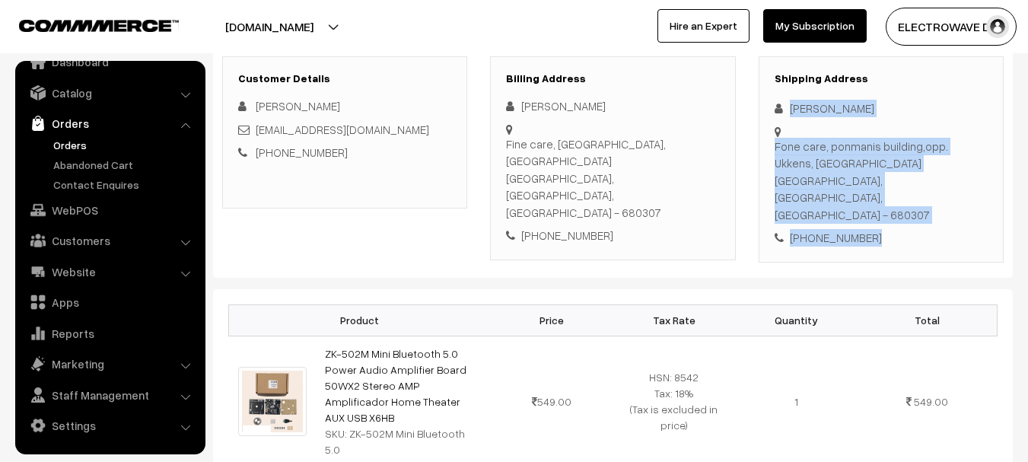
scroll to position [0, 0]
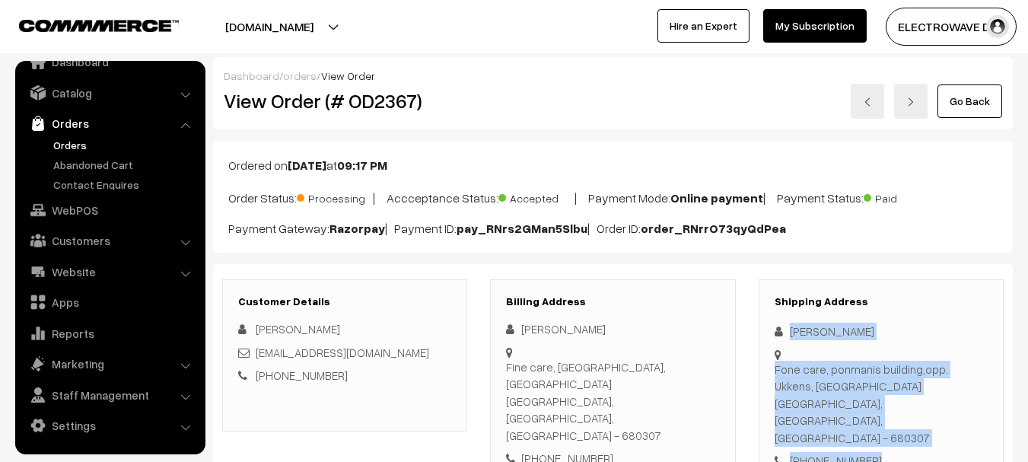
click at [908, 97] on img at bounding box center [910, 101] width 9 height 9
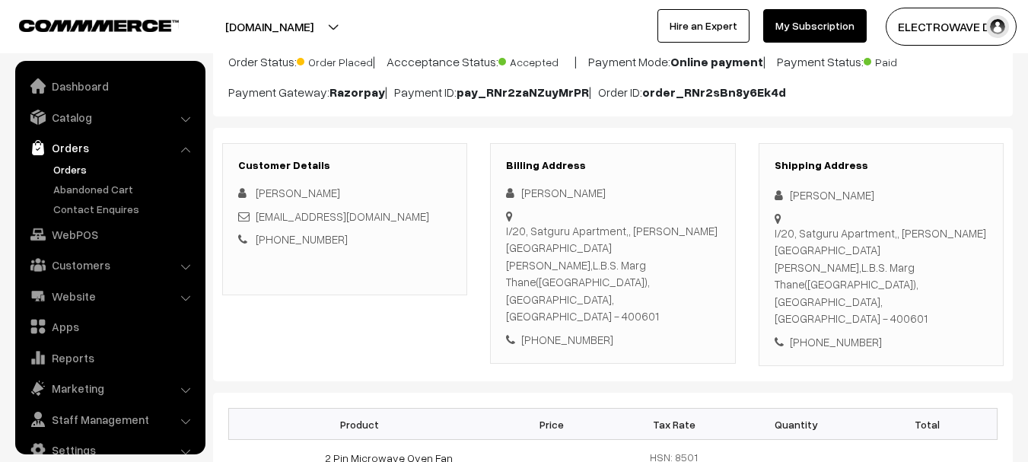
scroll to position [24, 0]
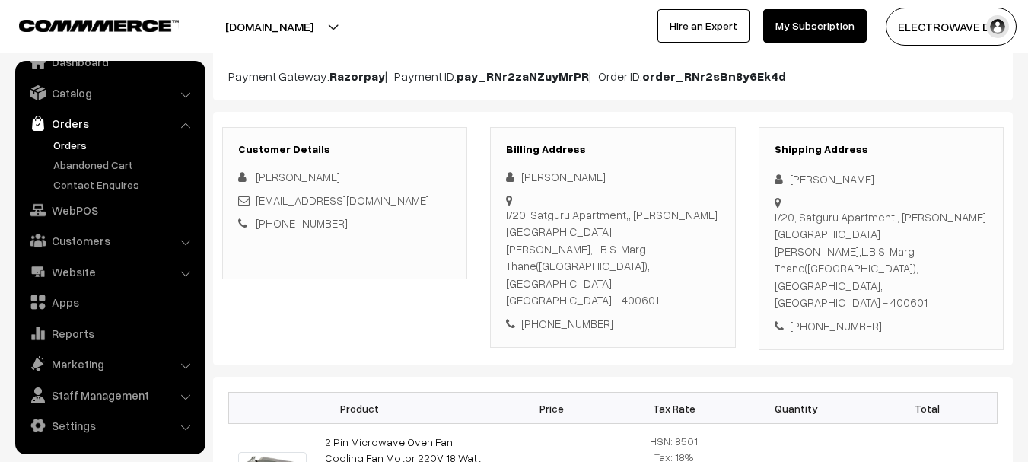
click at [944, 250] on div "I/20, Satguru Apartment,, [PERSON_NAME][GEOGRAPHIC_DATA][PERSON_NAME],L.B.S. [G…" at bounding box center [881, 259] width 213 height 103
copy div "400601"
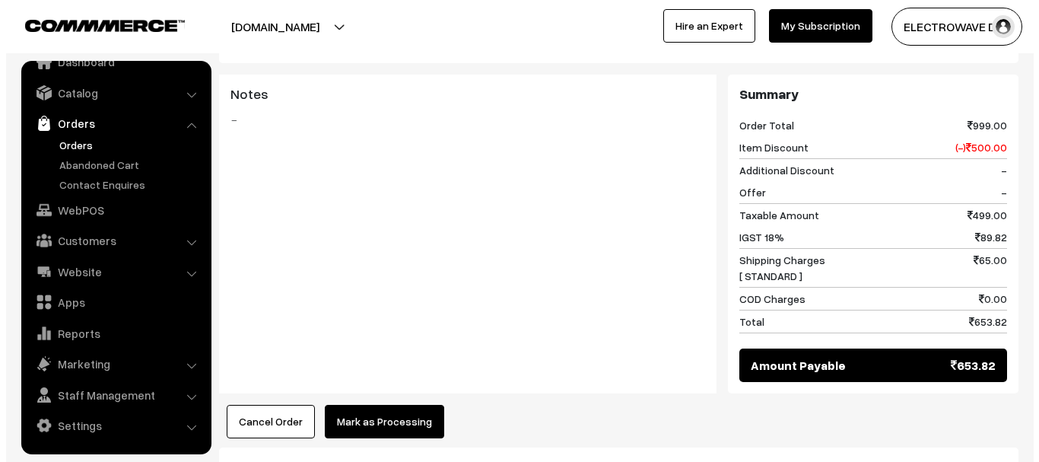
scroll to position [810, 0]
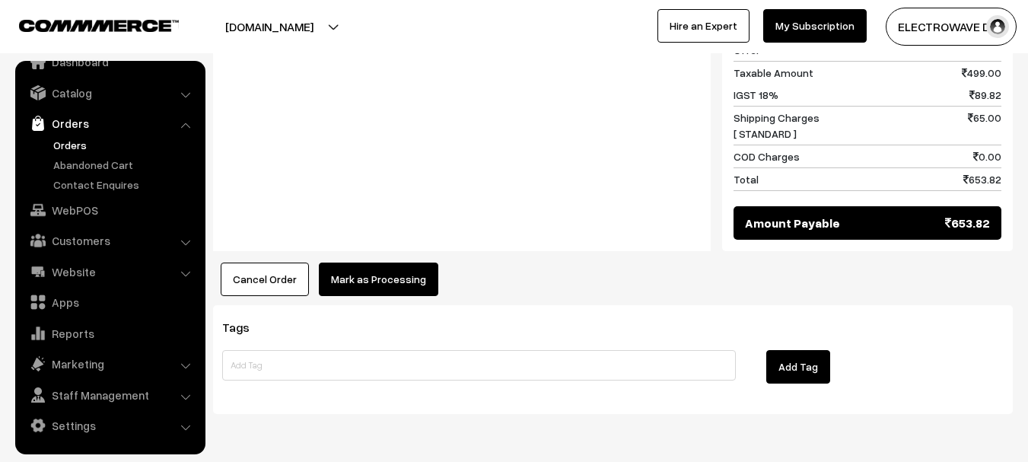
click at [396, 262] on button "Mark as Processing" at bounding box center [378, 278] width 119 height 33
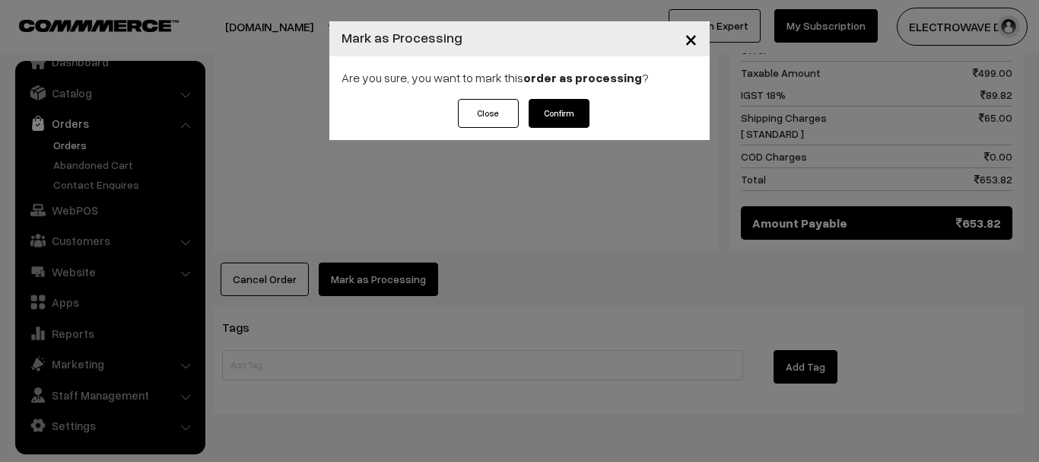
click at [560, 113] on button "Confirm" at bounding box center [559, 113] width 61 height 29
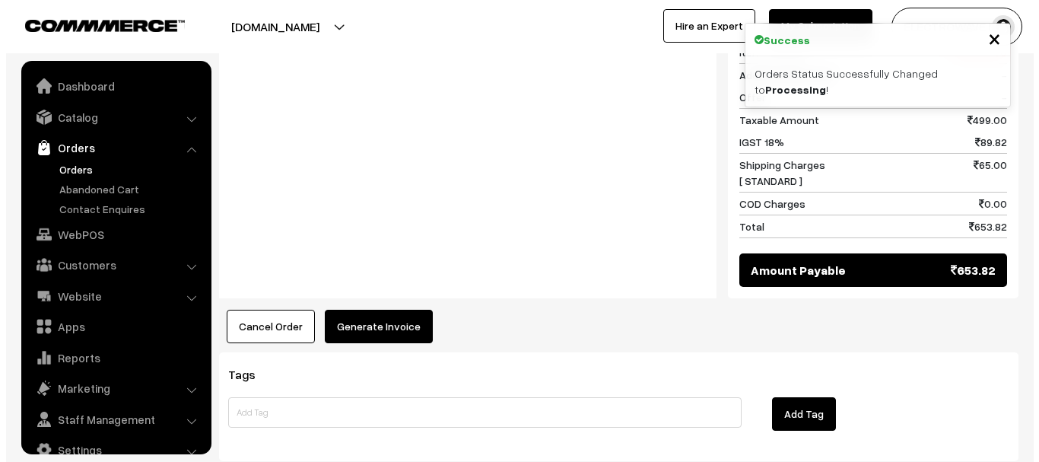
scroll to position [24, 0]
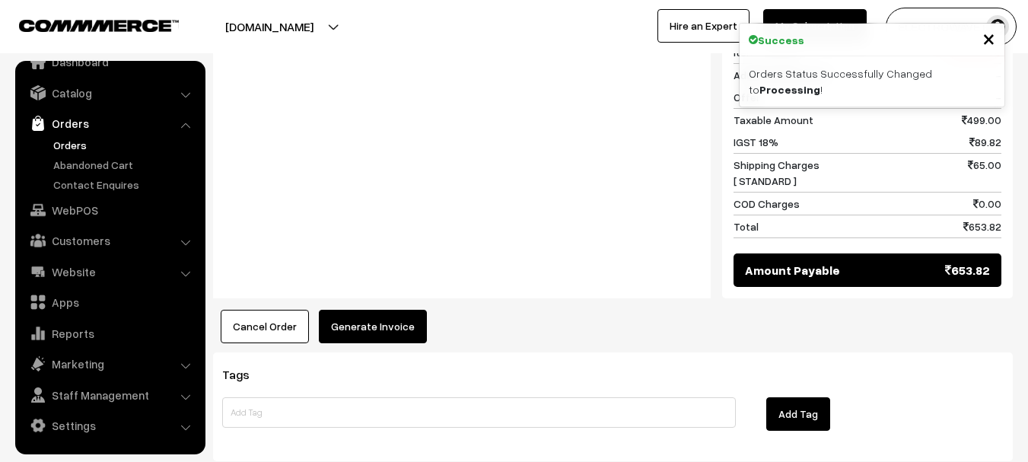
click at [396, 310] on button "Generate Invoice" at bounding box center [373, 326] width 108 height 33
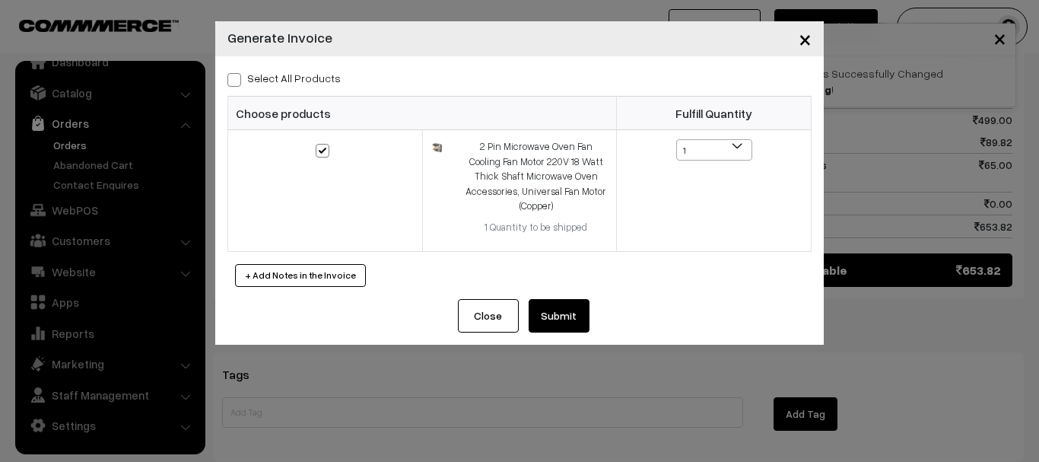
click at [560, 317] on button "Submit" at bounding box center [559, 315] width 61 height 33
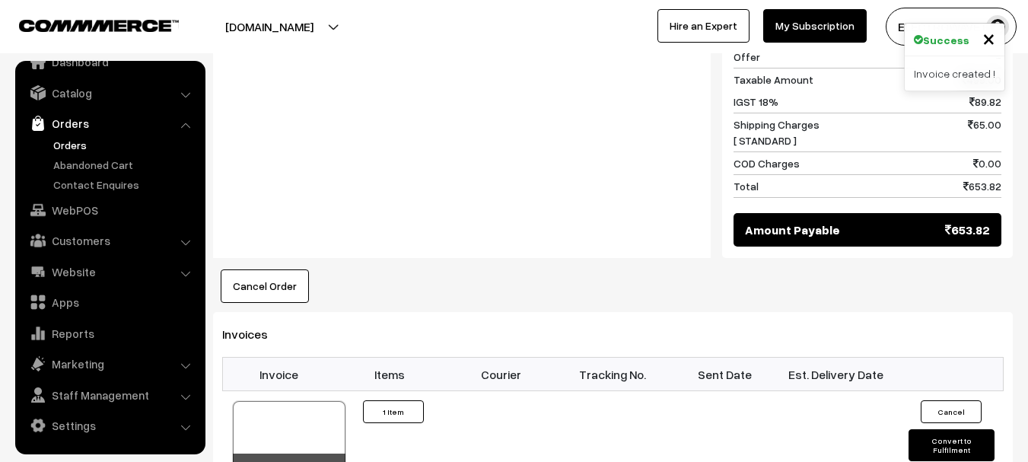
scroll to position [837, 0]
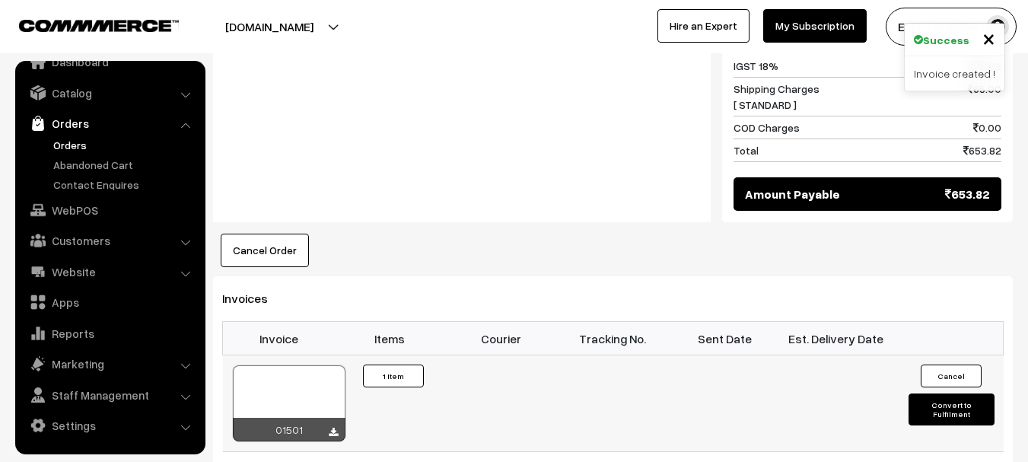
click at [275, 365] on div at bounding box center [289, 403] width 113 height 76
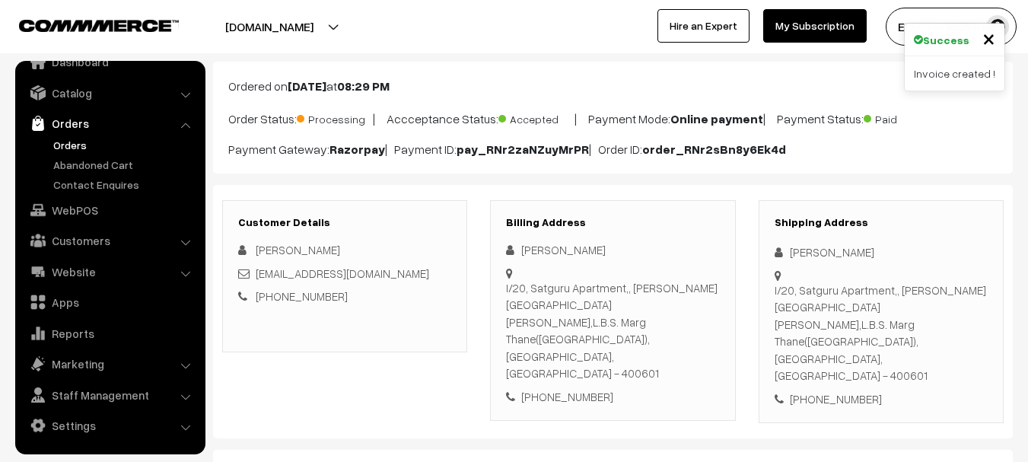
scroll to position [152, 0]
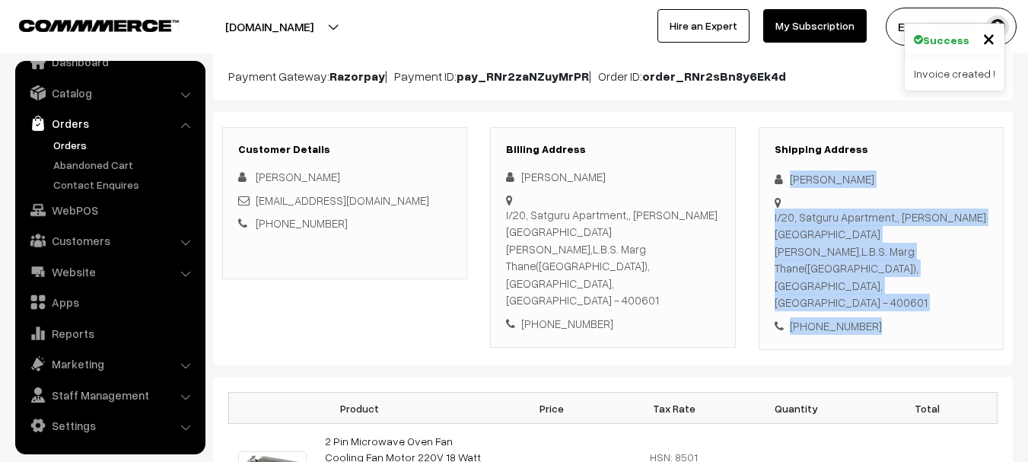
copy div "Vrushabh Parab I/20, Satguru Apartment,, Gokul Nagar,L.B.S. Marg Thane(West), M…"
drag, startPoint x: 785, startPoint y: 172, endPoint x: 895, endPoint y: 271, distance: 147.6
click at [895, 271] on div "Shipping Address Vrushabh Parab I/20, Satguru Apartment,, Gokul Nagar,L.B.S. Ma…" at bounding box center [881, 239] width 245 height 224
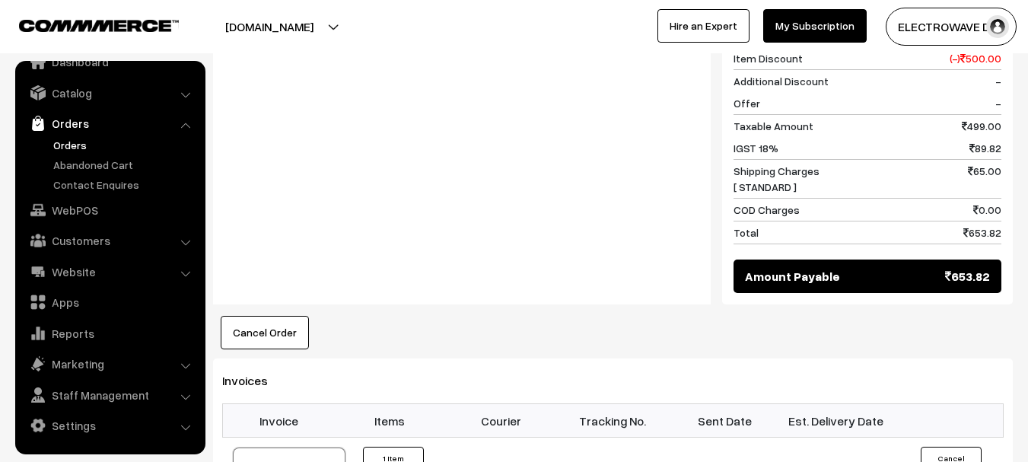
scroll to position [837, 0]
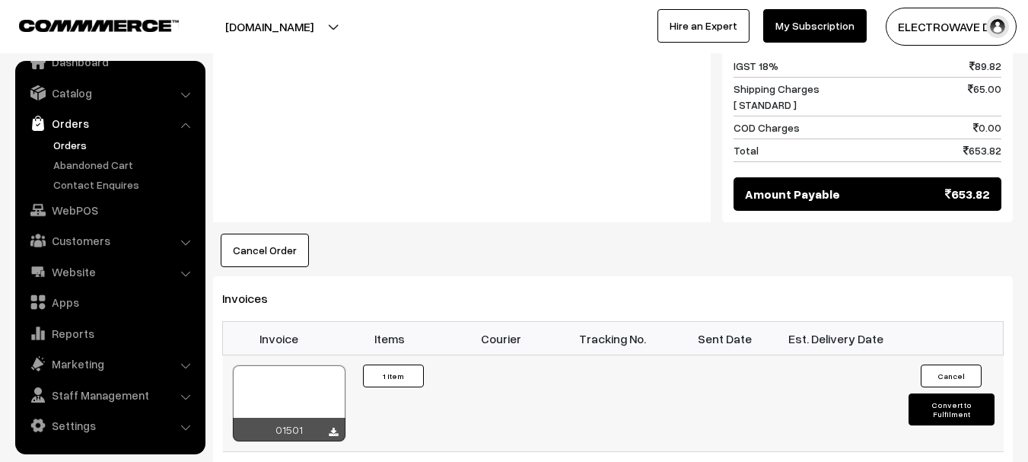
click at [311, 365] on div at bounding box center [289, 403] width 113 height 76
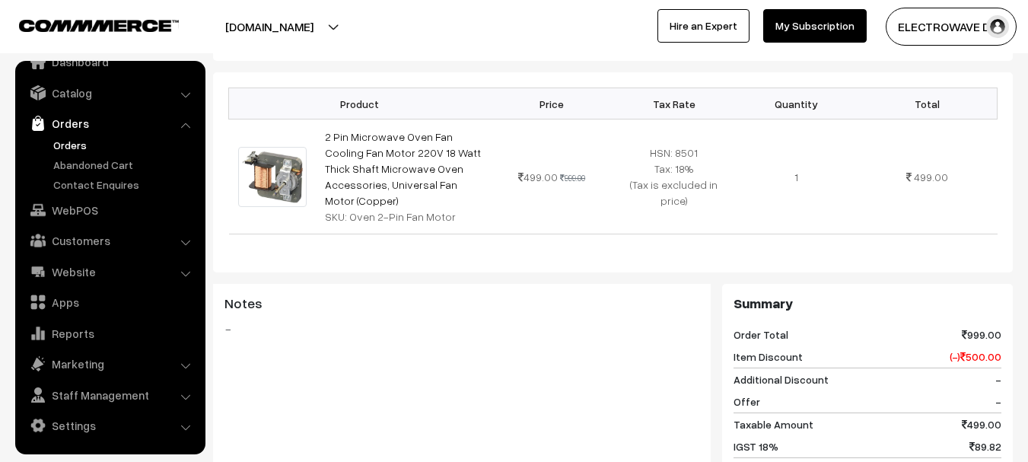
scroll to position [76, 0]
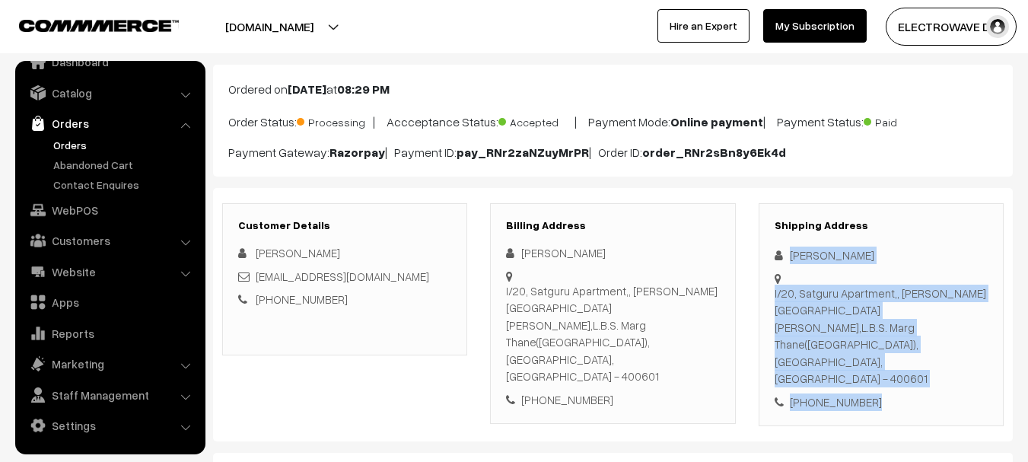
click at [946, 334] on div "I/20, Satguru Apartment,, Gokul Nagar,L.B.S. Marg Thane(West), Maharashtra, Ind…" at bounding box center [881, 336] width 213 height 103
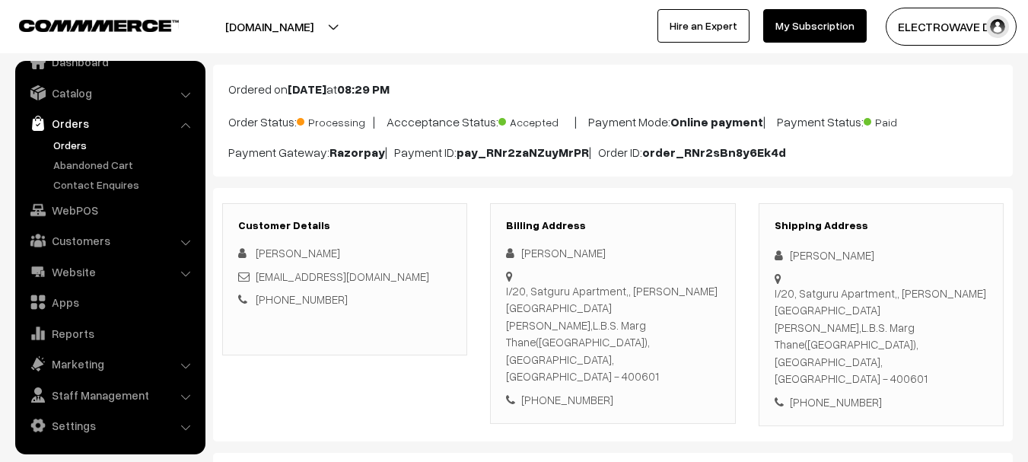
click at [946, 334] on div "I/20, Satguru Apartment,, Gokul Nagar,L.B.S. Marg Thane(West), Maharashtra, Ind…" at bounding box center [881, 336] width 213 height 103
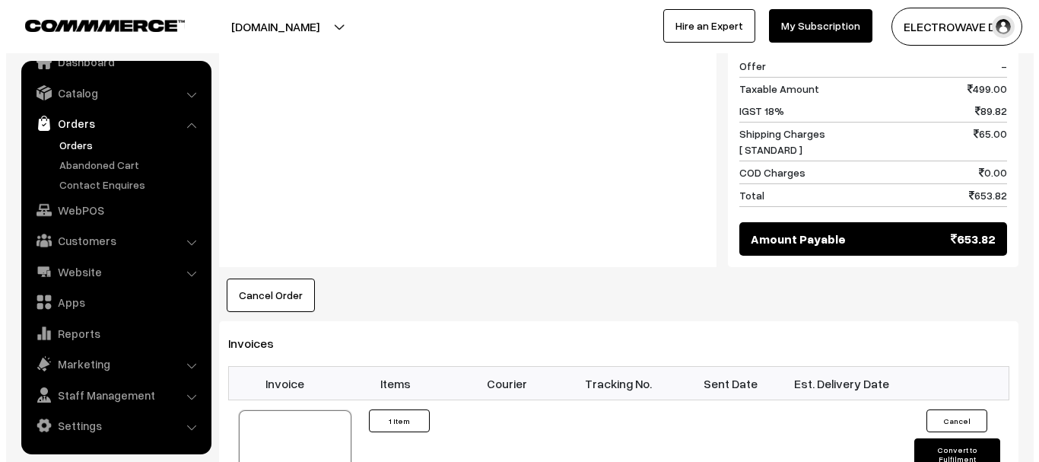
scroll to position [989, 0]
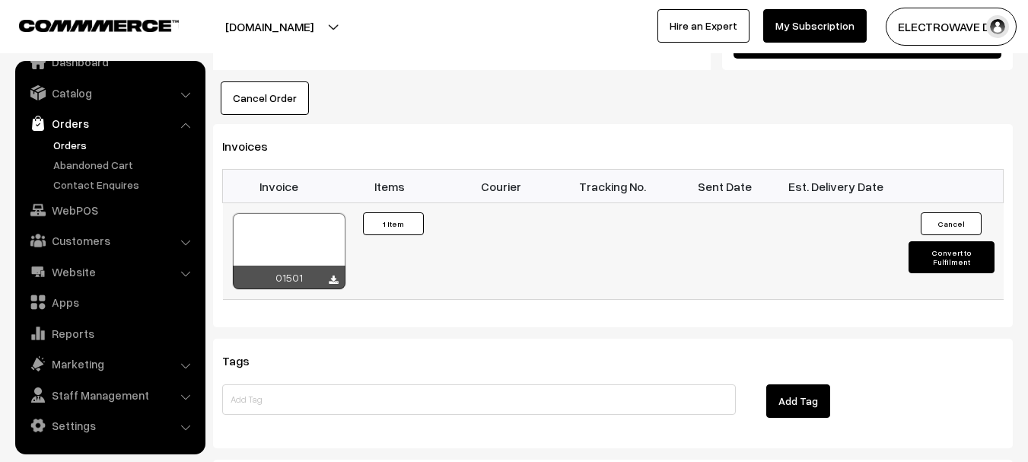
click at [936, 241] on button "Convert to Fulfilment" at bounding box center [951, 257] width 86 height 32
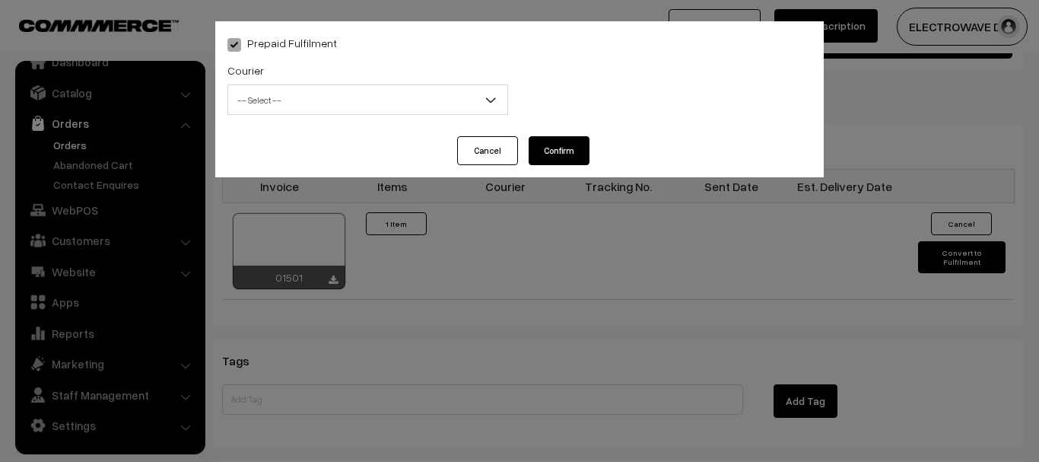
click at [395, 95] on span "-- Select --" at bounding box center [367, 100] width 279 height 27
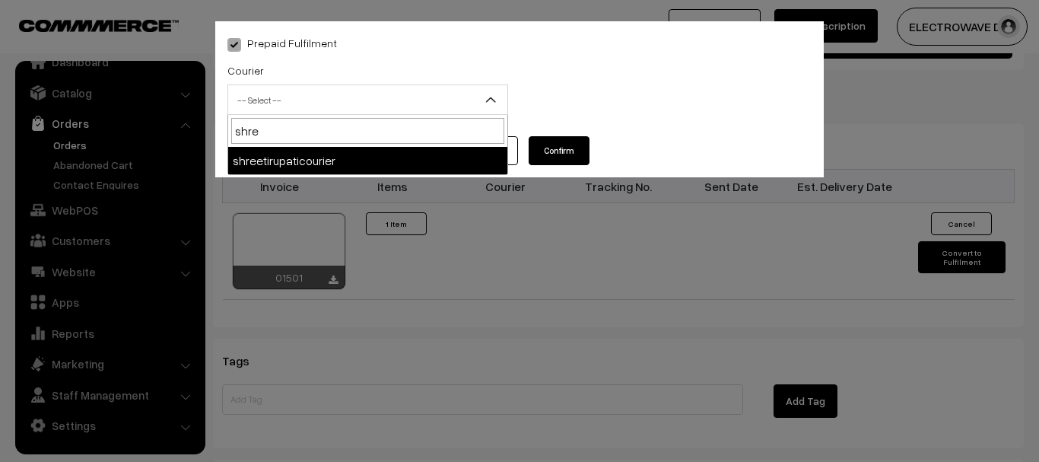
type input "shree"
select select "8"
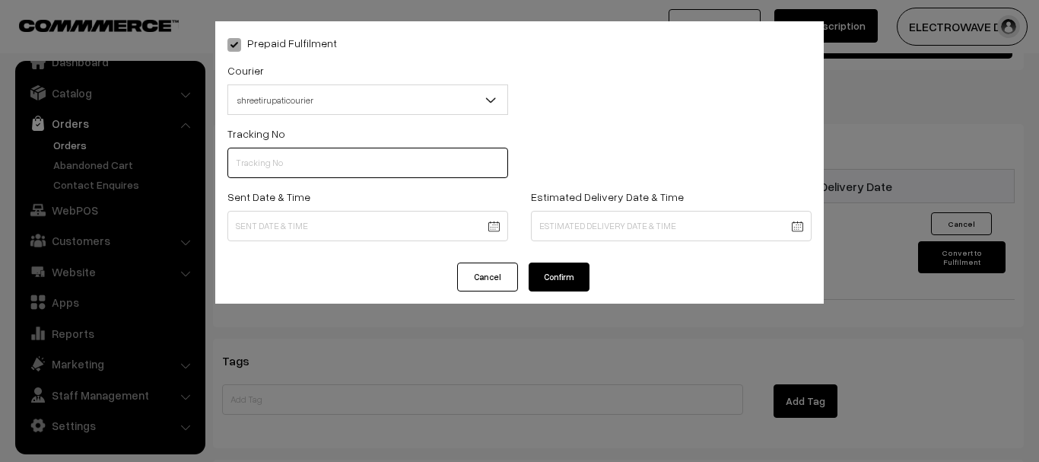
click at [495, 165] on input "text" at bounding box center [367, 163] width 281 height 30
type input "374800045835"
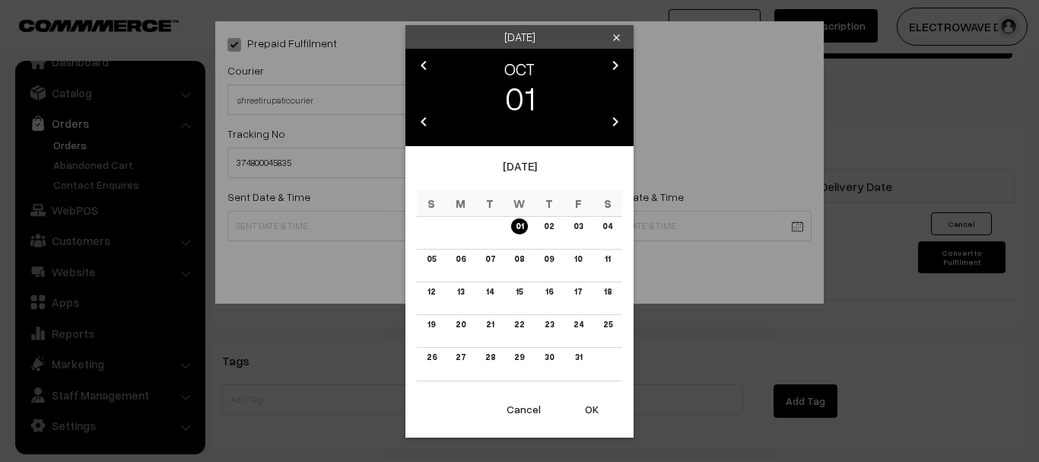
click at [600, 415] on button "OK" at bounding box center [591, 409] width 61 height 33
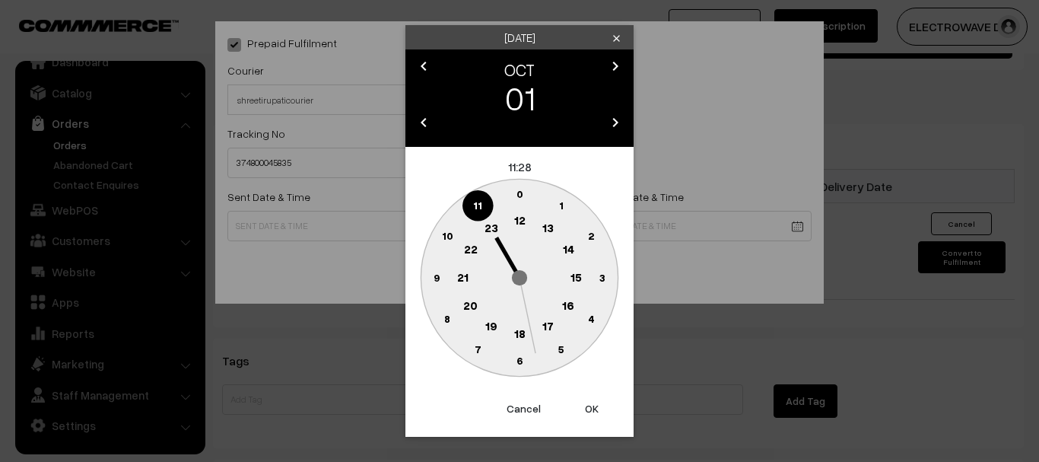
click at [597, 413] on button "OK" at bounding box center [591, 408] width 61 height 33
type input "01-10-2025 11:28"
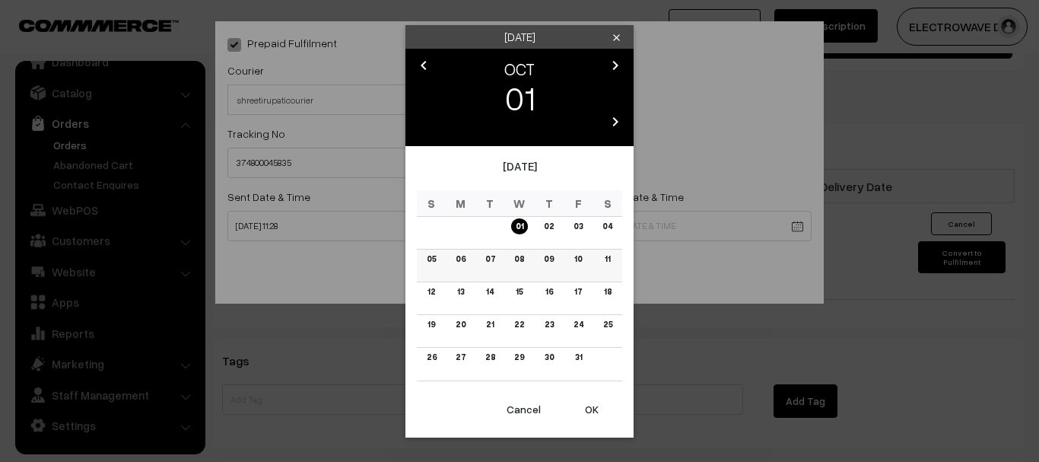
click at [495, 259] on link "07" at bounding box center [490, 259] width 19 height 16
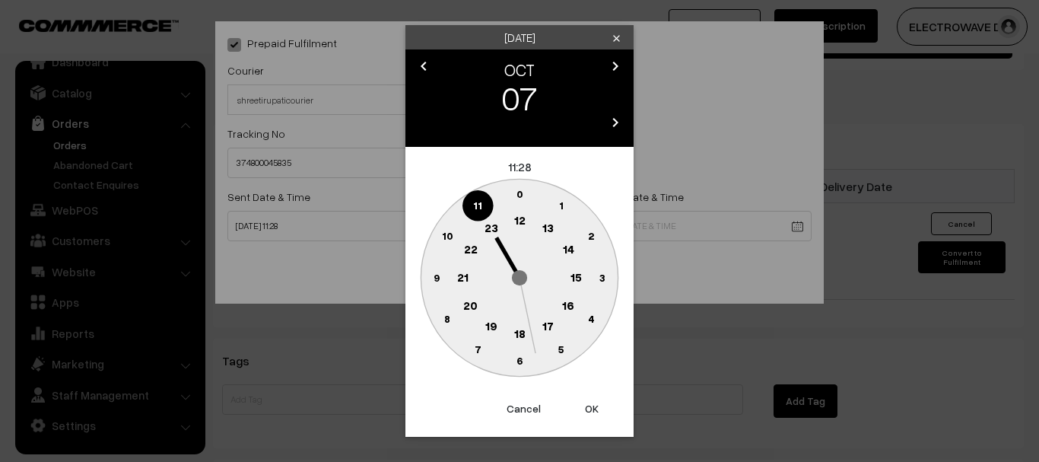
click at [582, 405] on button "OK" at bounding box center [591, 408] width 61 height 33
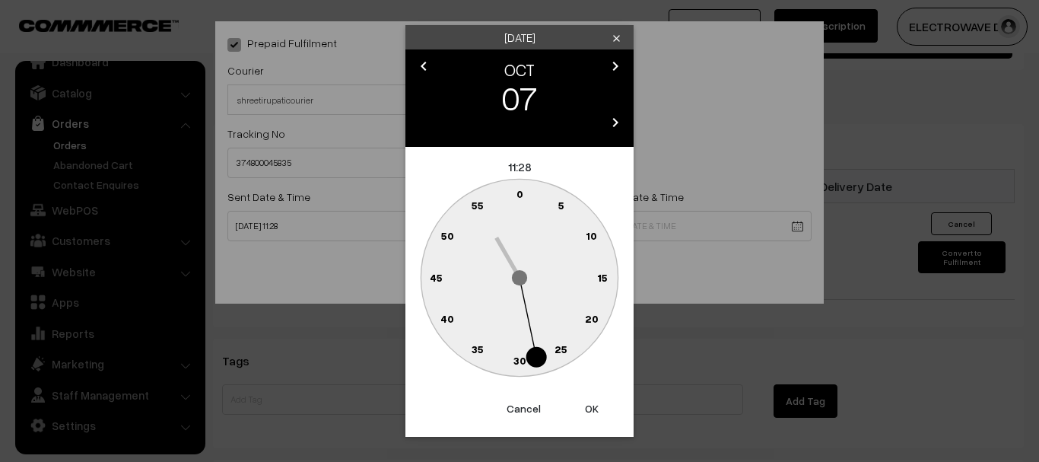
click at [582, 405] on button "OK" at bounding box center [591, 408] width 61 height 33
type input "07-10-2025 11:28"
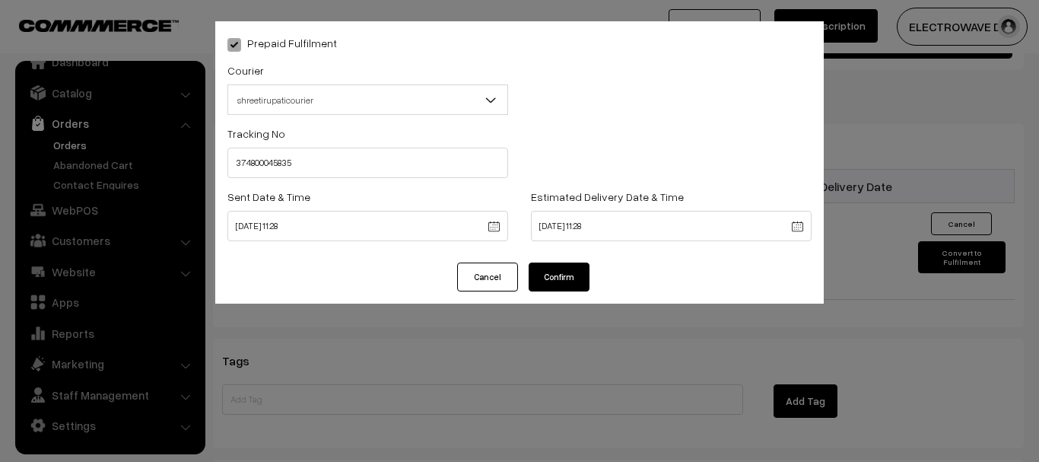
click at [561, 264] on button "Confirm" at bounding box center [559, 276] width 61 height 29
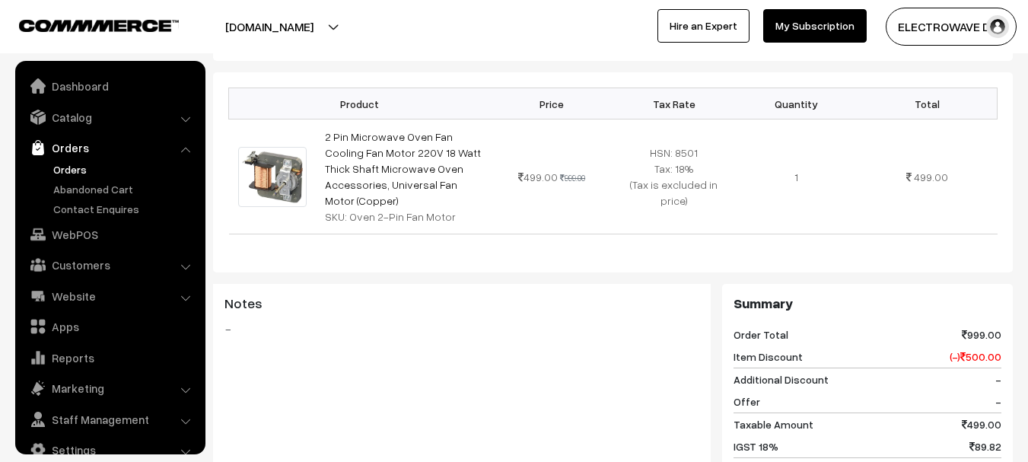
click at [71, 171] on link "Orders" at bounding box center [124, 169] width 151 height 16
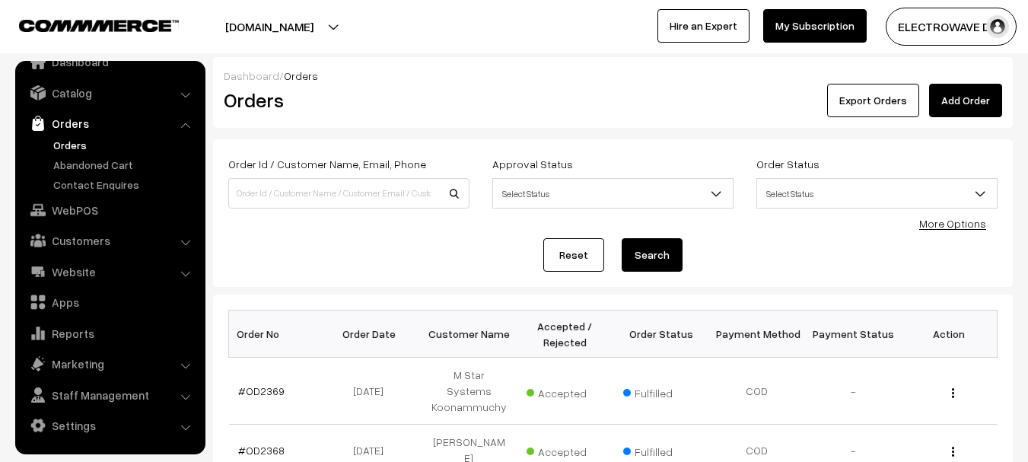
click at [78, 142] on link "Orders" at bounding box center [124, 145] width 151 height 16
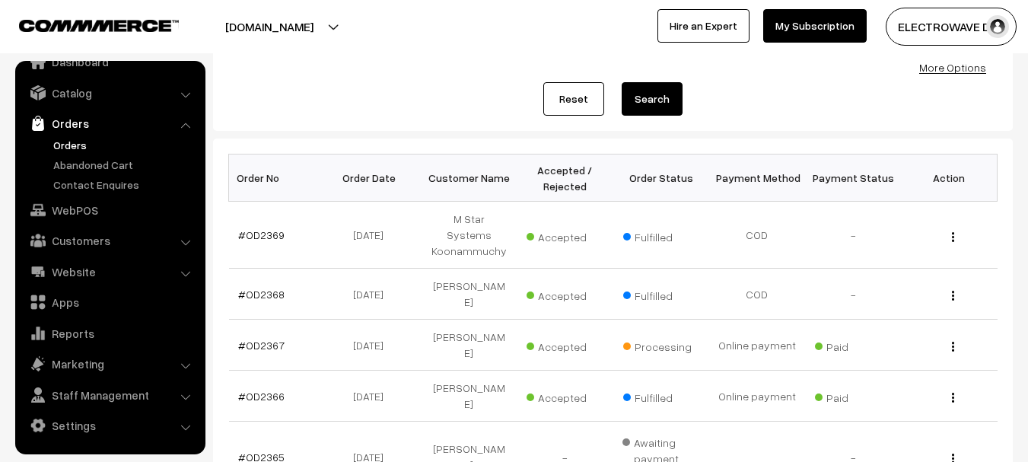
scroll to position [152, 0]
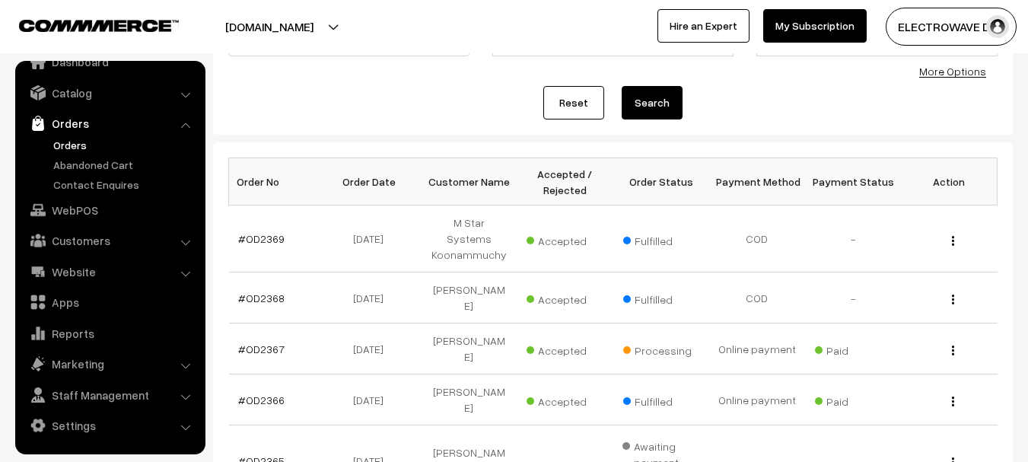
drag, startPoint x: 165, startPoint y: 206, endPoint x: 2, endPoint y: 250, distance: 168.7
drag, startPoint x: 2, startPoint y: 250, endPoint x: 485, endPoint y: 78, distance: 512.4
click at [483, 77] on div "Order Id / Customer Name, Email, Phone Approval Status Select Status Awaiting A…" at bounding box center [612, 60] width 769 height 117
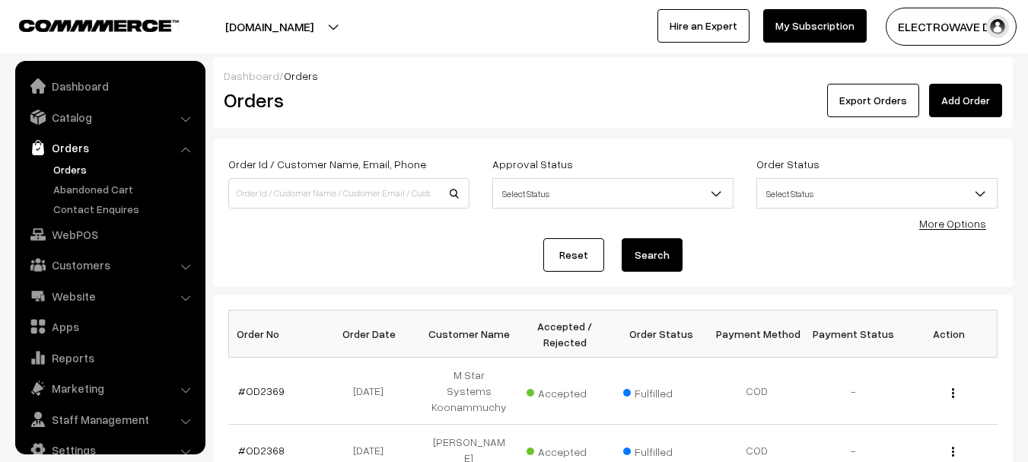
scroll to position [228, 0]
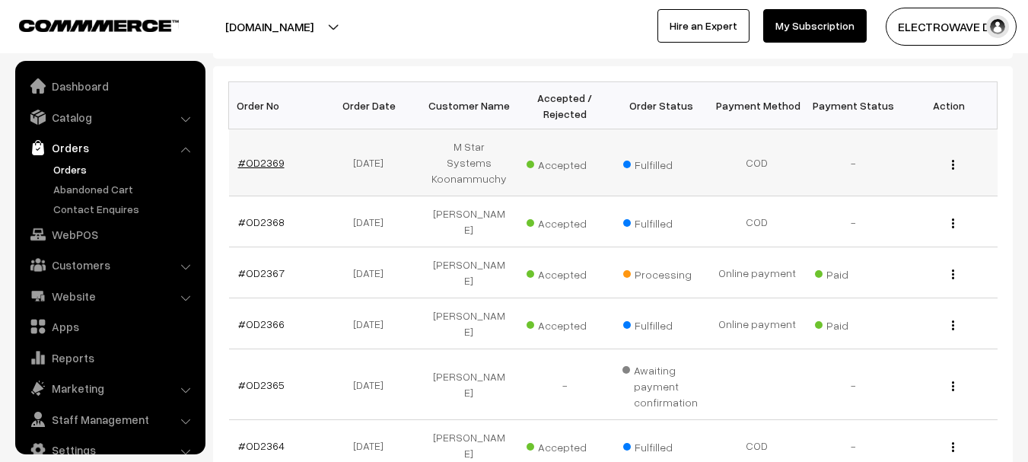
click at [266, 156] on link "#OD2369" at bounding box center [261, 162] width 46 height 13
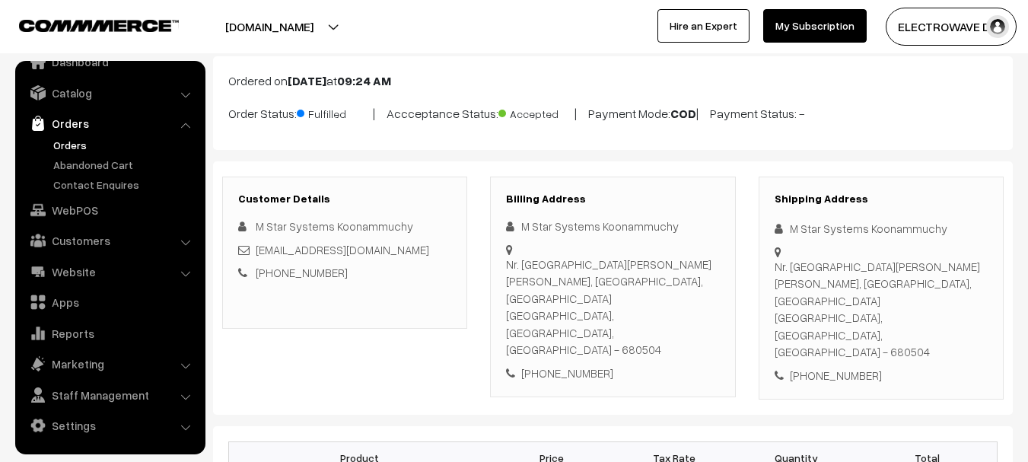
scroll to position [76, 0]
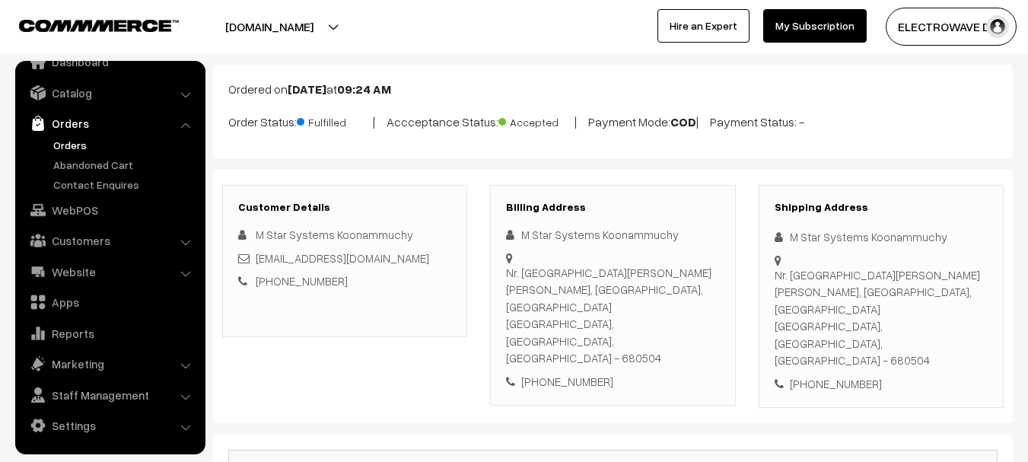
click at [829, 375] on div "[PHONE_NUMBER]" at bounding box center [881, 383] width 213 height 17
copy div "9947454477"
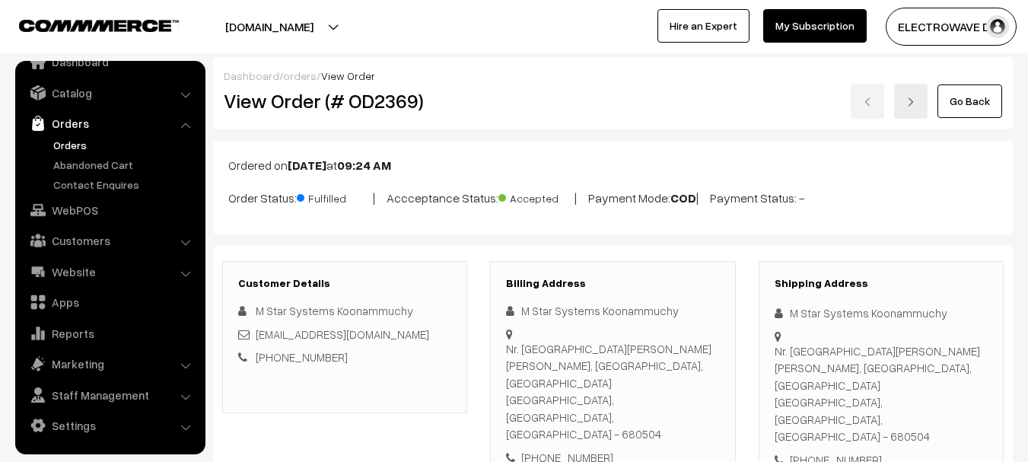
click at [371, 99] on h2 "View Order (# OD2369)" at bounding box center [346, 101] width 244 height 24
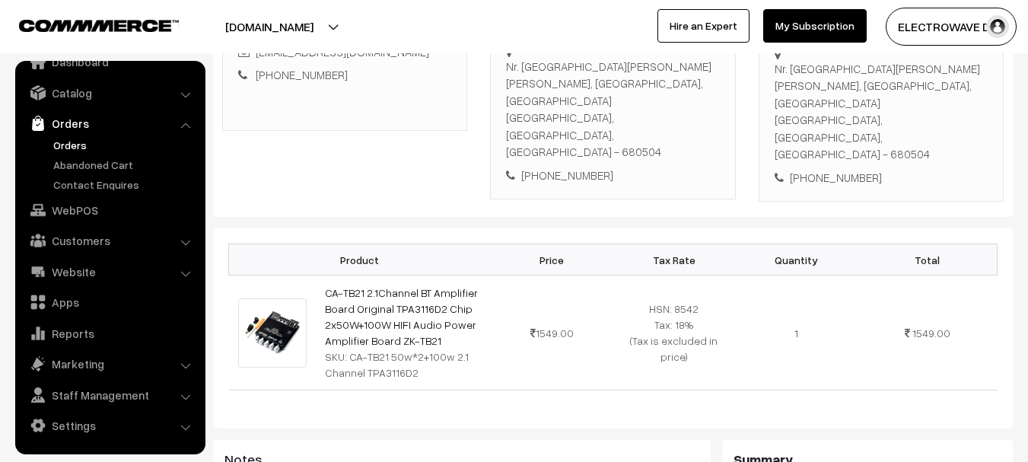
scroll to position [228, 0]
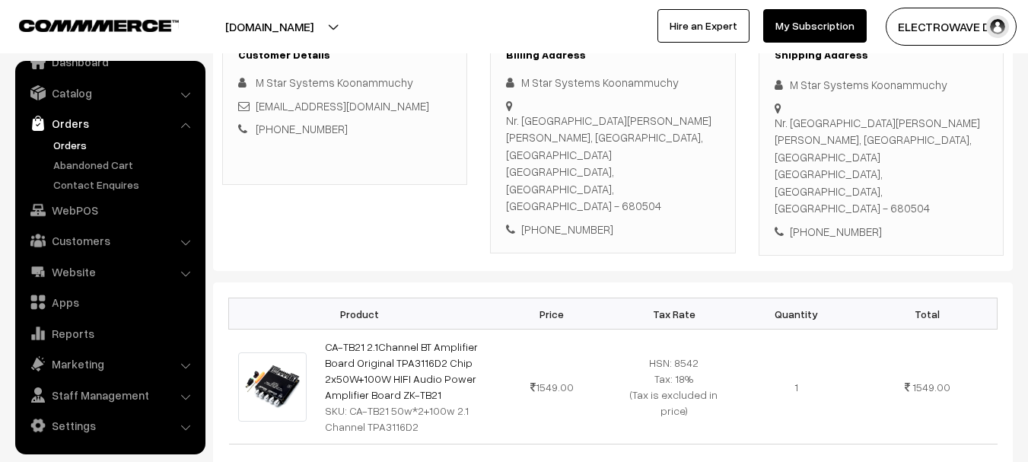
click at [842, 223] on div "+91 9947454477" at bounding box center [881, 231] width 213 height 17
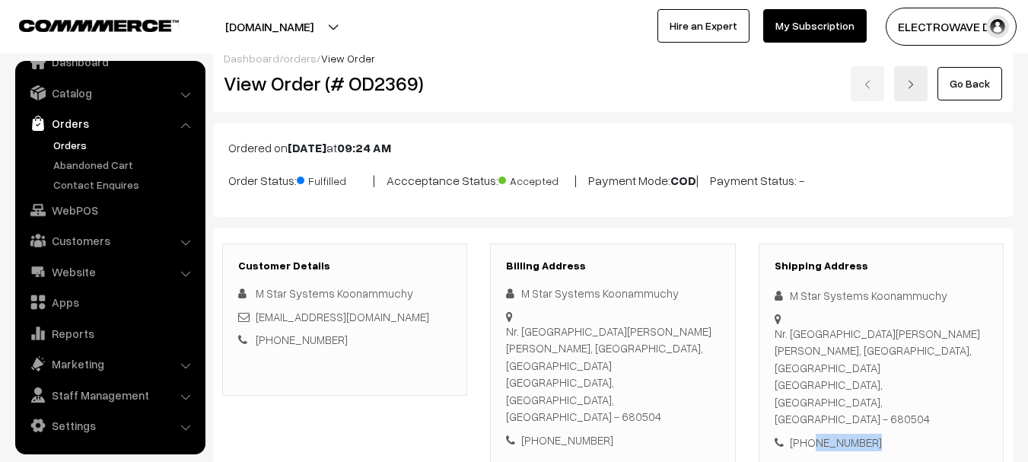
scroll to position [0, 0]
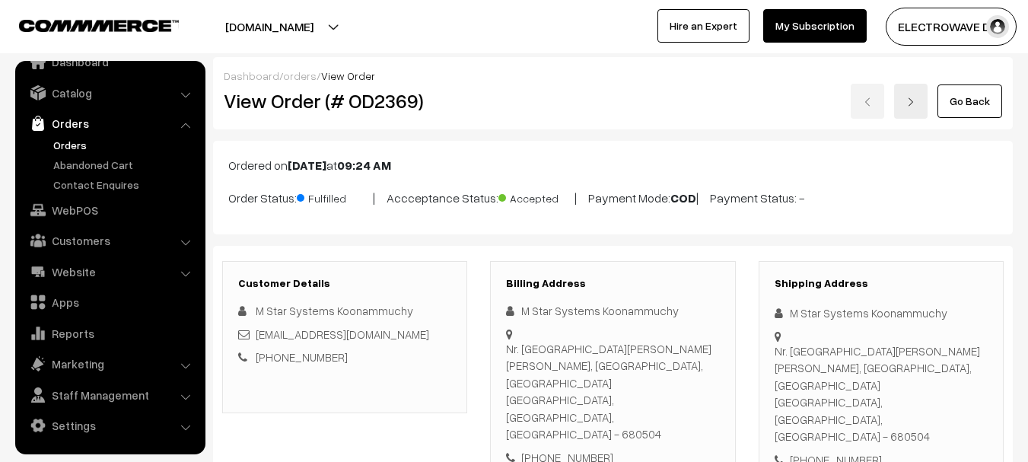
click at [386, 97] on h2 "View Order (# OD2369)" at bounding box center [346, 101] width 244 height 24
copy h2 "OD2369"
click at [224, 100] on h2 "View Order (# OD2369)" at bounding box center [346, 101] width 244 height 24
click at [356, 98] on h2 "View Order (# OD2369)" at bounding box center [346, 101] width 244 height 24
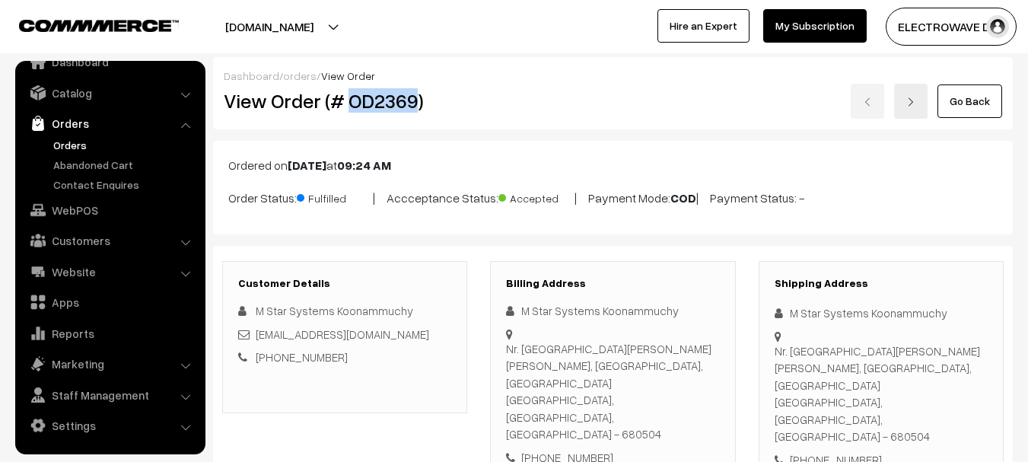
click at [356, 98] on h2 "View Order (# OD2369)" at bounding box center [346, 101] width 244 height 24
copy h2 "OD2369"
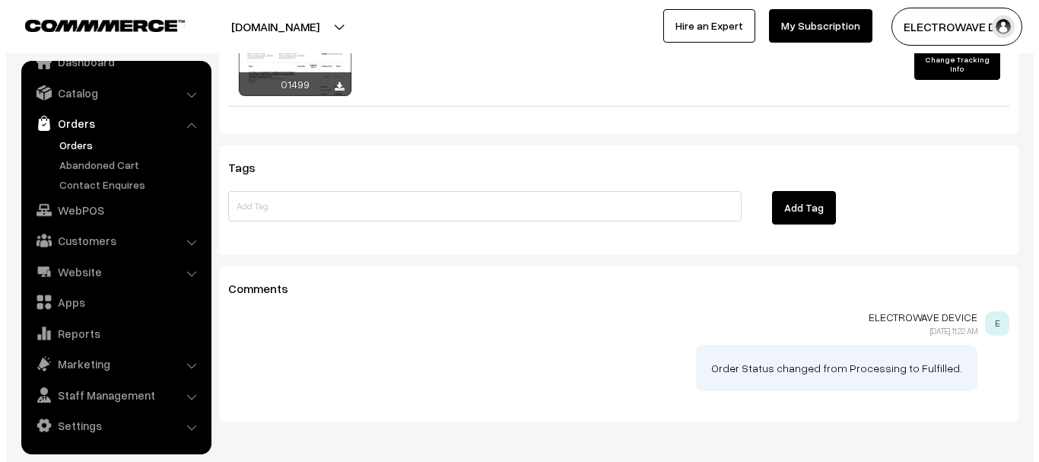
scroll to position [837, 0]
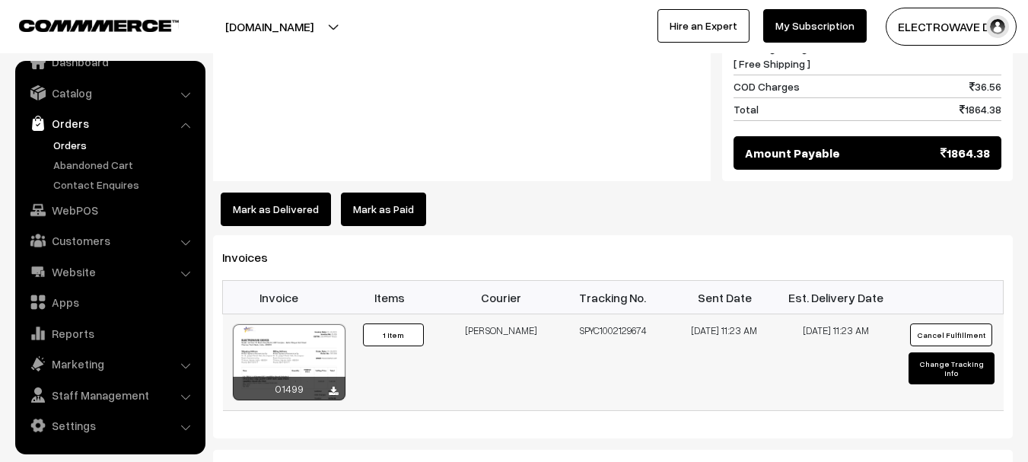
click at [940, 323] on button "Cancel Fulfillment" at bounding box center [951, 334] width 82 height 23
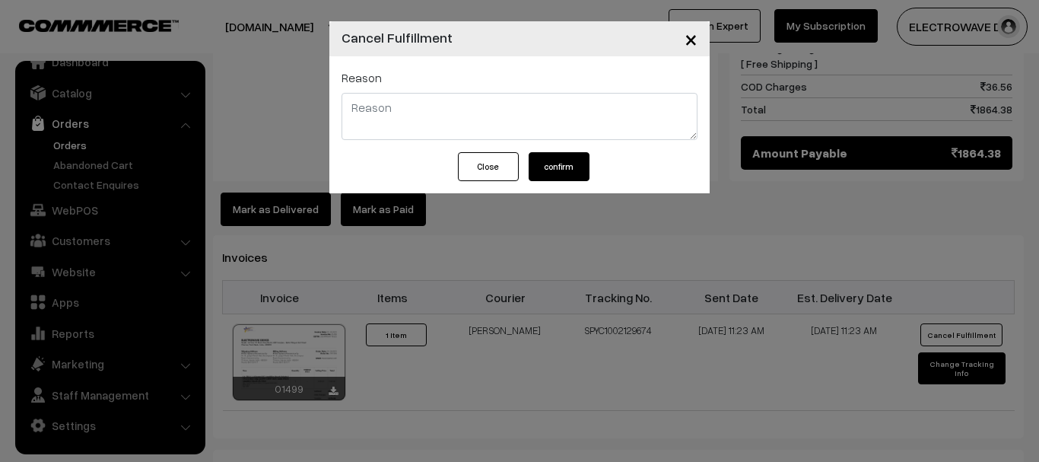
click at [463, 126] on textarea at bounding box center [520, 116] width 356 height 47
click at [467, 157] on button "Close" at bounding box center [488, 166] width 61 height 29
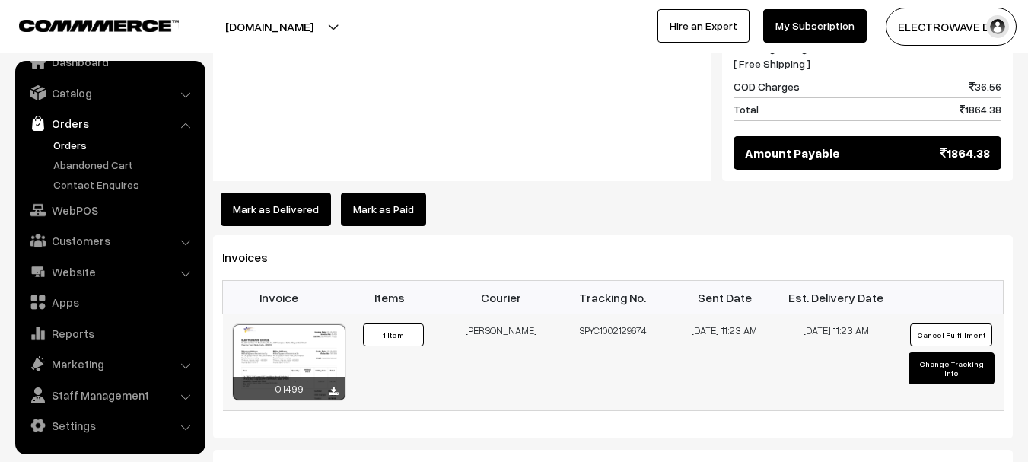
click at [944, 323] on button "Cancel Fulfillment" at bounding box center [951, 334] width 82 height 23
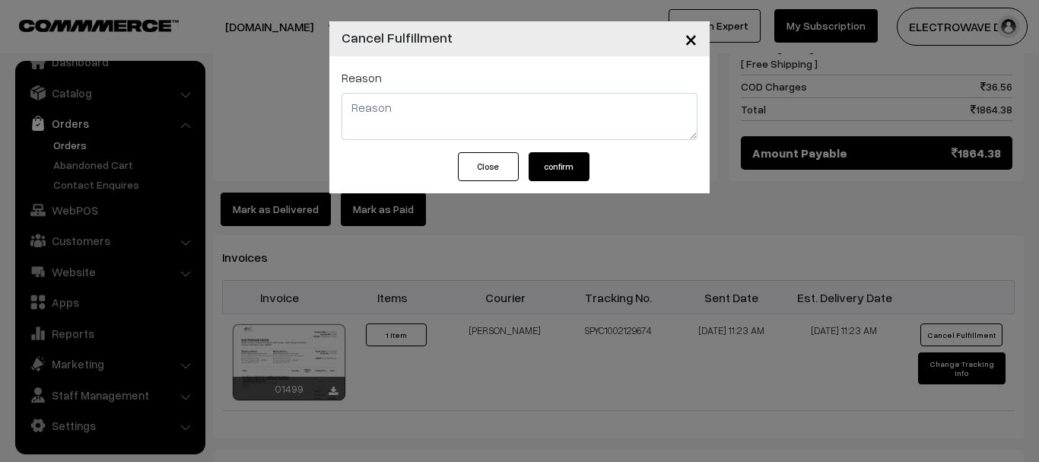
click at [568, 183] on div "Close confirm" at bounding box center [519, 172] width 380 height 41
click at [570, 170] on button "confirm" at bounding box center [559, 166] width 61 height 29
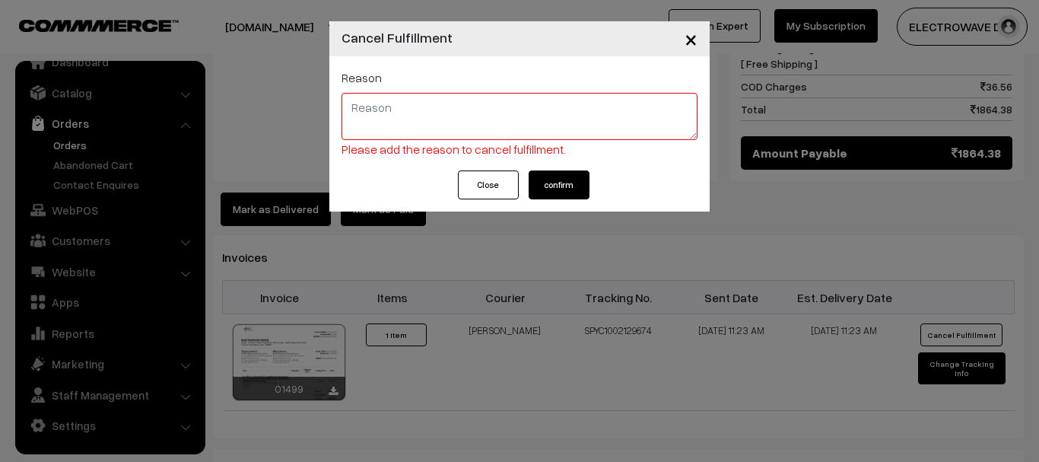
click at [546, 127] on textarea at bounding box center [520, 116] width 356 height 47
type textarea "not pik call"
click at [540, 177] on button "confirm" at bounding box center [559, 184] width 61 height 29
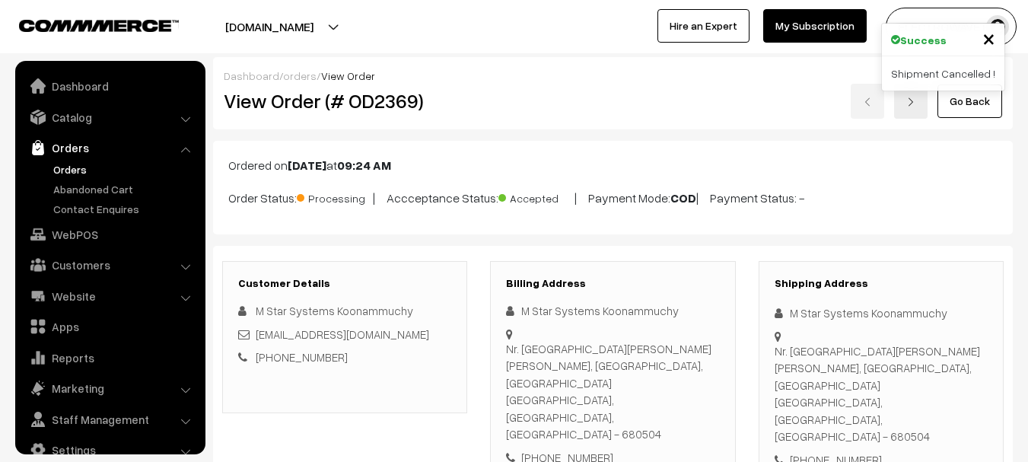
scroll to position [24, 0]
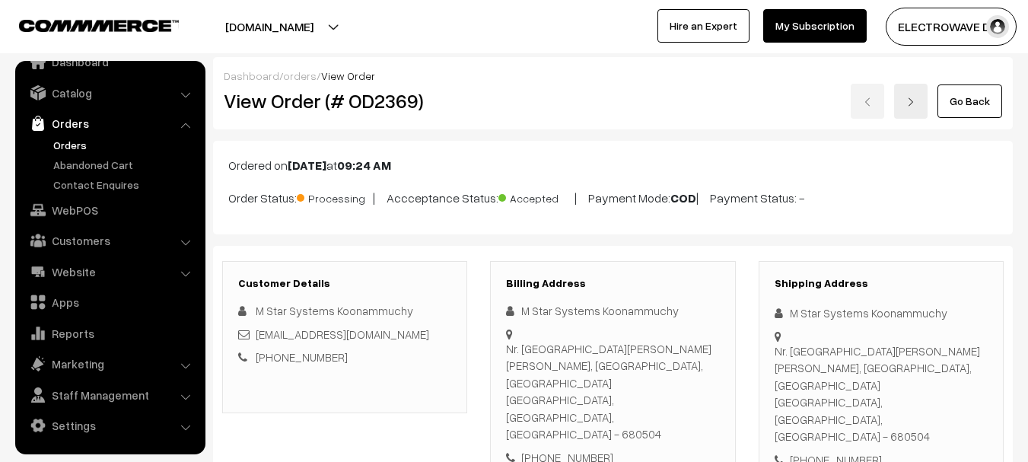
click at [385, 100] on h2 "View Order (# OD2369)" at bounding box center [346, 101] width 244 height 24
copy h2 "OD2369"
click at [385, 100] on h2 "View Order (# OD2369)" at bounding box center [346, 101] width 244 height 24
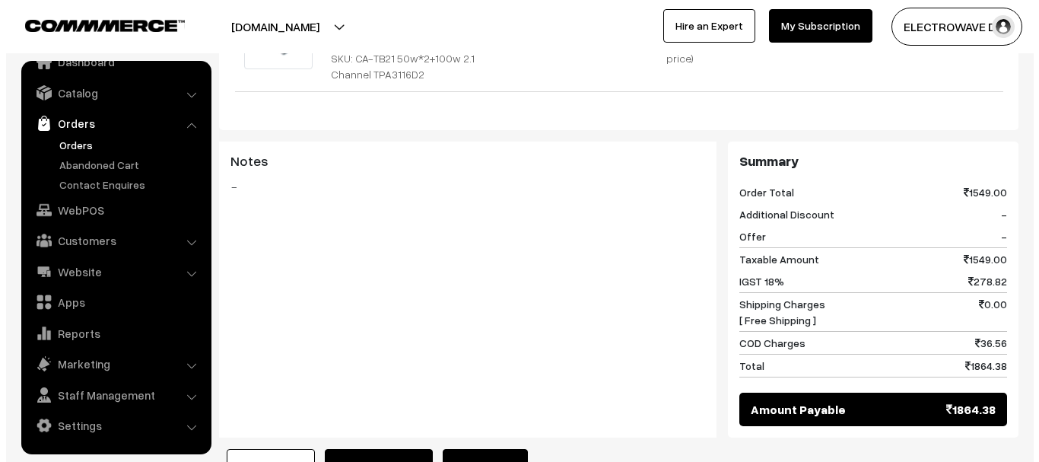
scroll to position [685, 0]
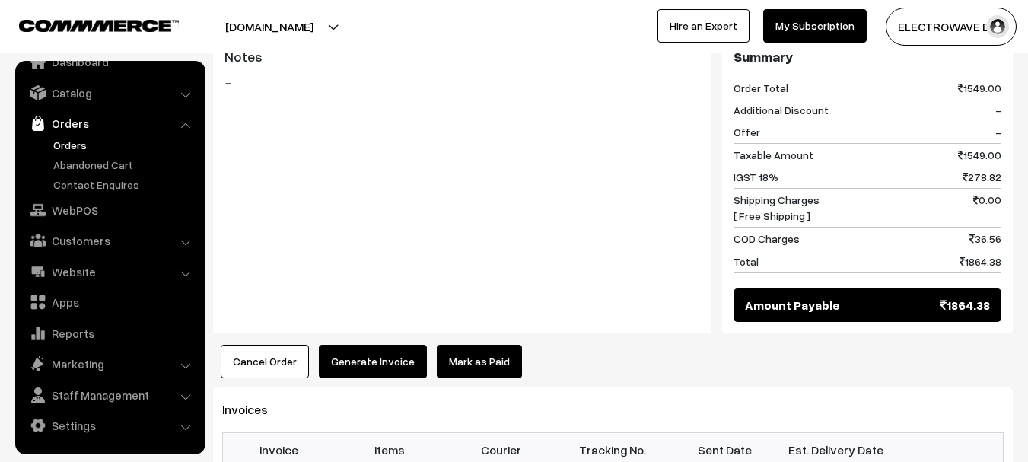
click at [282, 345] on button "Cancel Order" at bounding box center [265, 361] width 88 height 33
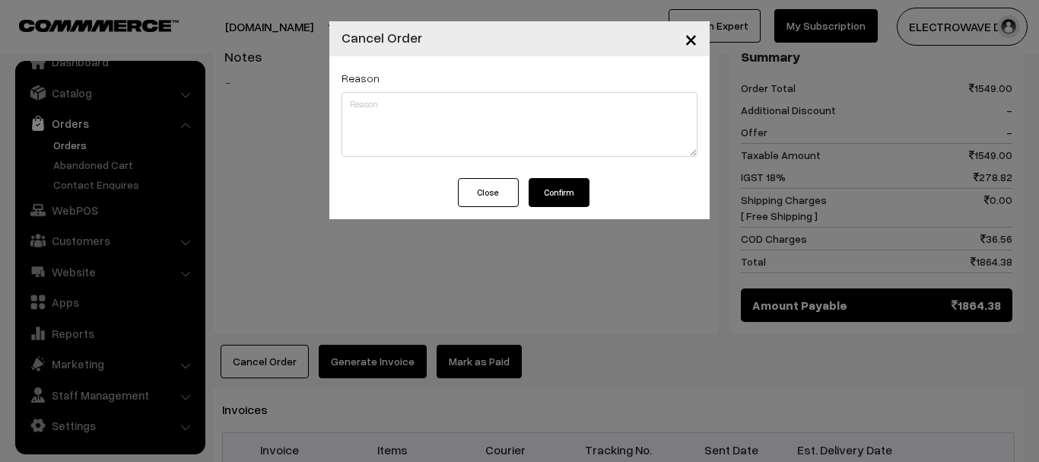
click at [498, 193] on button "Close" at bounding box center [488, 192] width 61 height 29
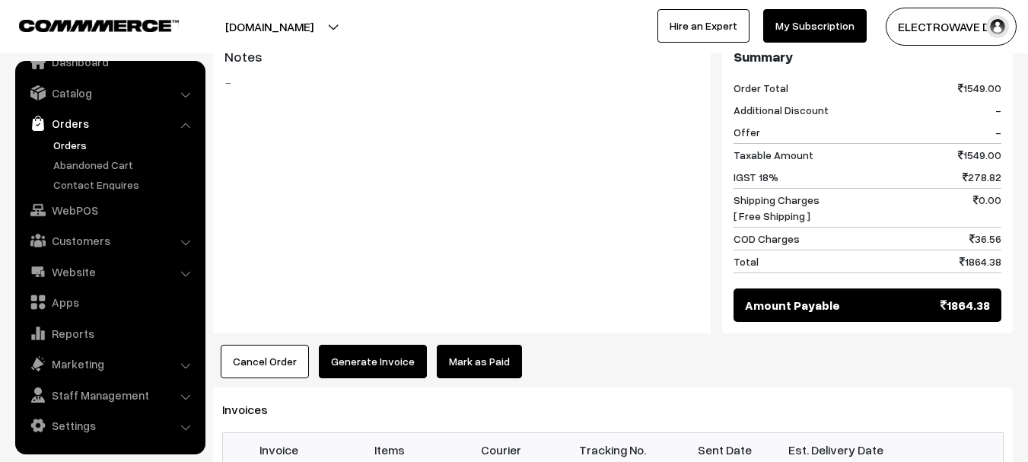
click at [250, 345] on button "Cancel Order" at bounding box center [265, 361] width 88 height 33
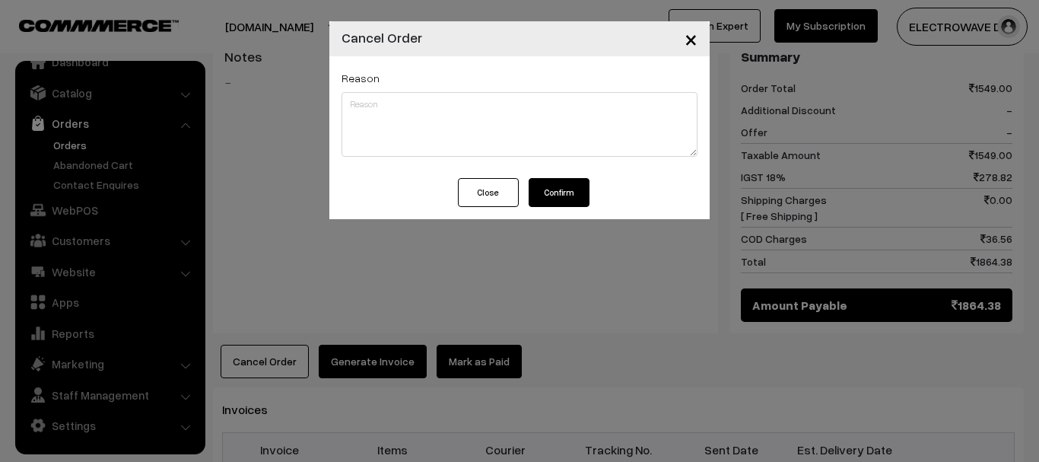
click at [550, 195] on button "Confirm" at bounding box center [559, 192] width 61 height 29
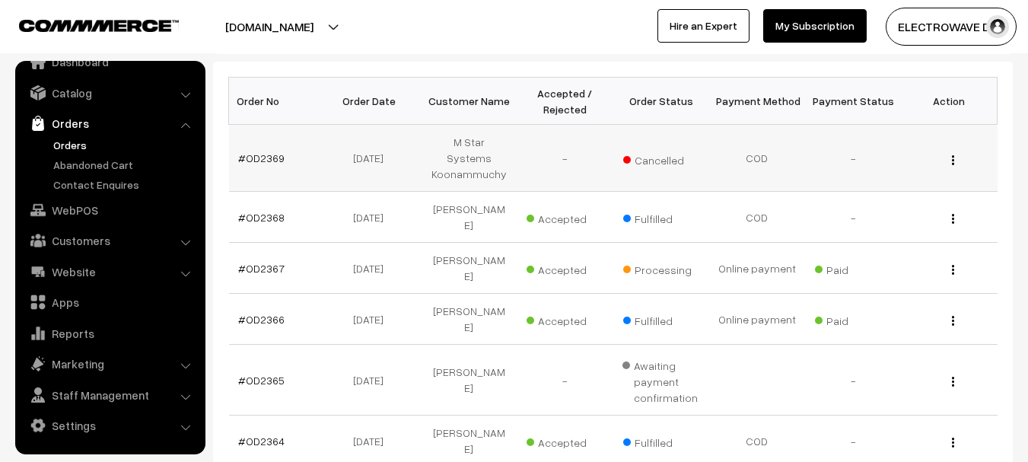
scroll to position [152, 0]
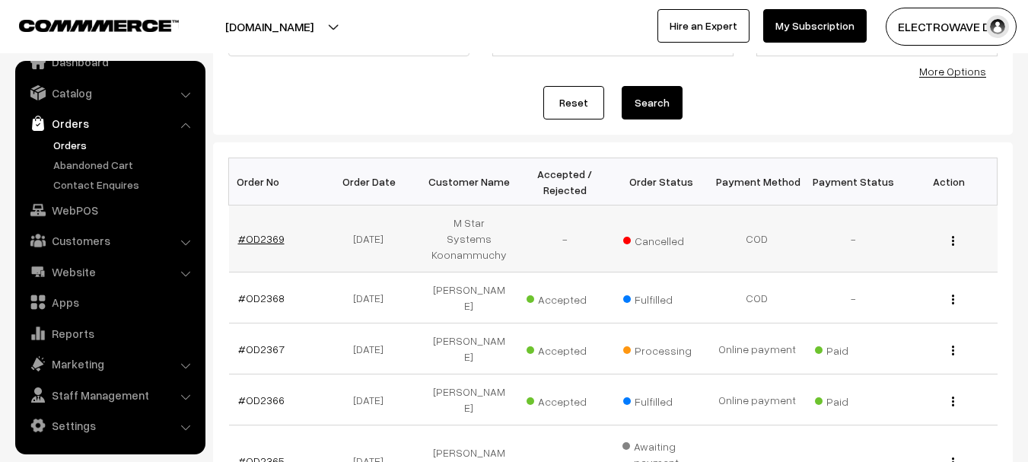
click at [276, 232] on link "#OD2369" at bounding box center [261, 238] width 46 height 13
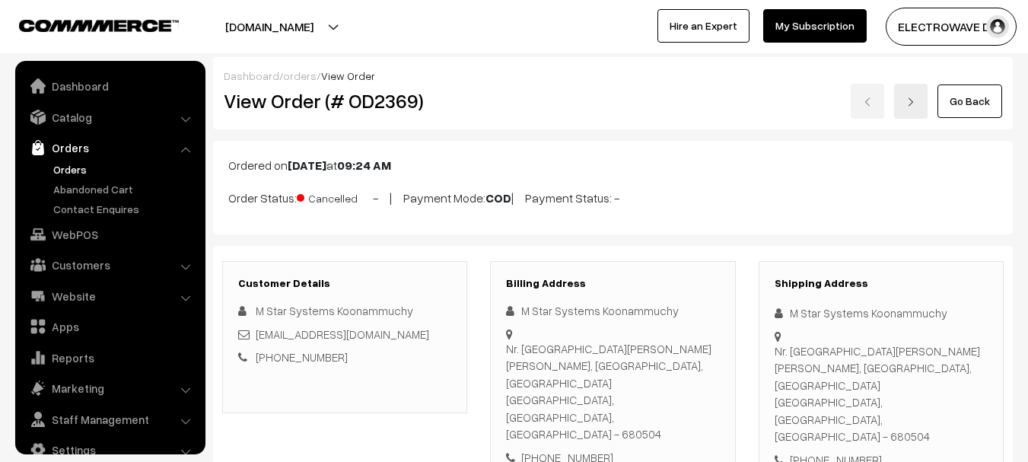
scroll to position [24, 0]
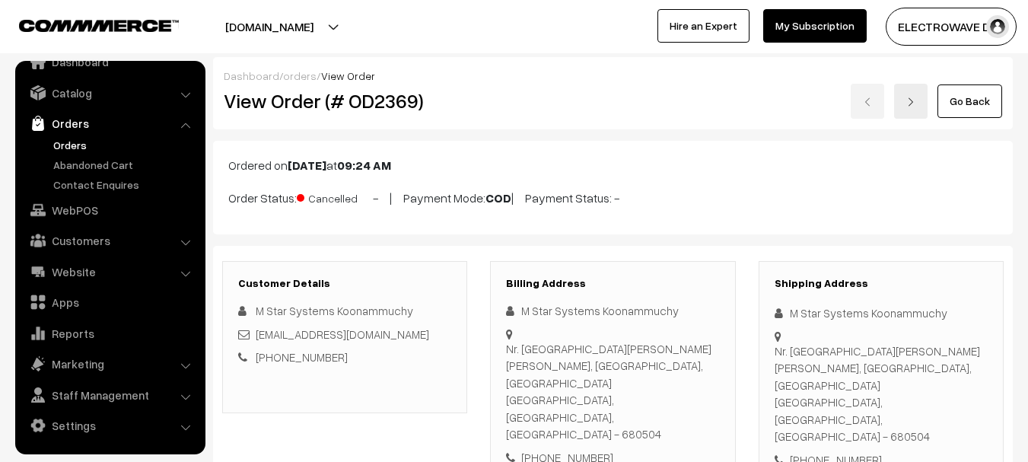
copy p "Order Status: Cancelled - | Paym"
copy p "Order Status: Cancelled"
drag, startPoint x: 0, startPoint y: 0, endPoint x: 427, endPoint y: 314, distance: 530.0
click at [367, 199] on p "Order Status: Cancelled - | Payment Mode: COD | Payment Status: -" at bounding box center [612, 196] width 769 height 21
click at [75, 145] on link "Orders" at bounding box center [124, 145] width 151 height 16
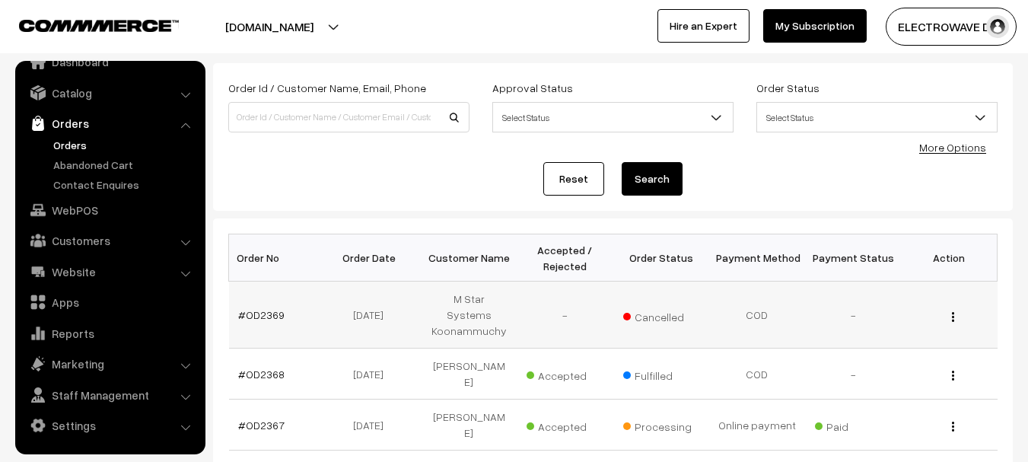
scroll to position [152, 0]
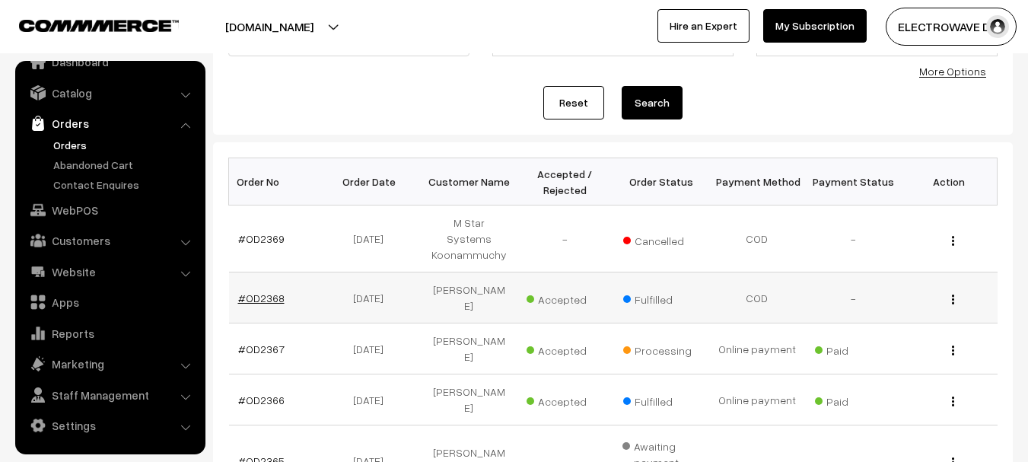
click at [247, 291] on link "#OD2368" at bounding box center [261, 297] width 46 height 13
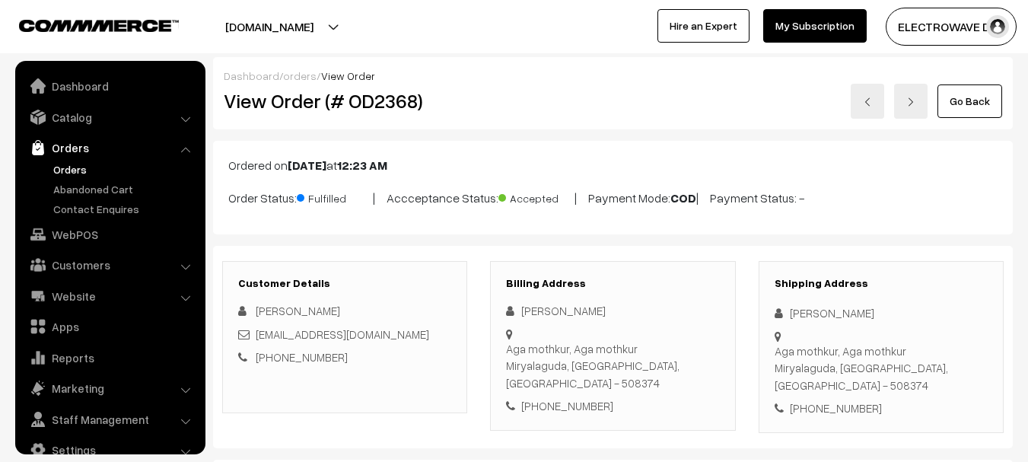
scroll to position [24, 0]
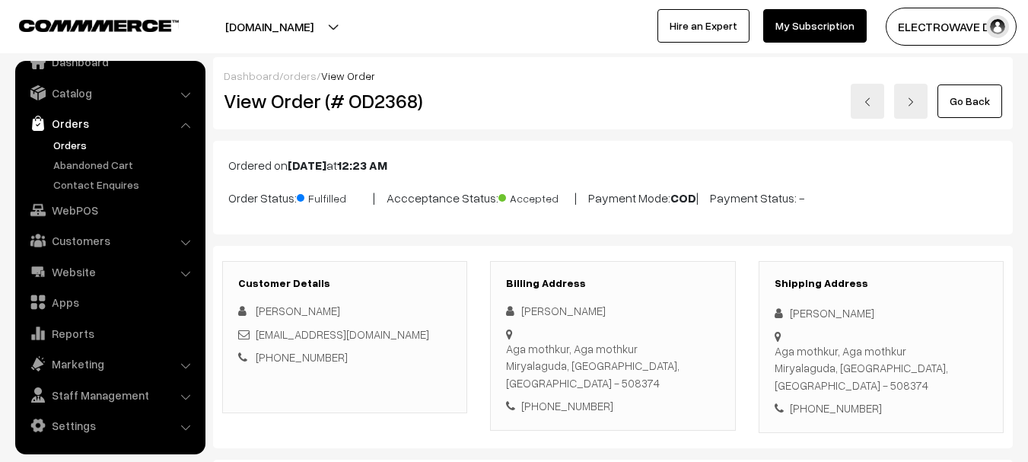
click at [76, 138] on link "Orders" at bounding box center [124, 145] width 151 height 16
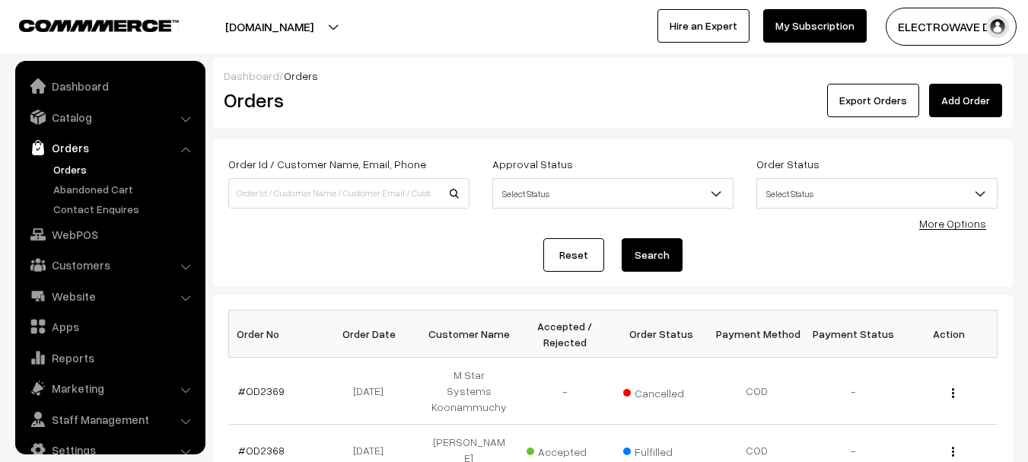
scroll to position [24, 0]
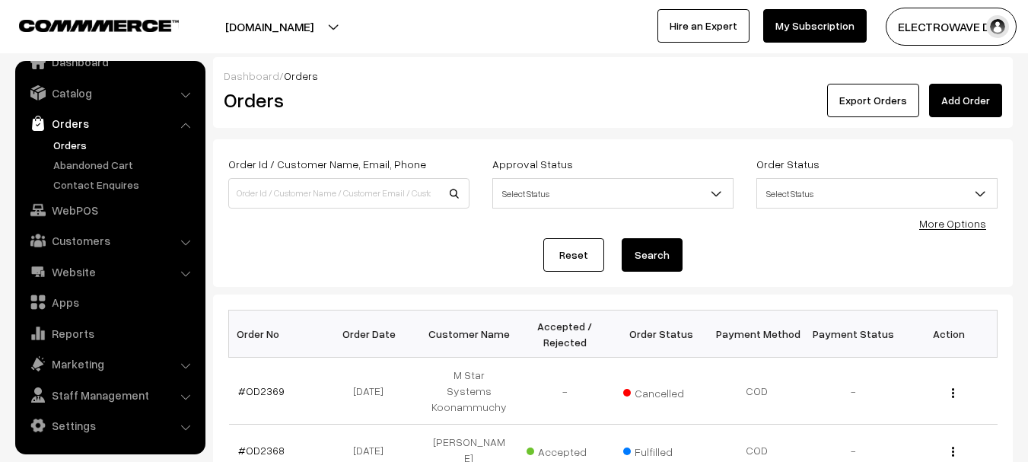
click at [288, 28] on button "[DOMAIN_NAME]" at bounding box center [269, 27] width 195 height 38
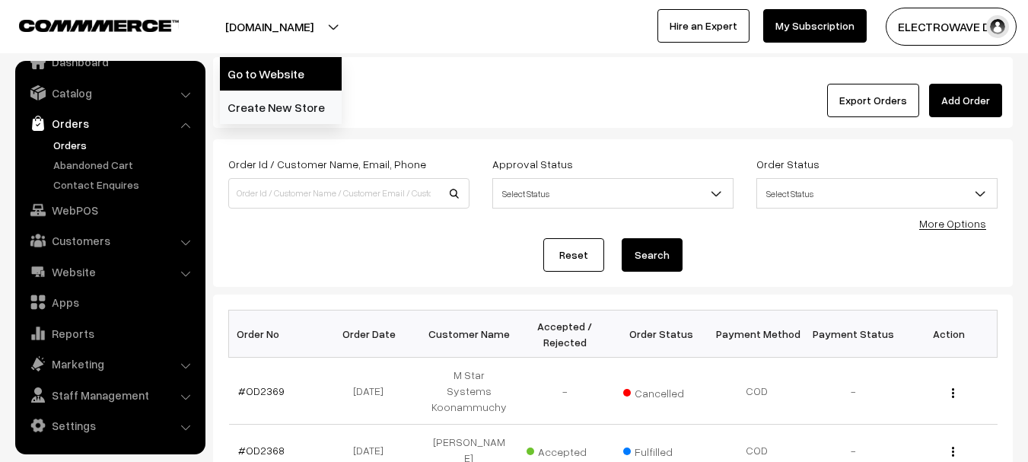
click at [288, 90] on div "Go to Website Create New Store" at bounding box center [281, 90] width 122 height 67
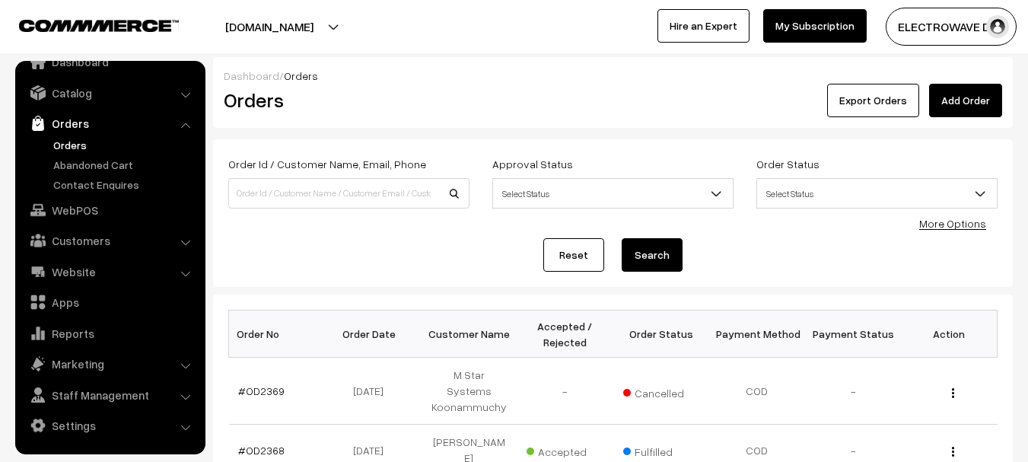
click at [296, 77] on span "Orders" at bounding box center [301, 75] width 34 height 13
click at [309, 42] on button "[DOMAIN_NAME]" at bounding box center [269, 27] width 195 height 38
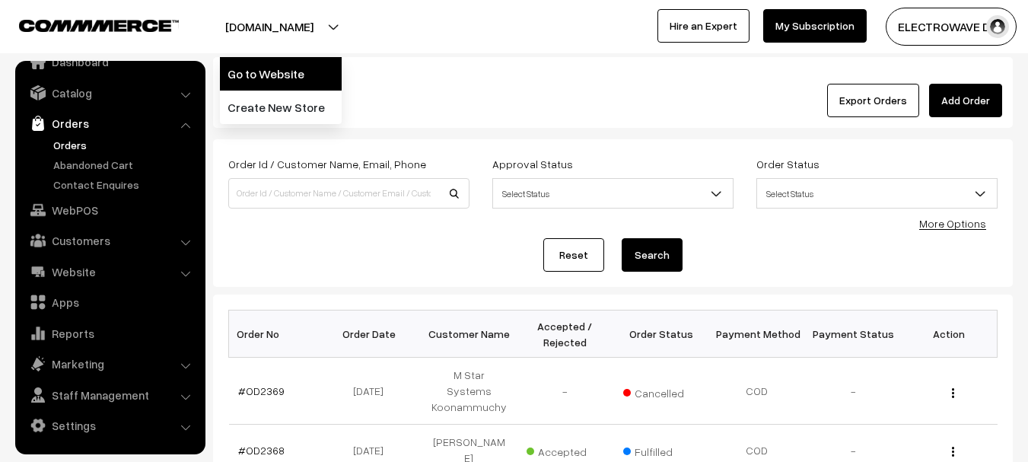
click at [297, 67] on link "Go to Website" at bounding box center [281, 73] width 122 height 33
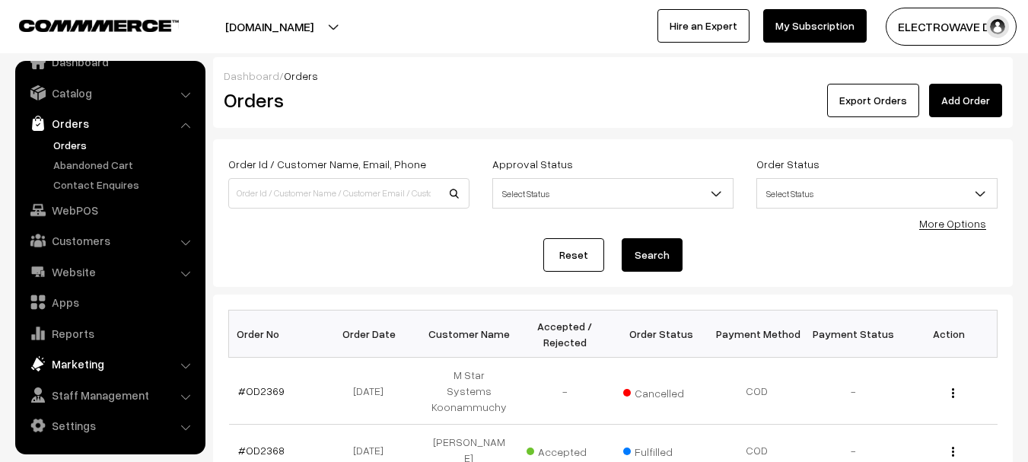
click at [81, 366] on link "Marketing" at bounding box center [109, 363] width 181 height 27
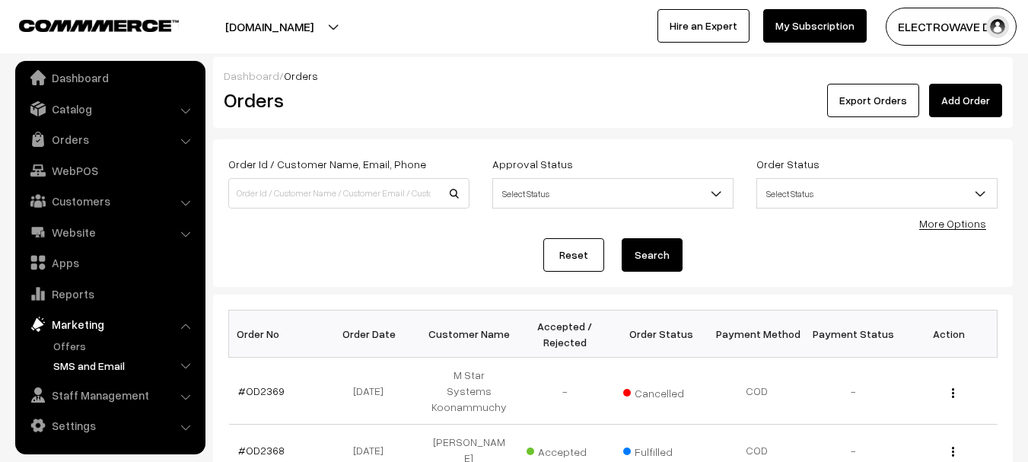
scroll to position [8, 0]
click at [74, 339] on link "Offers" at bounding box center [124, 346] width 151 height 16
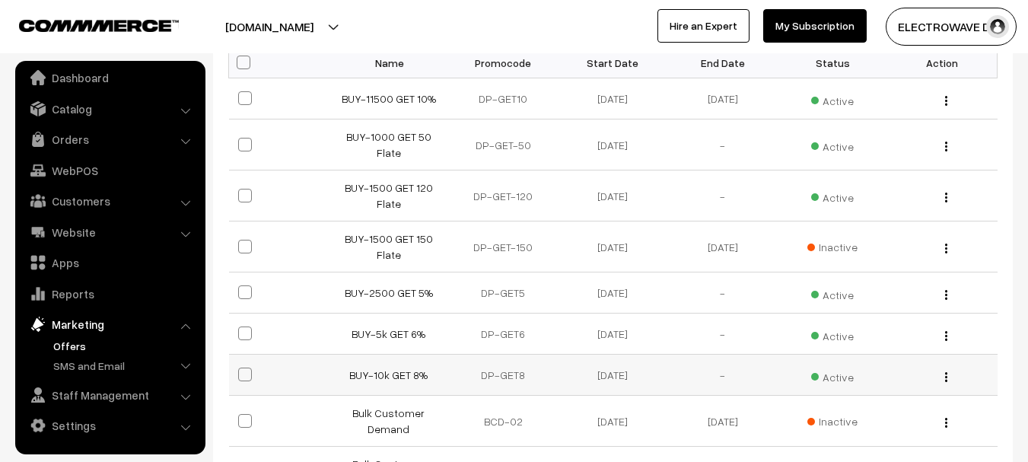
scroll to position [304, 0]
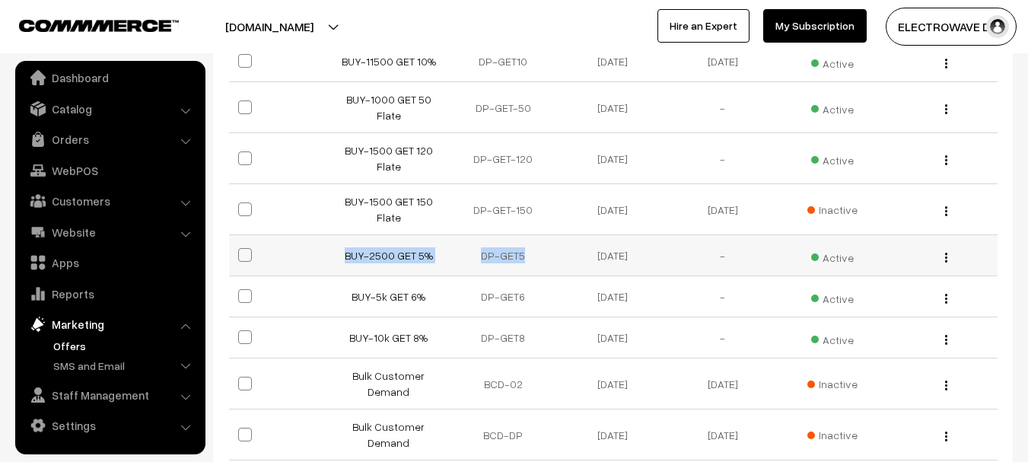
drag, startPoint x: 333, startPoint y: 260, endPoint x: 538, endPoint y: 248, distance: 205.0
click at [538, 248] on tr "BUY-2500 GET 5% DP-GET5 [DATE] - Active Edit" at bounding box center [613, 255] width 768 height 41
copy tr "BUY-2500 GET 5% DP-GET5"
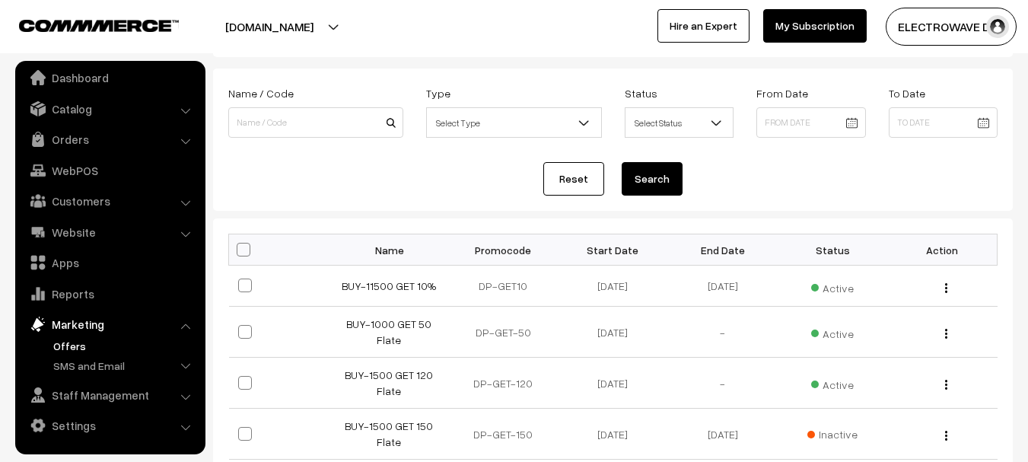
scroll to position [76, 0]
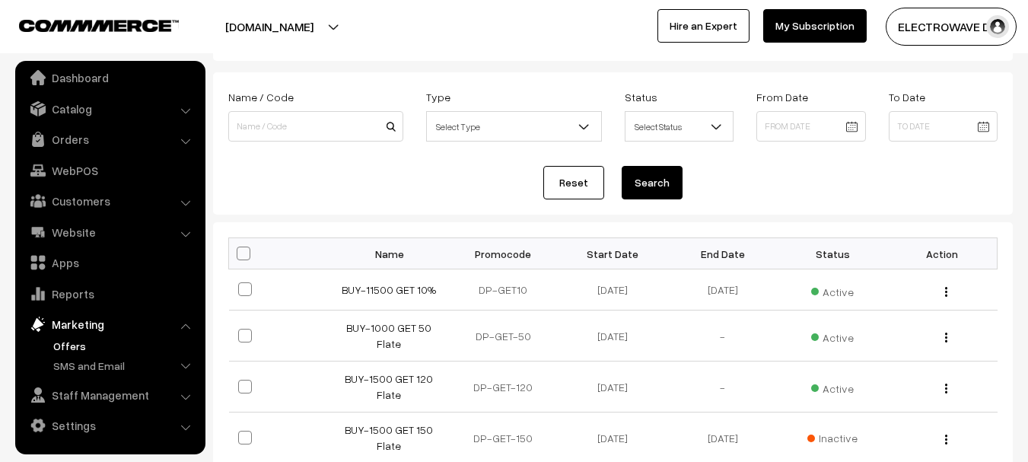
click at [505, 253] on th "Promocode" at bounding box center [503, 253] width 110 height 31
copy th "Promocode"
click at [75, 134] on link "Orders" at bounding box center [109, 139] width 181 height 27
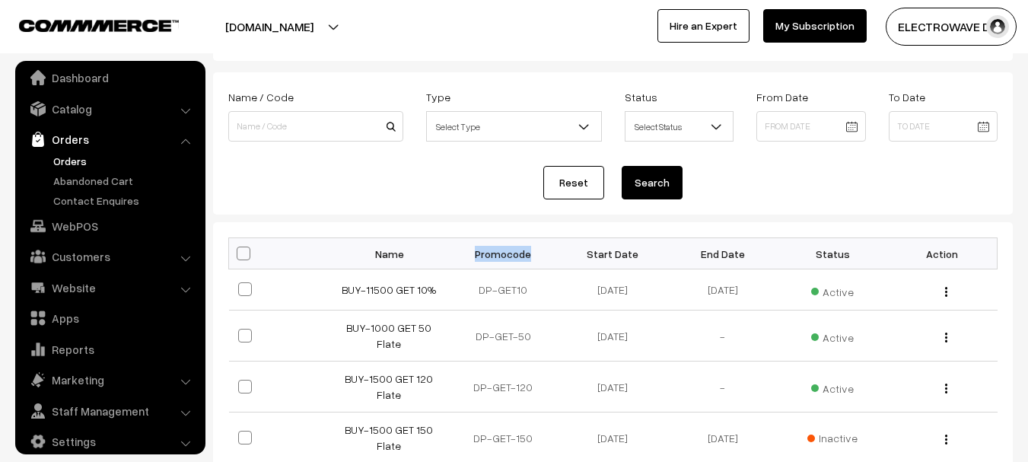
click at [70, 161] on link "Orders" at bounding box center [124, 161] width 151 height 16
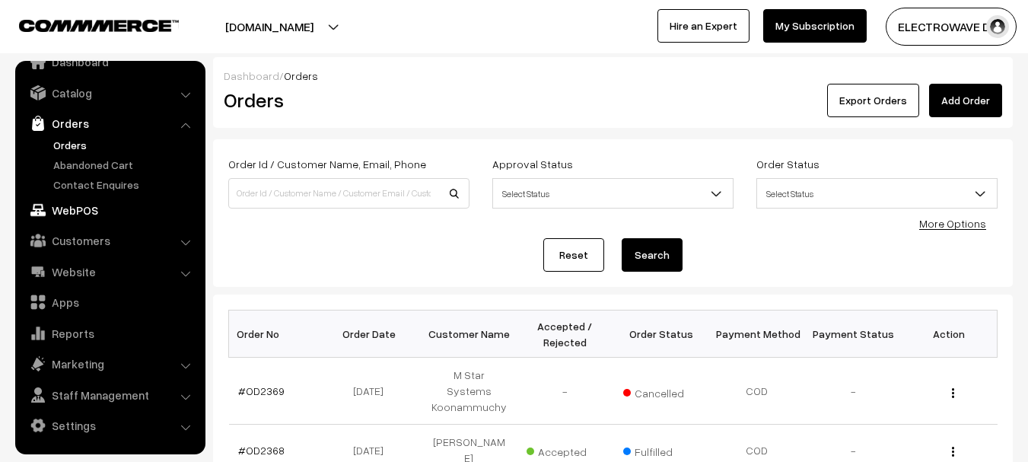
click at [84, 208] on link "WebPOS" at bounding box center [109, 209] width 181 height 27
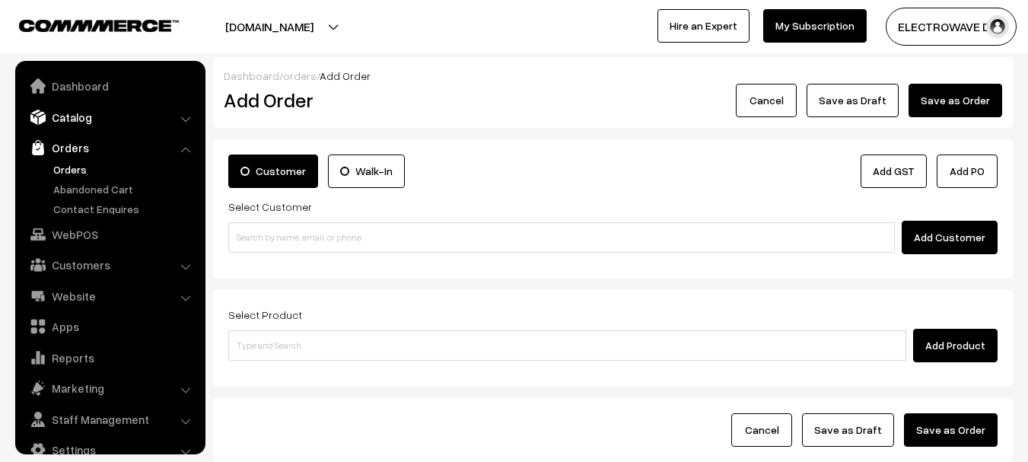
click at [82, 116] on link "Catalog" at bounding box center [109, 116] width 181 height 27
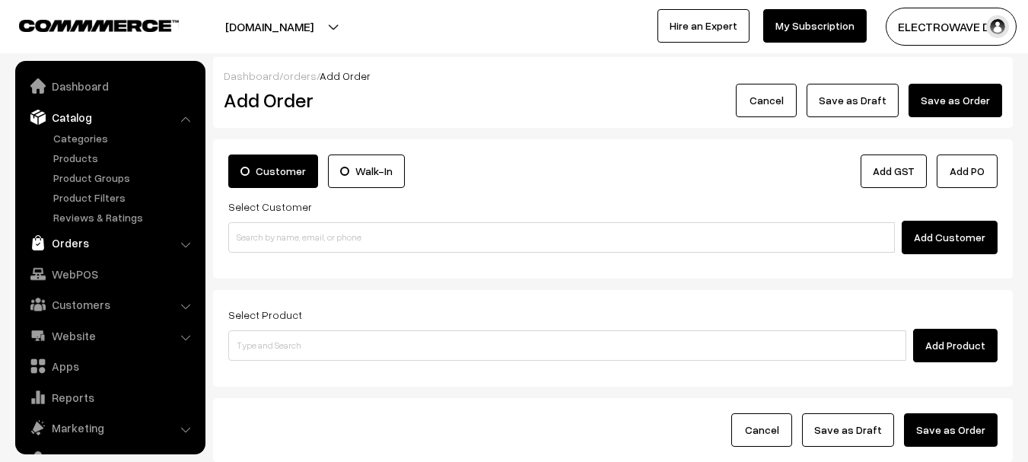
click at [56, 247] on link "Orders" at bounding box center [109, 242] width 181 height 27
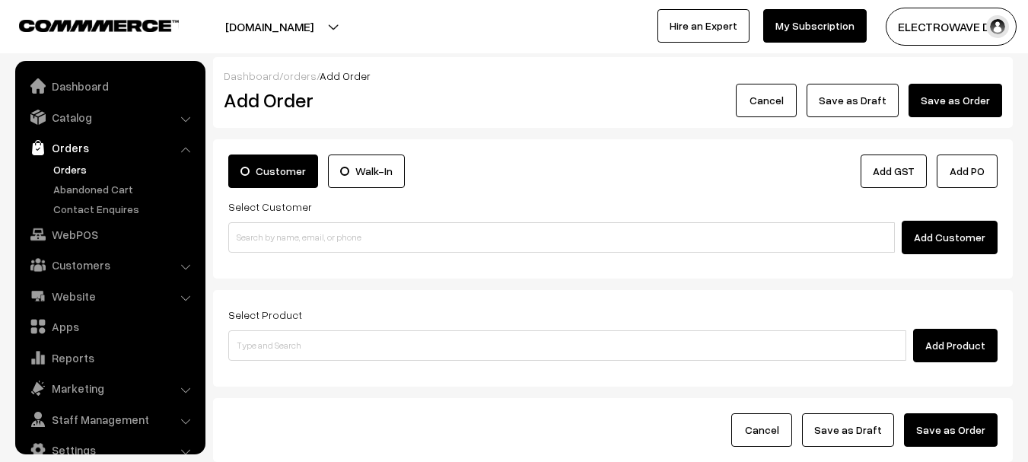
click at [82, 170] on link "Orders" at bounding box center [124, 169] width 151 height 16
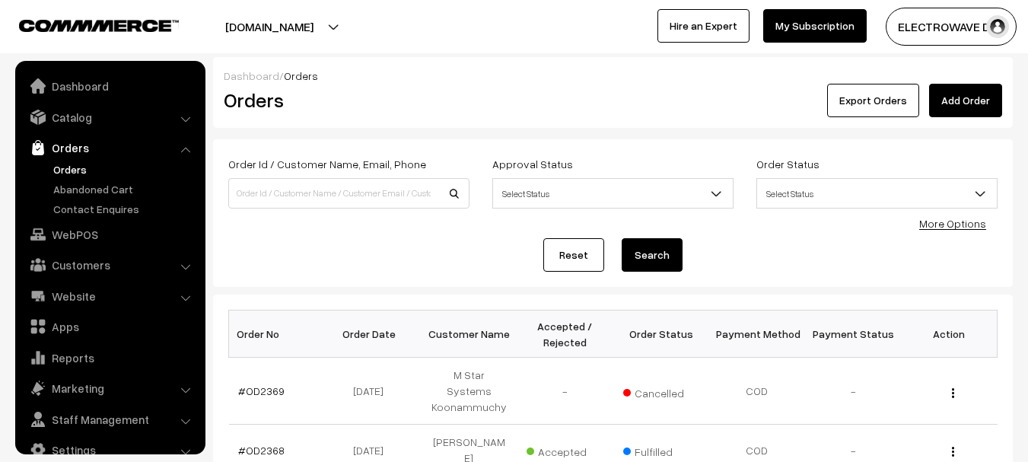
scroll to position [24, 0]
